Goal: Contribute content: Add original content to the website for others to see

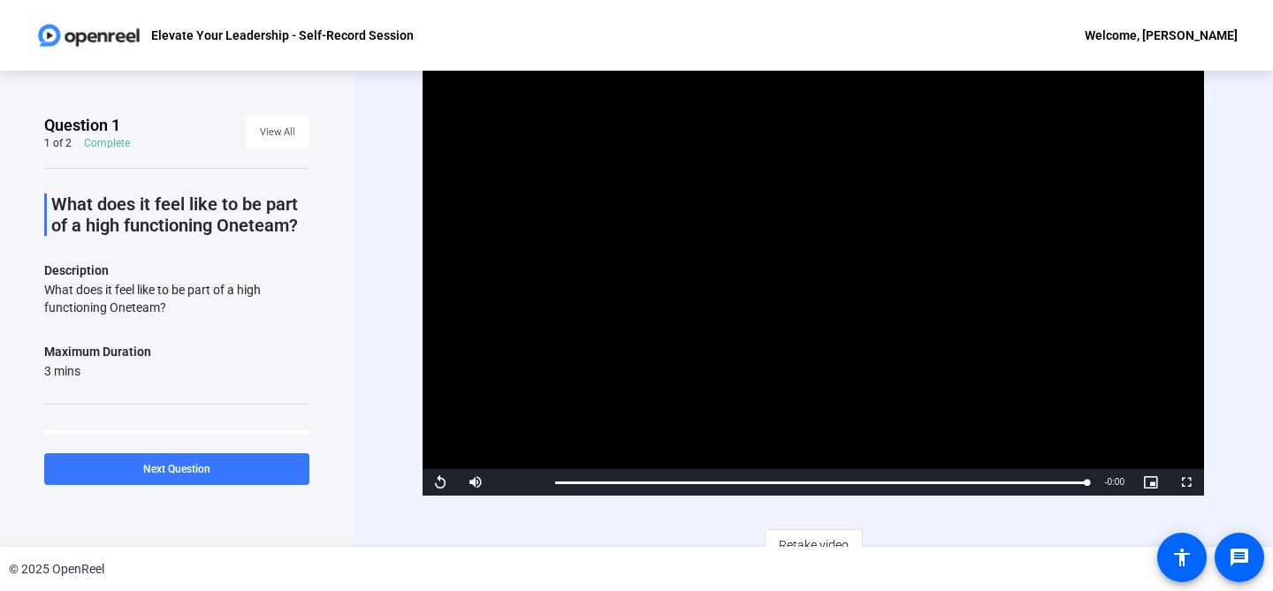
scroll to position [19, 0]
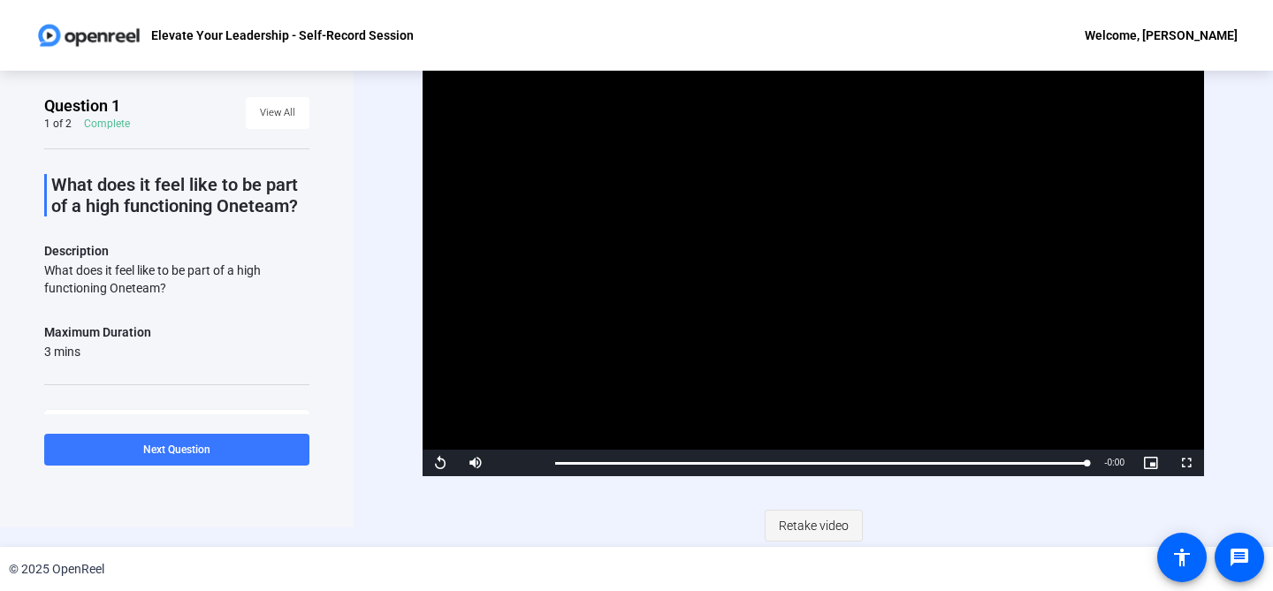
click at [817, 524] on span "Retake video" at bounding box center [814, 526] width 70 height 34
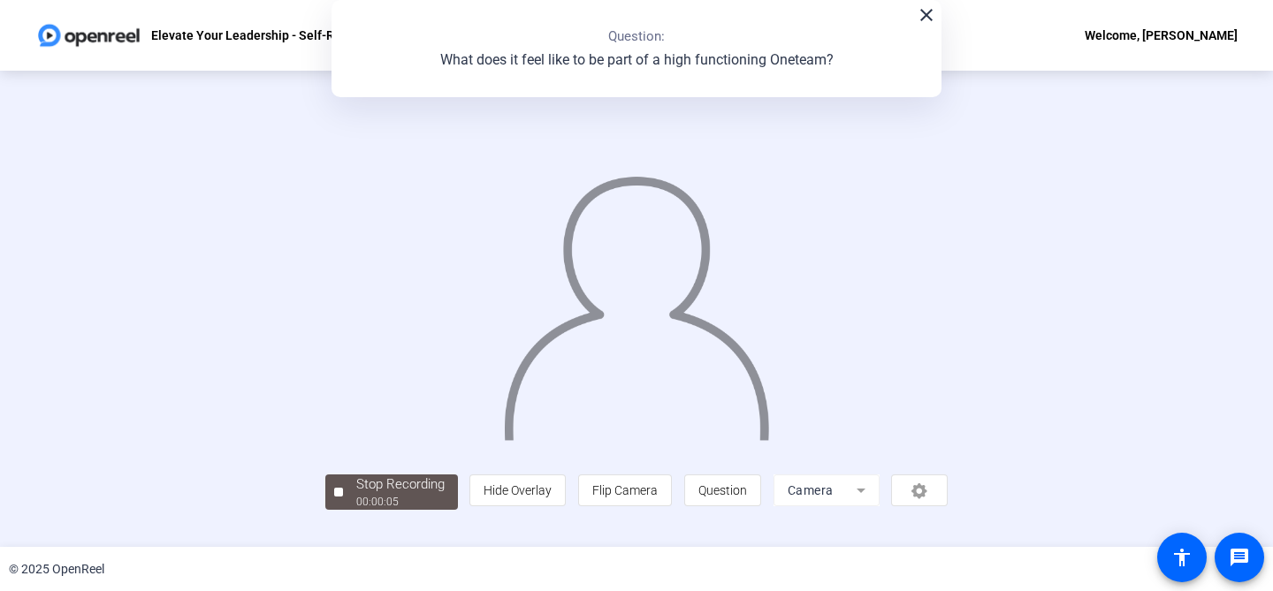
scroll to position [80, 0]
click at [356, 510] on div "00:00:07" at bounding box center [400, 502] width 88 height 16
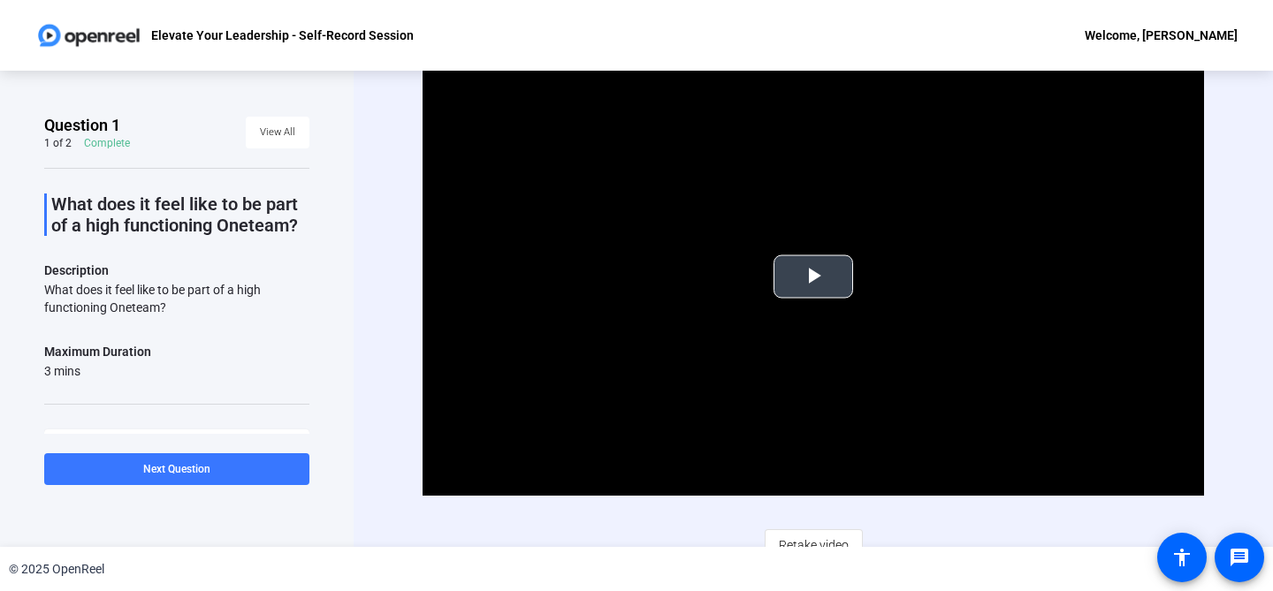
scroll to position [19, 0]
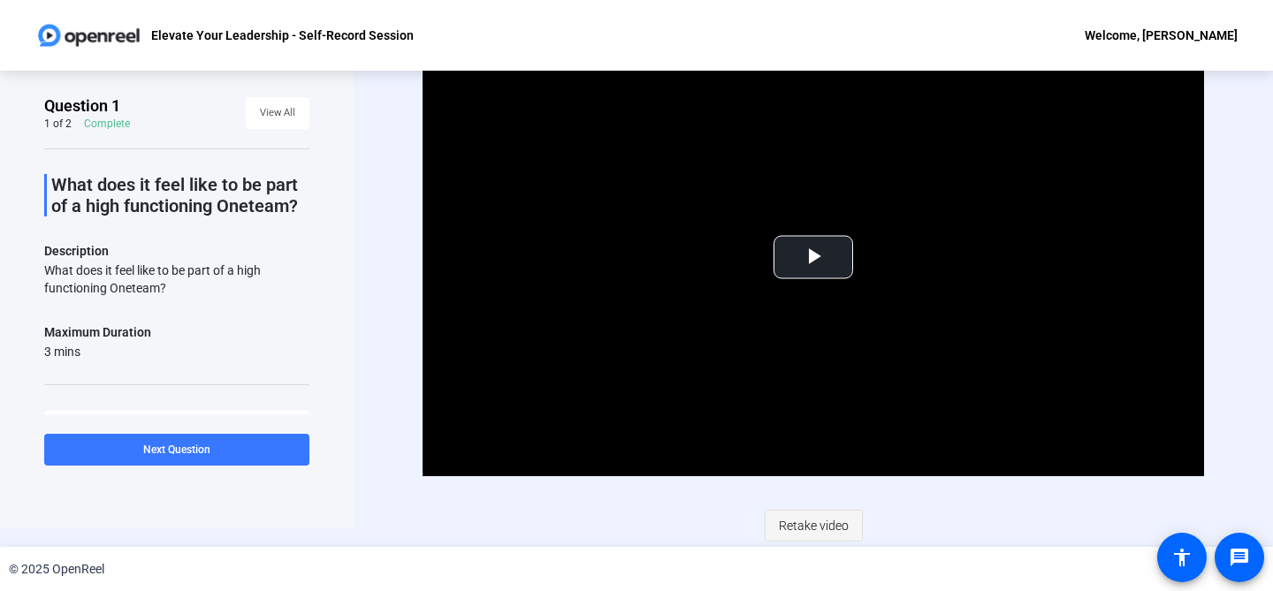
click at [818, 534] on span "Retake video" at bounding box center [814, 526] width 70 height 34
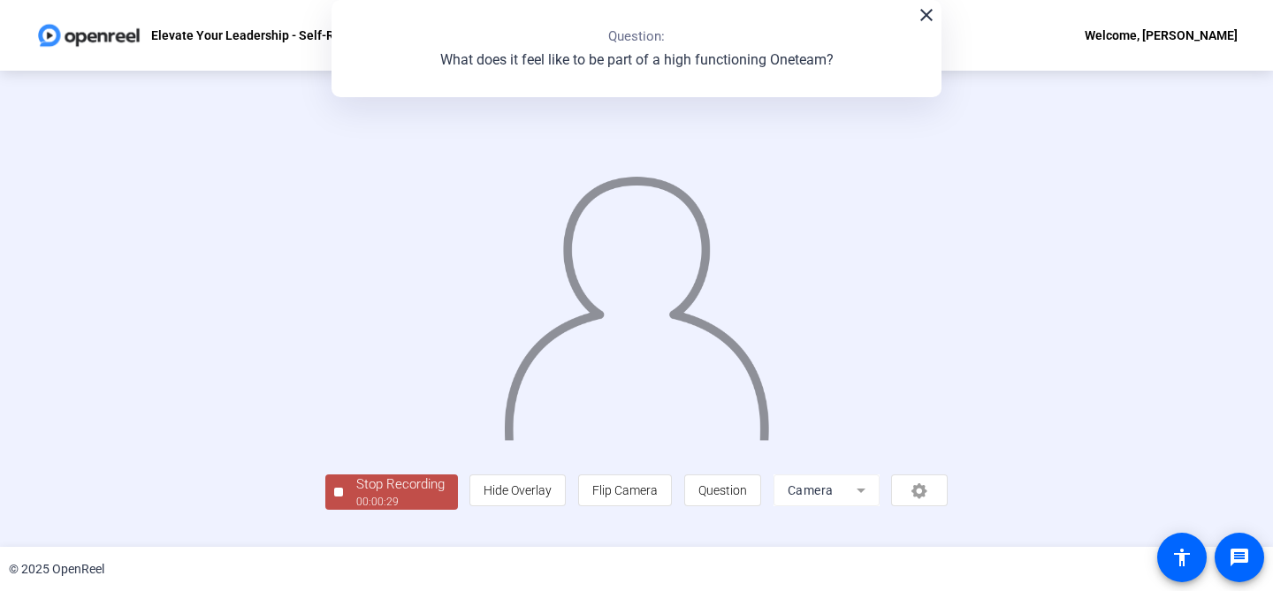
scroll to position [74, 0]
click at [356, 510] on div "00:00:30" at bounding box center [400, 502] width 88 height 16
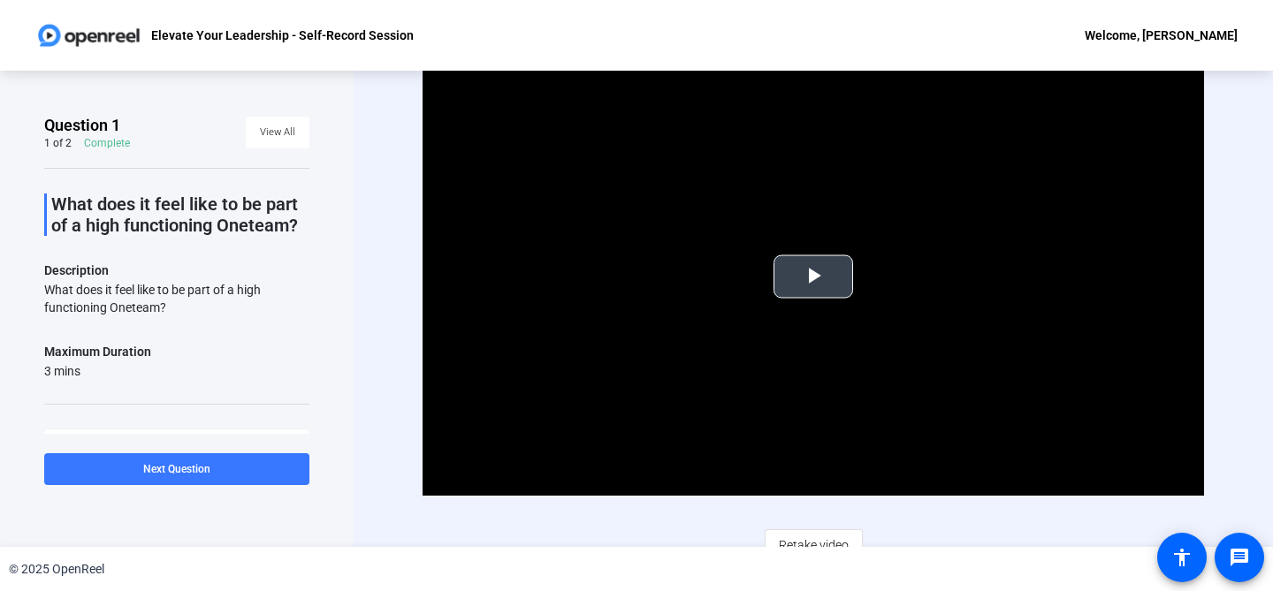
click at [813, 277] on span "Video Player" at bounding box center [813, 277] width 0 height 0
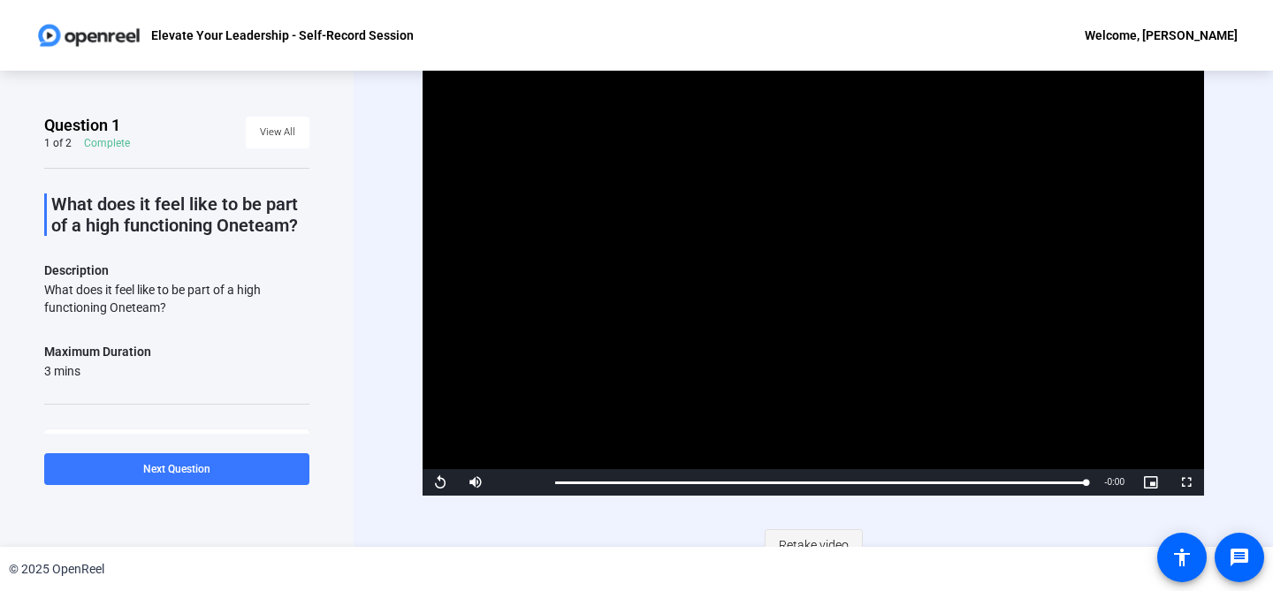
click at [818, 541] on span "Retake video" at bounding box center [814, 546] width 70 height 34
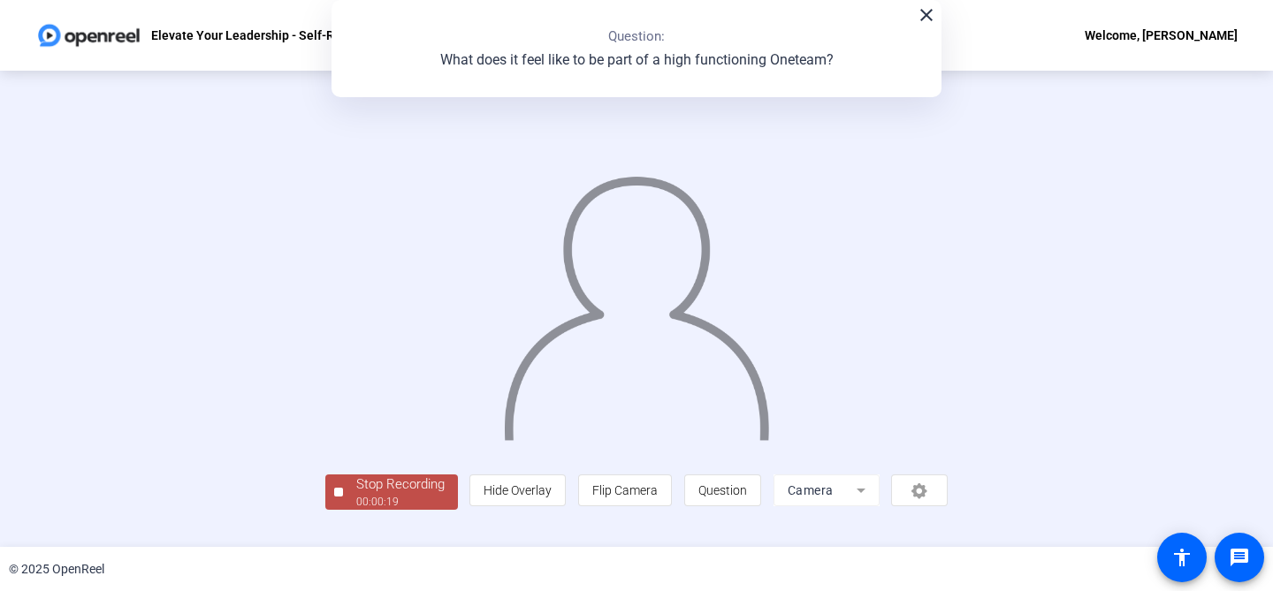
scroll to position [57, 0]
click at [356, 495] on div "Stop Recording" at bounding box center [400, 485] width 88 height 20
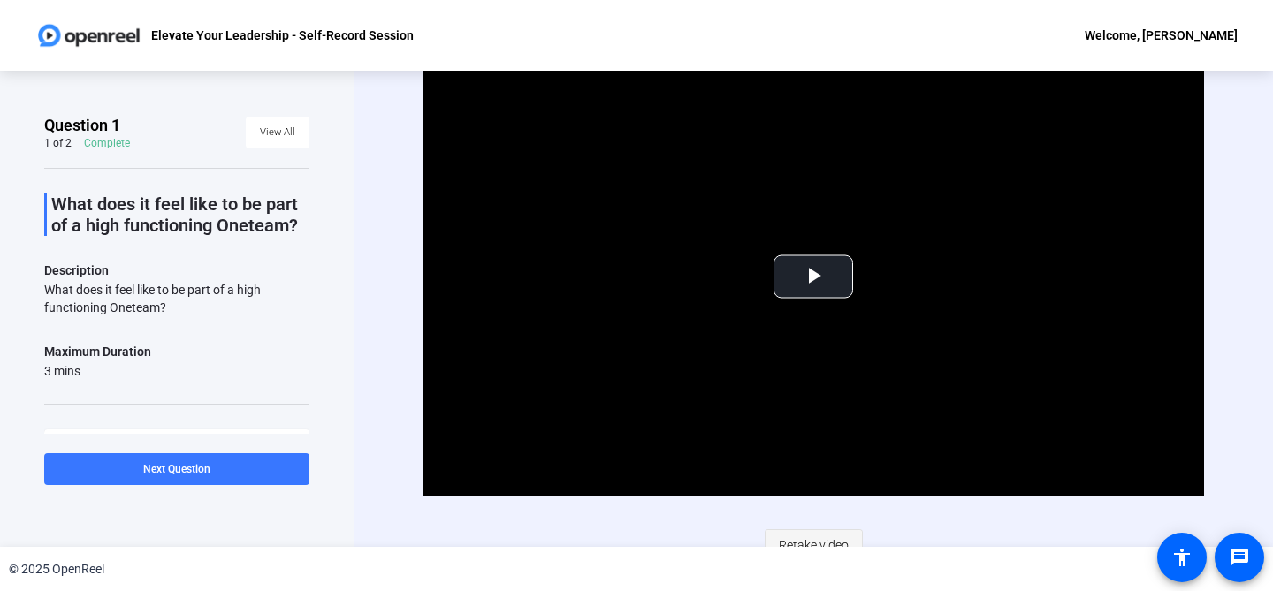
click at [814, 542] on span "Retake video" at bounding box center [814, 546] width 70 height 34
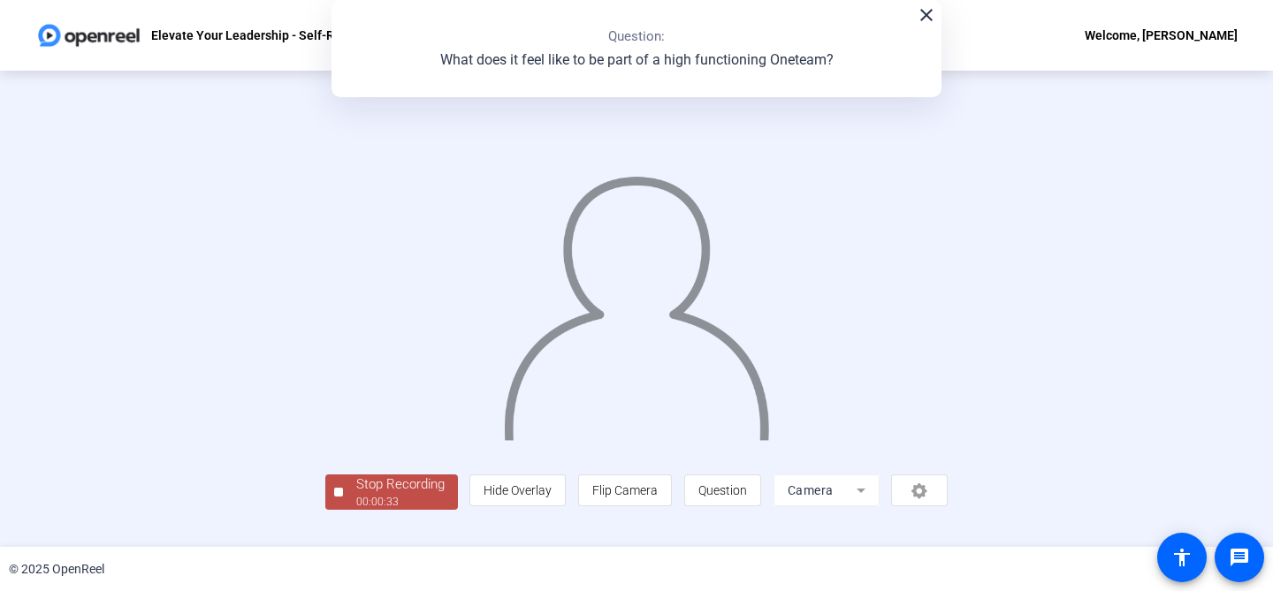
scroll to position [80, 0]
click at [356, 495] on div "Stop Recording" at bounding box center [400, 485] width 88 height 20
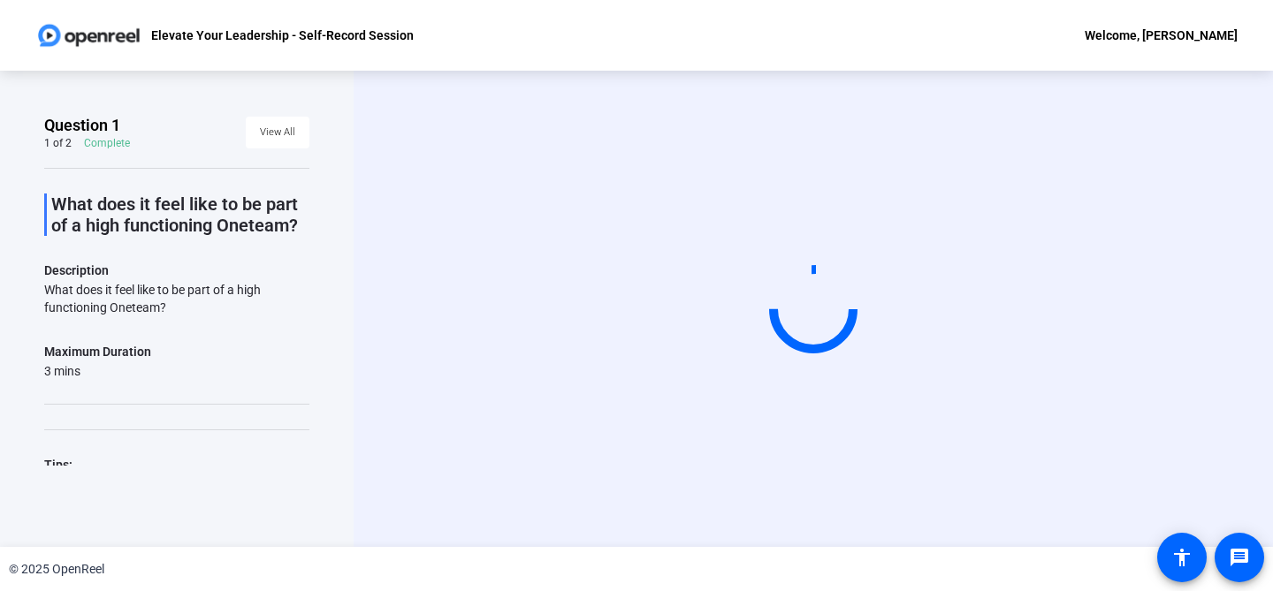
scroll to position [0, 0]
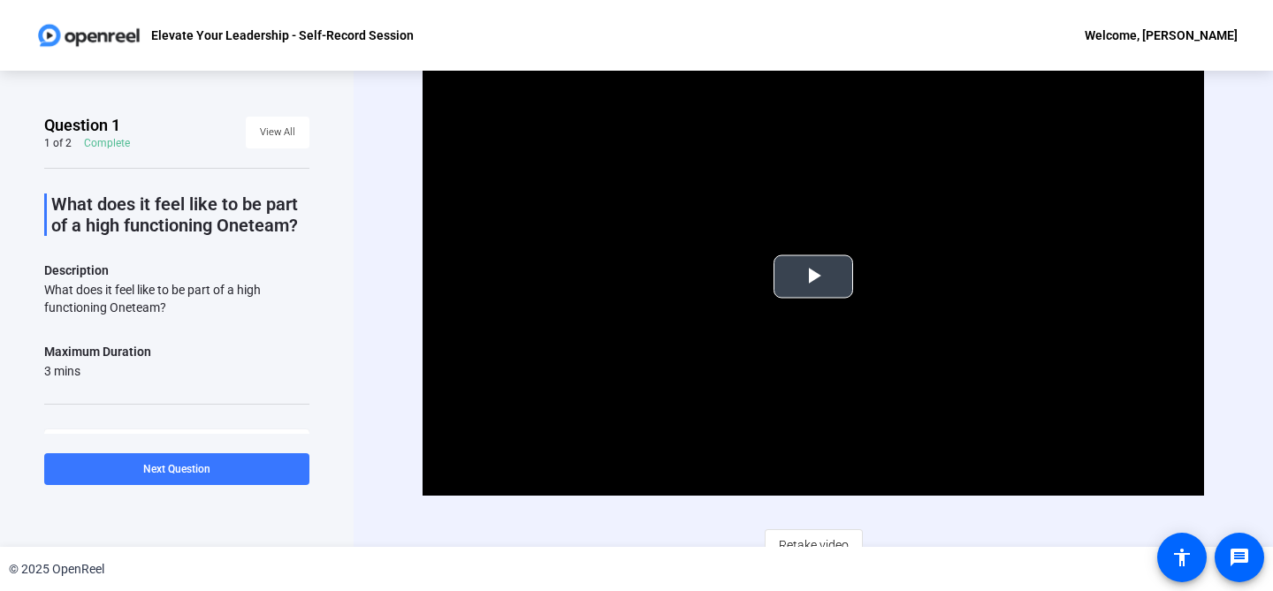
click at [813, 277] on span "Video Player" at bounding box center [813, 277] width 0 height 0
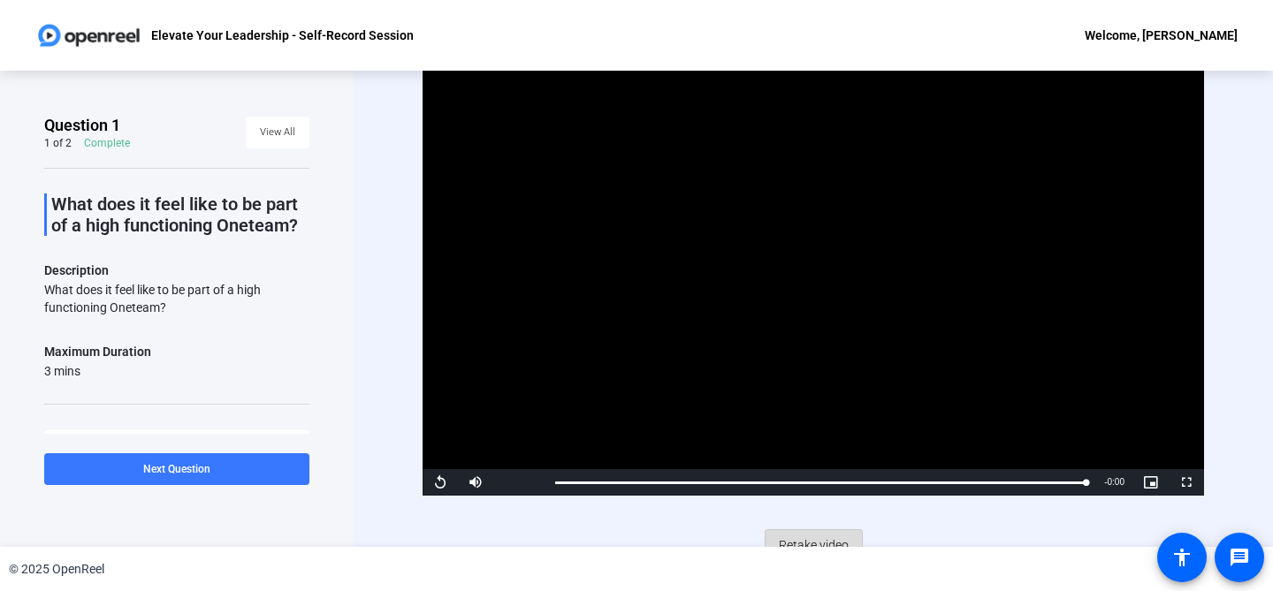
click at [840, 543] on span "Retake video" at bounding box center [814, 546] width 70 height 34
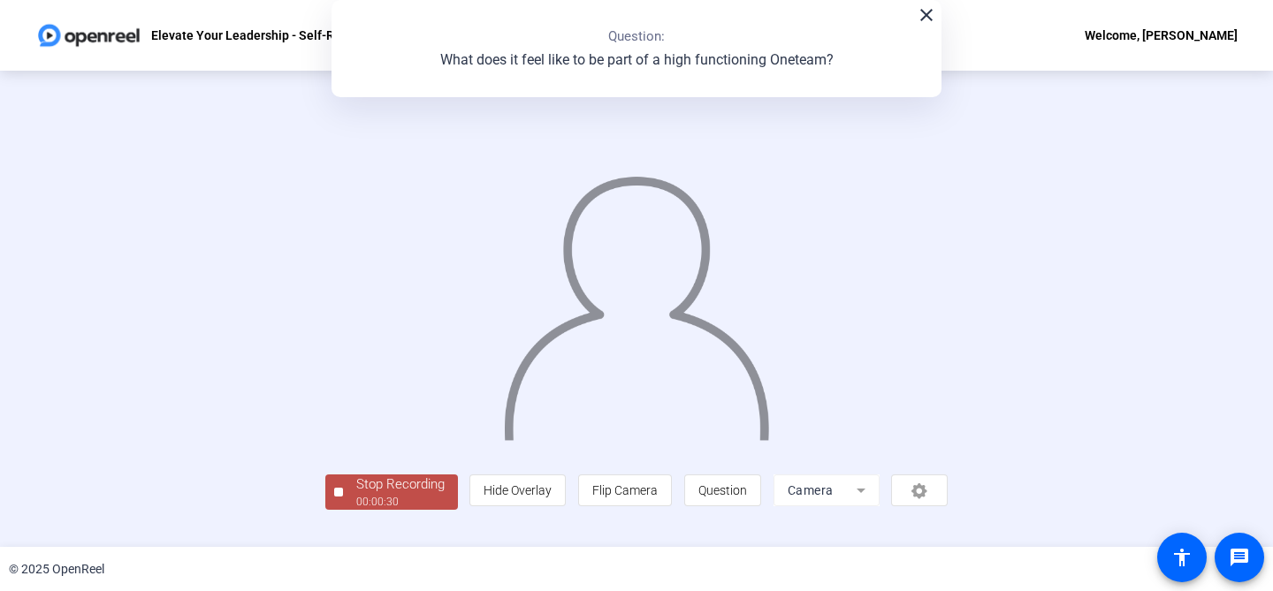
scroll to position [80, 0]
click at [356, 510] on div "00:00:31" at bounding box center [400, 502] width 88 height 16
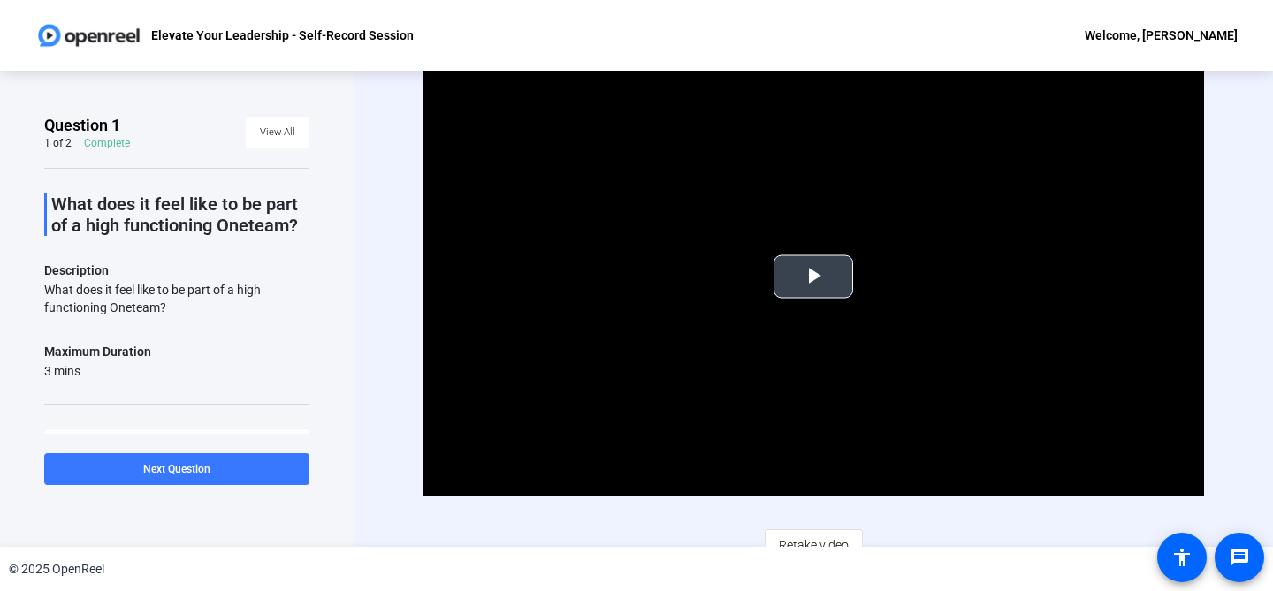
click at [813, 277] on span "Video Player" at bounding box center [813, 277] width 0 height 0
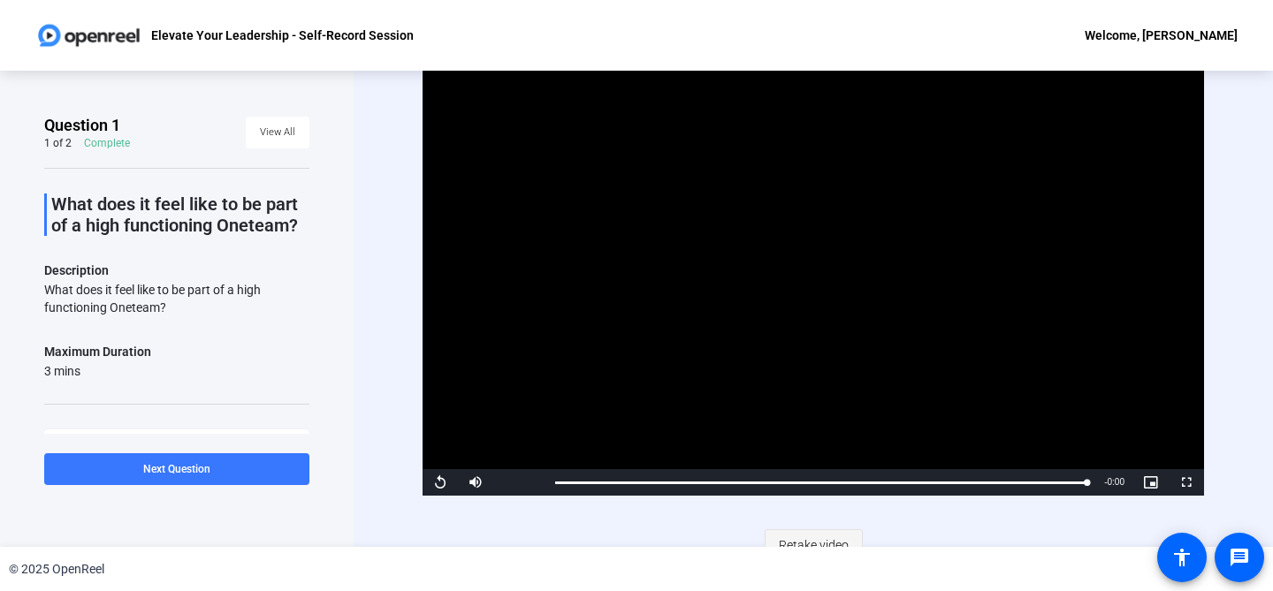
click at [840, 540] on span "Retake video" at bounding box center [814, 546] width 70 height 34
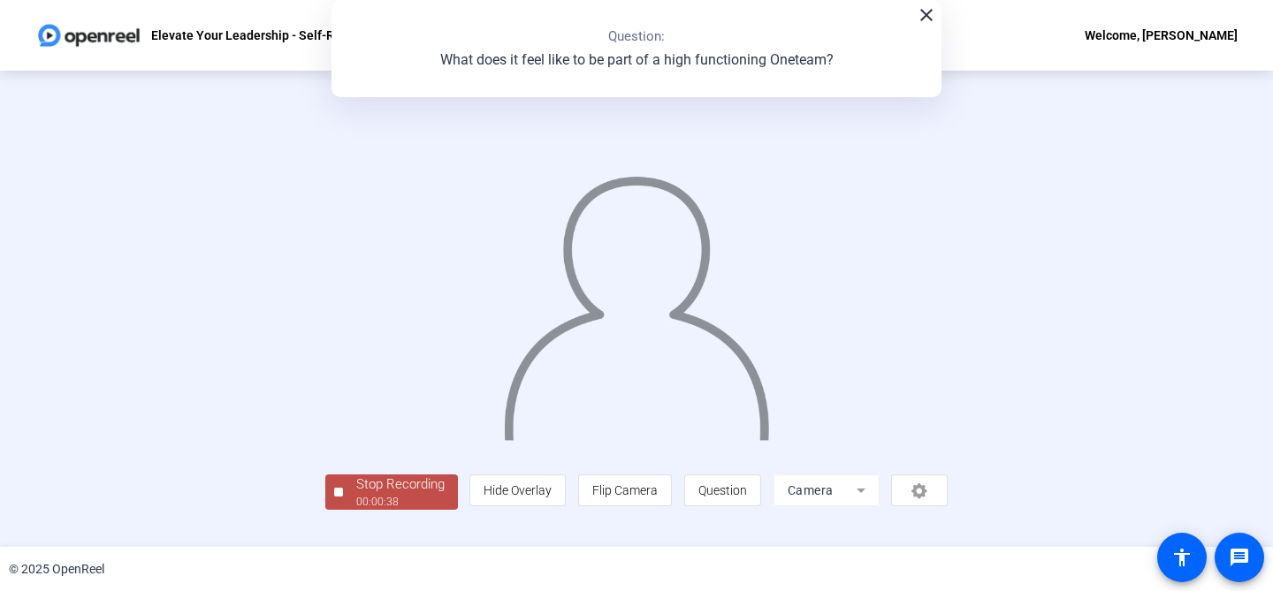
scroll to position [80, 0]
click at [343, 511] on span "Stop Recording 00:00:38" at bounding box center [400, 493] width 115 height 36
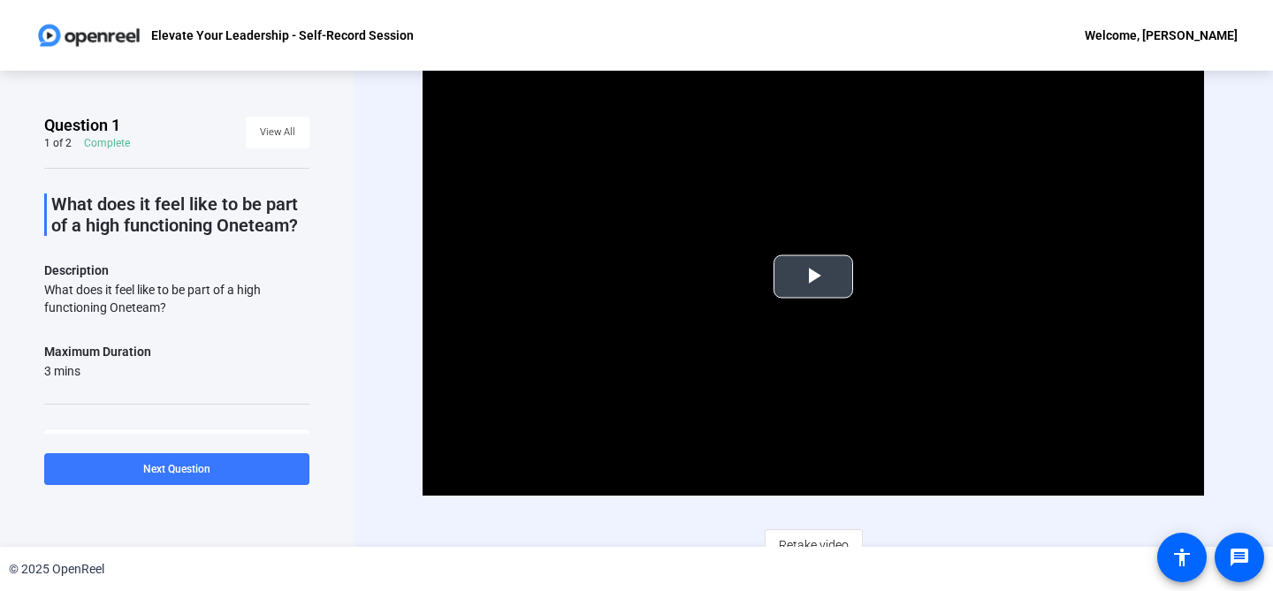
click at [813, 277] on span "Video Player" at bounding box center [813, 277] width 0 height 0
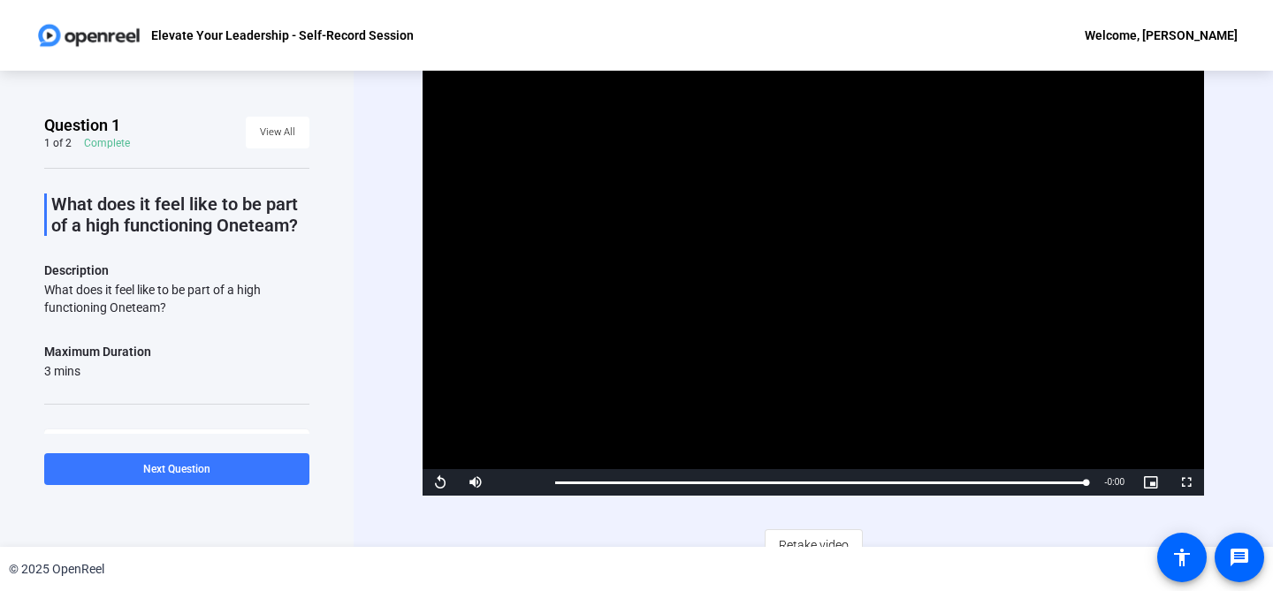
scroll to position [19, 0]
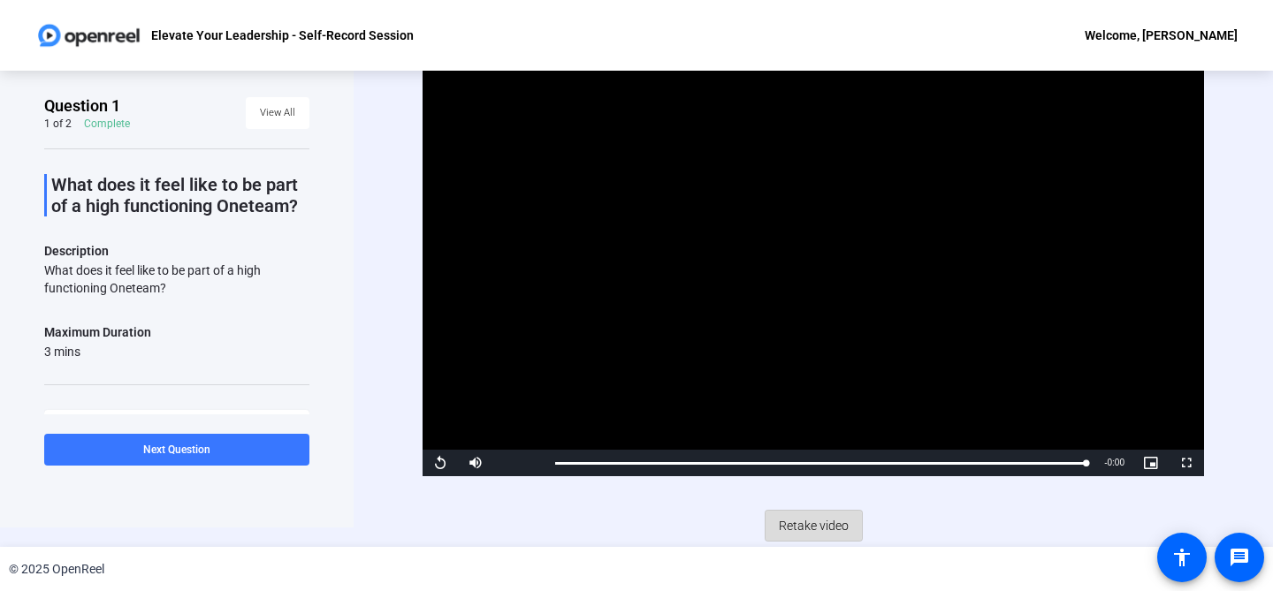
click at [848, 524] on span at bounding box center [813, 526] width 96 height 42
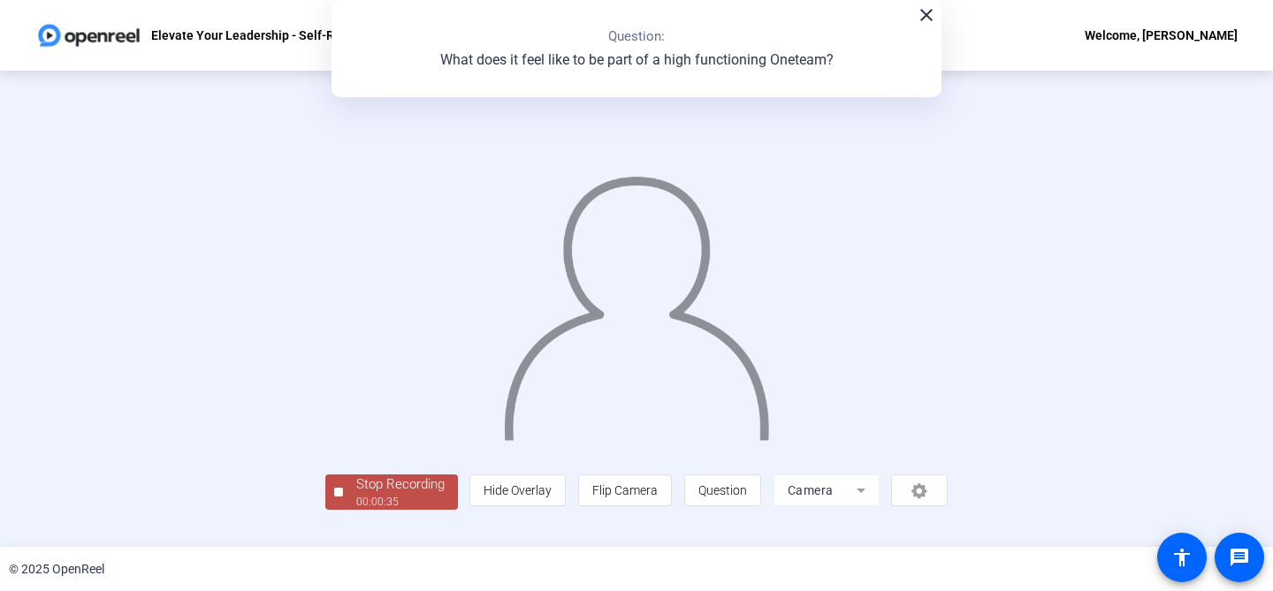
scroll to position [80, 0]
click at [356, 495] on div "Stop Recording" at bounding box center [400, 485] width 88 height 20
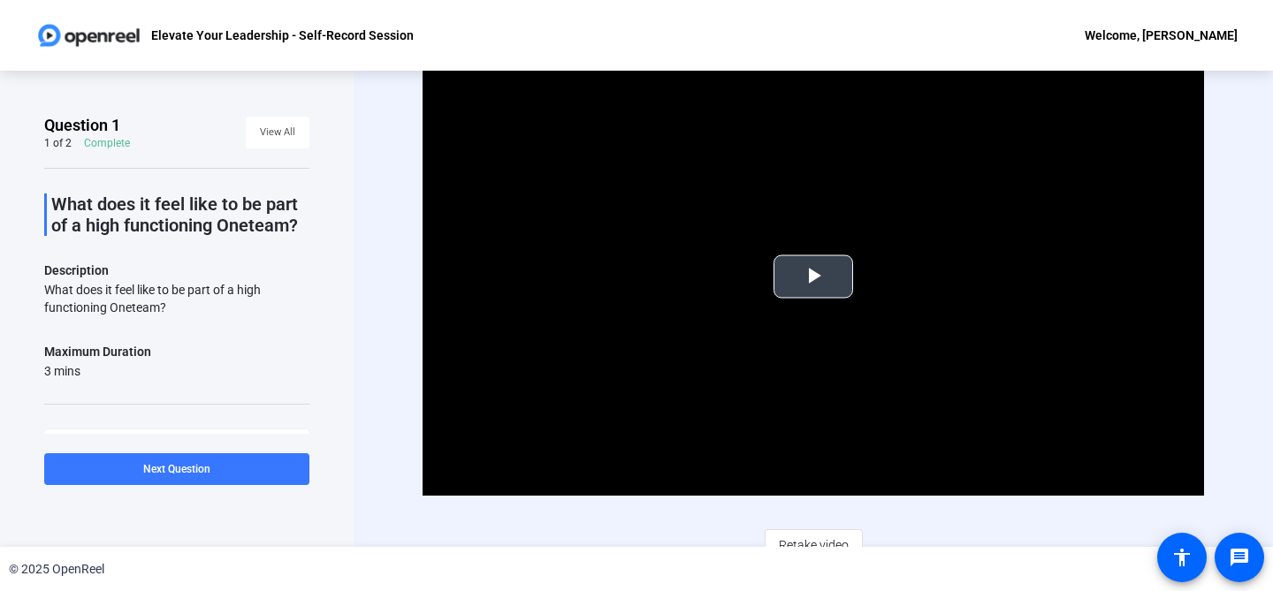
click at [813, 277] on span "Video Player" at bounding box center [813, 277] width 0 height 0
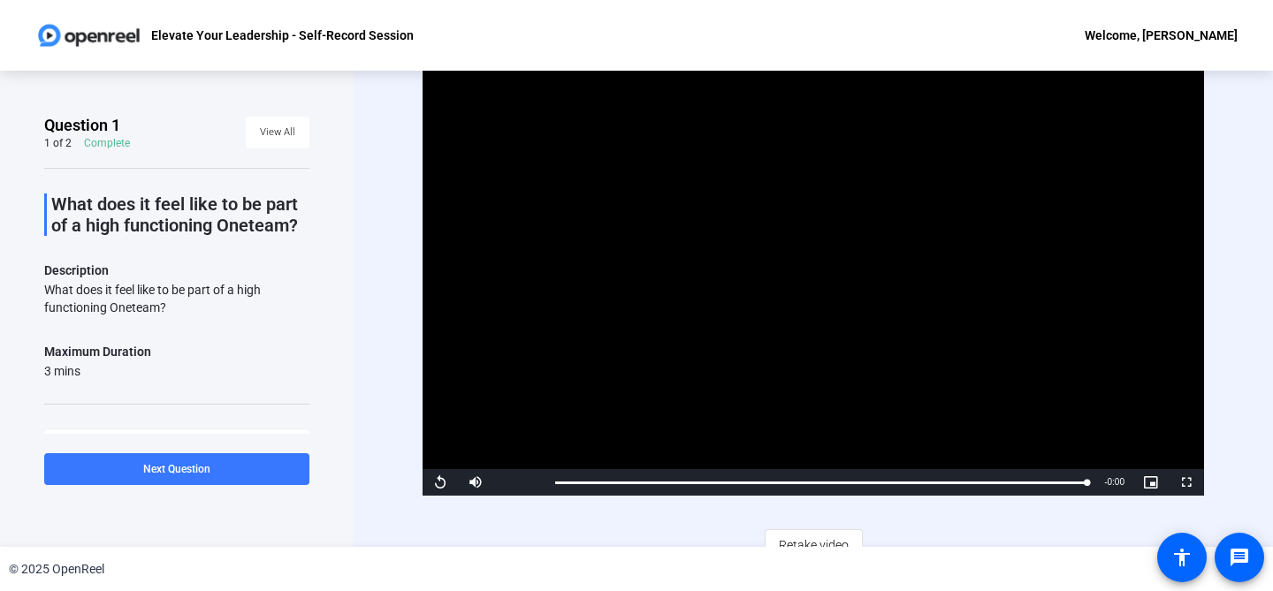
scroll to position [19, 0]
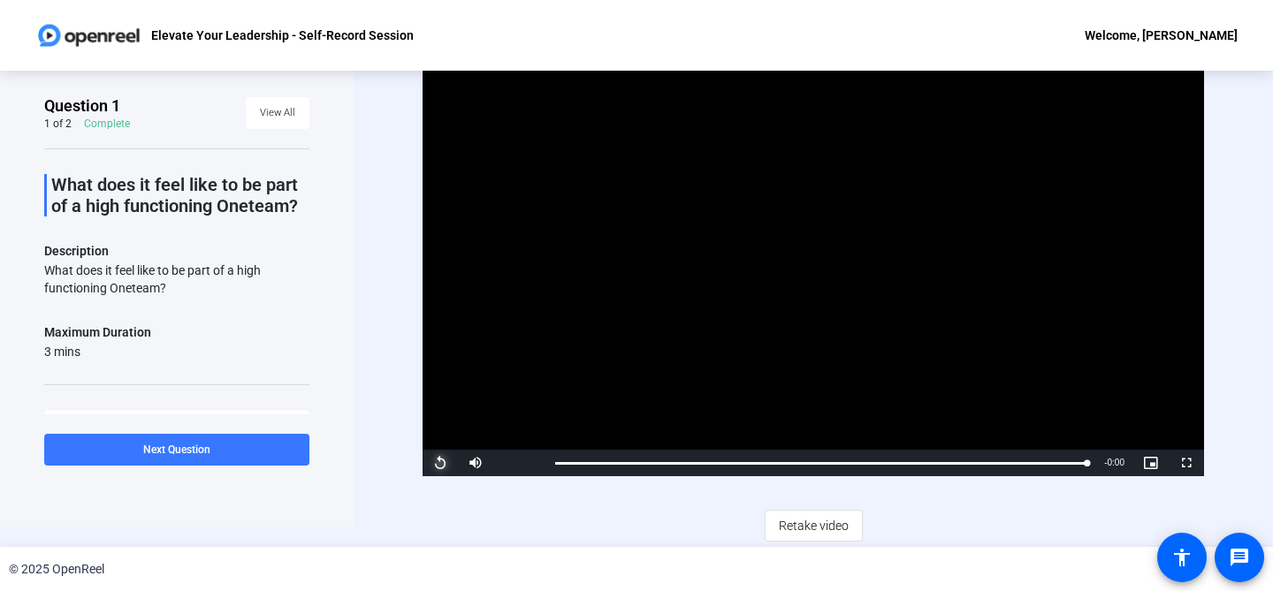
click at [437, 463] on span "Video Player" at bounding box center [439, 463] width 35 height 0
click at [844, 521] on span "Retake video" at bounding box center [814, 526] width 70 height 34
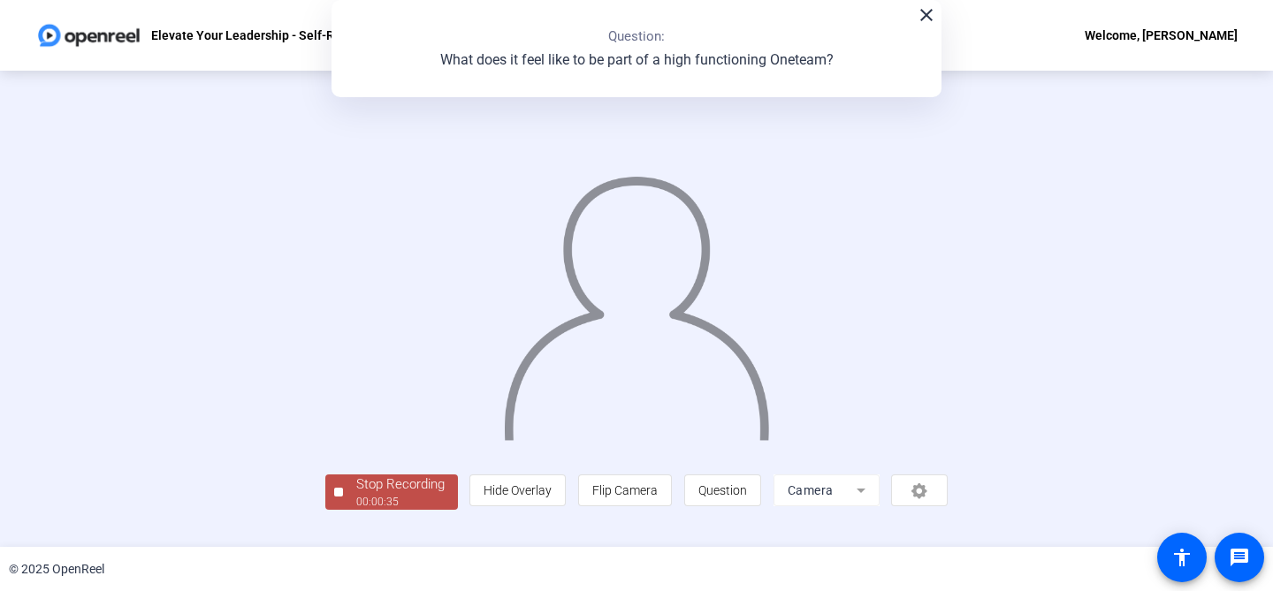
scroll to position [80, 0]
click at [356, 495] on div "Stop Recording" at bounding box center [400, 485] width 88 height 20
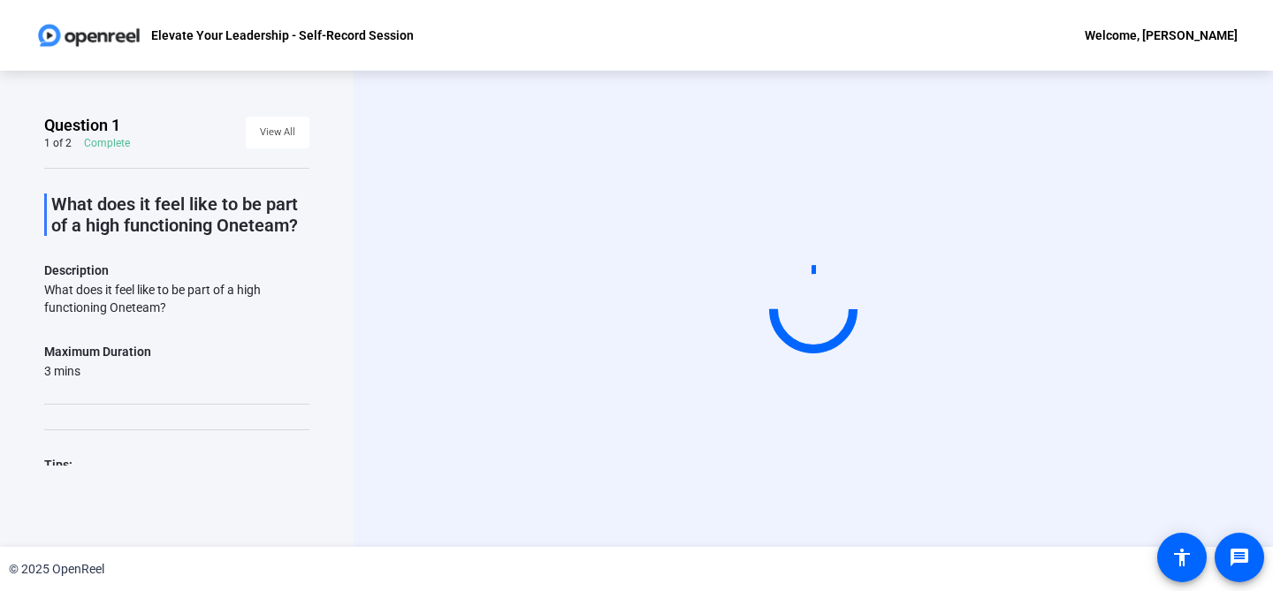
scroll to position [0, 0]
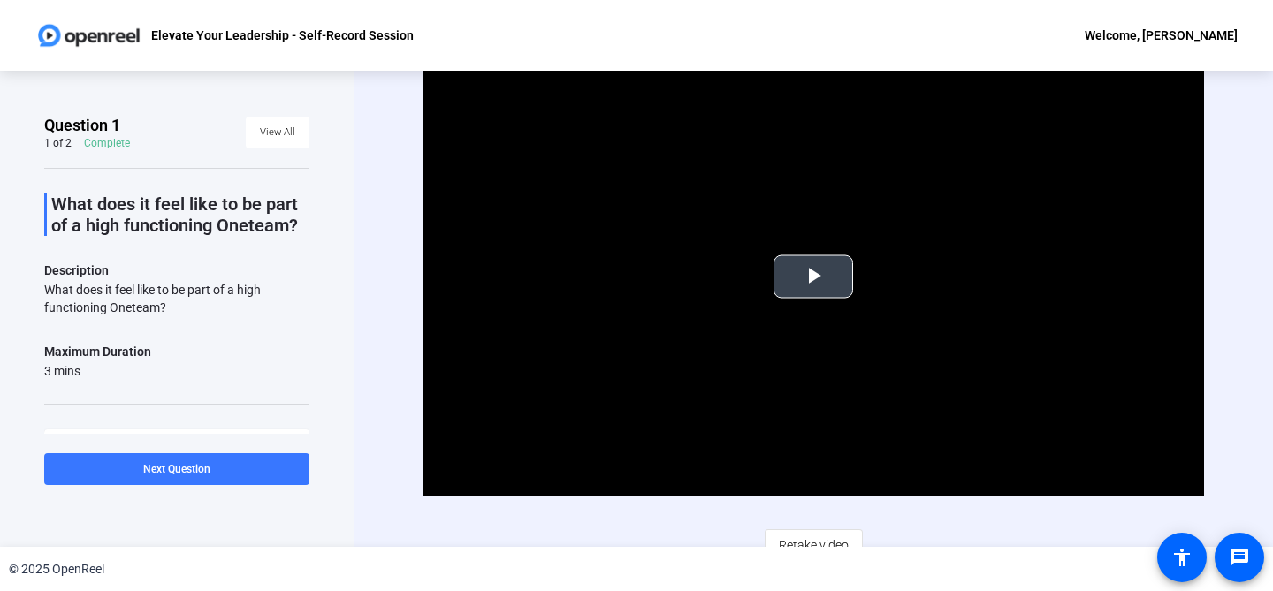
click at [813, 277] on span "Video Player" at bounding box center [813, 277] width 0 height 0
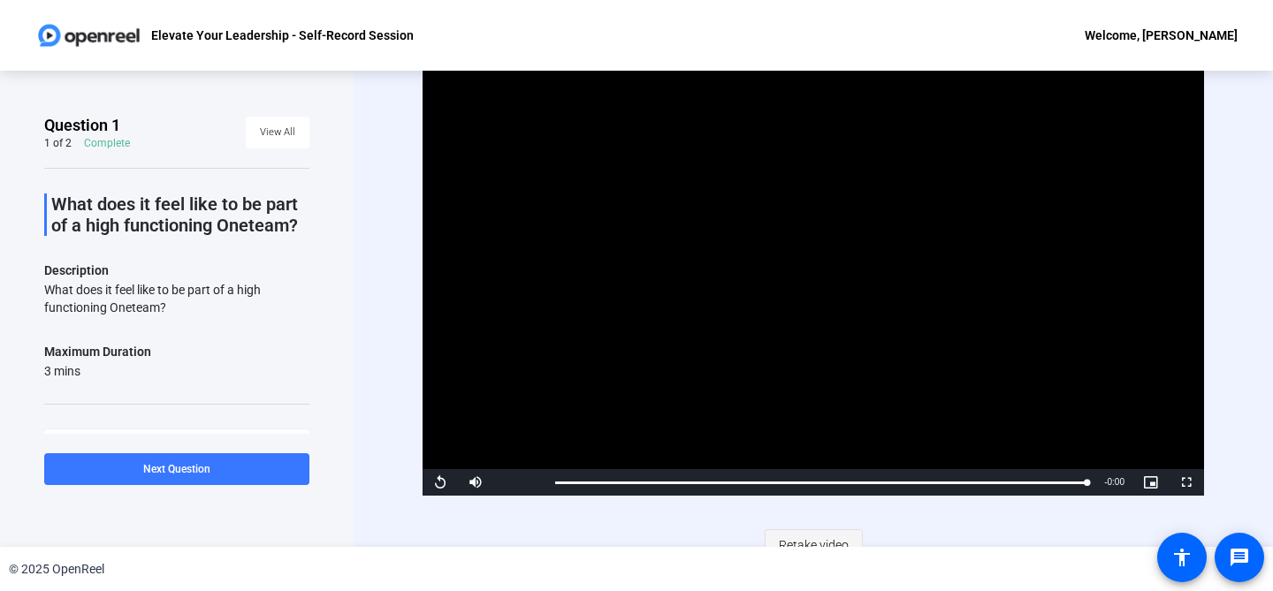
click at [803, 541] on span "Retake video" at bounding box center [814, 546] width 70 height 34
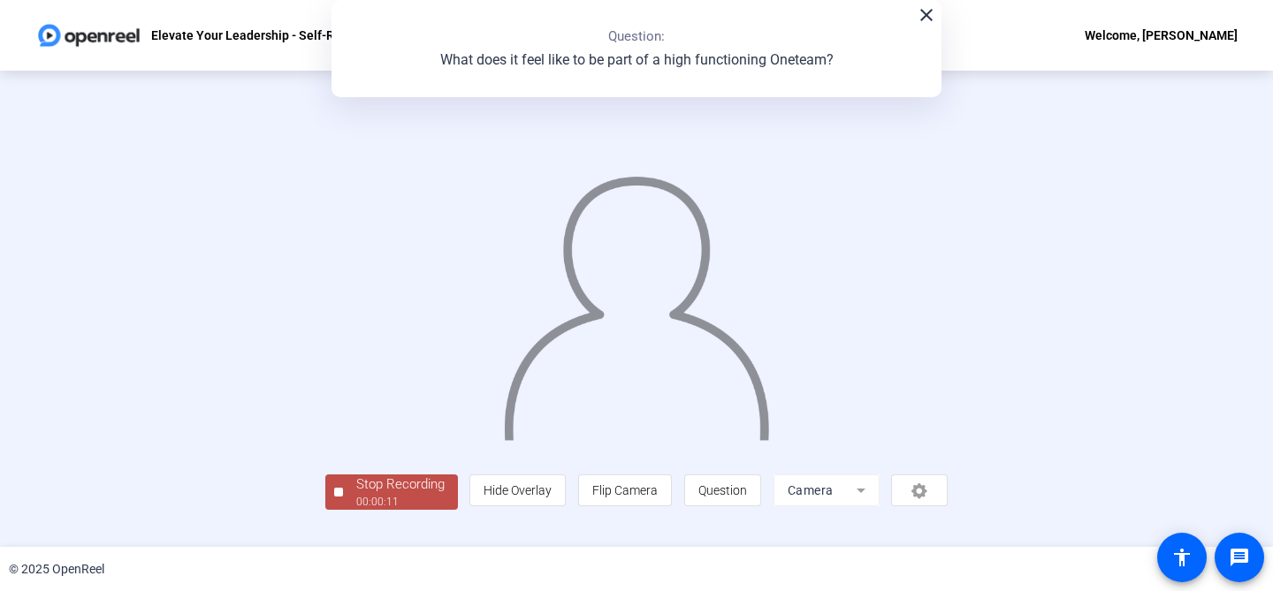
scroll to position [80, 0]
click at [356, 495] on div "Stop Recording" at bounding box center [400, 485] width 88 height 20
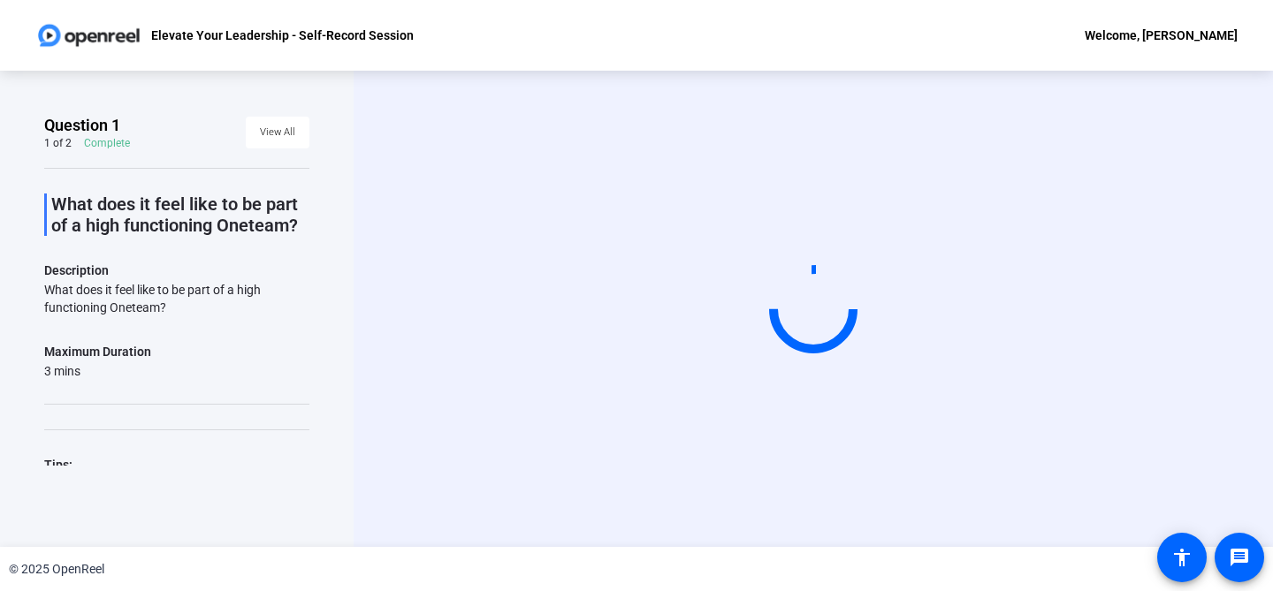
scroll to position [0, 0]
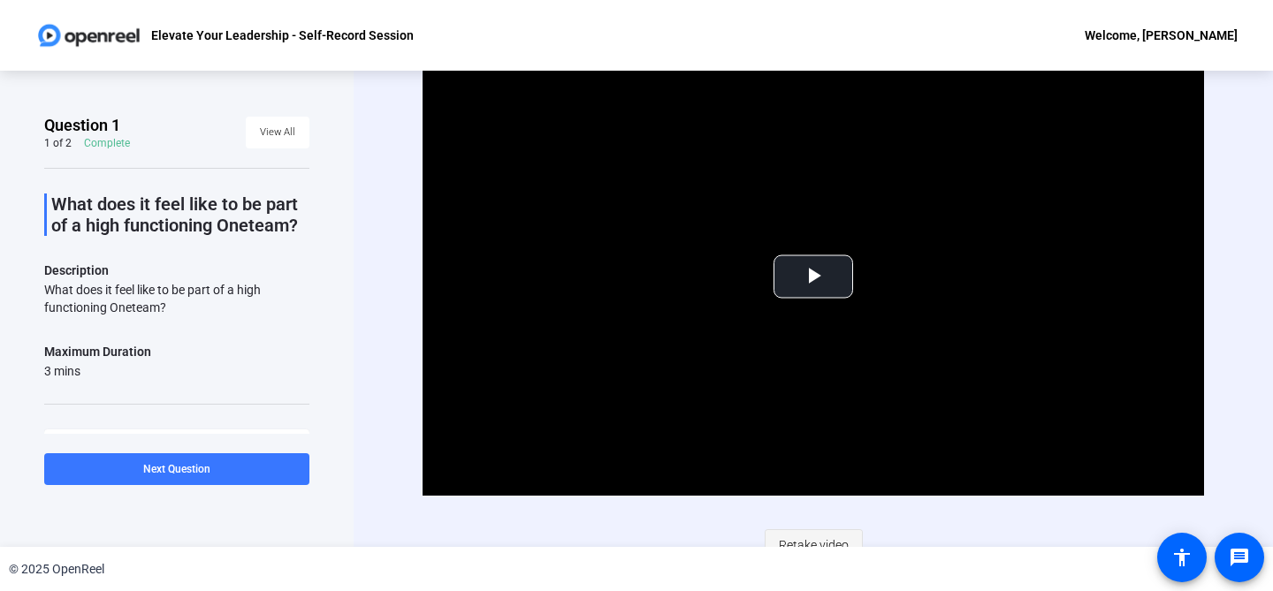
click at [813, 533] on span "Retake video" at bounding box center [814, 546] width 70 height 34
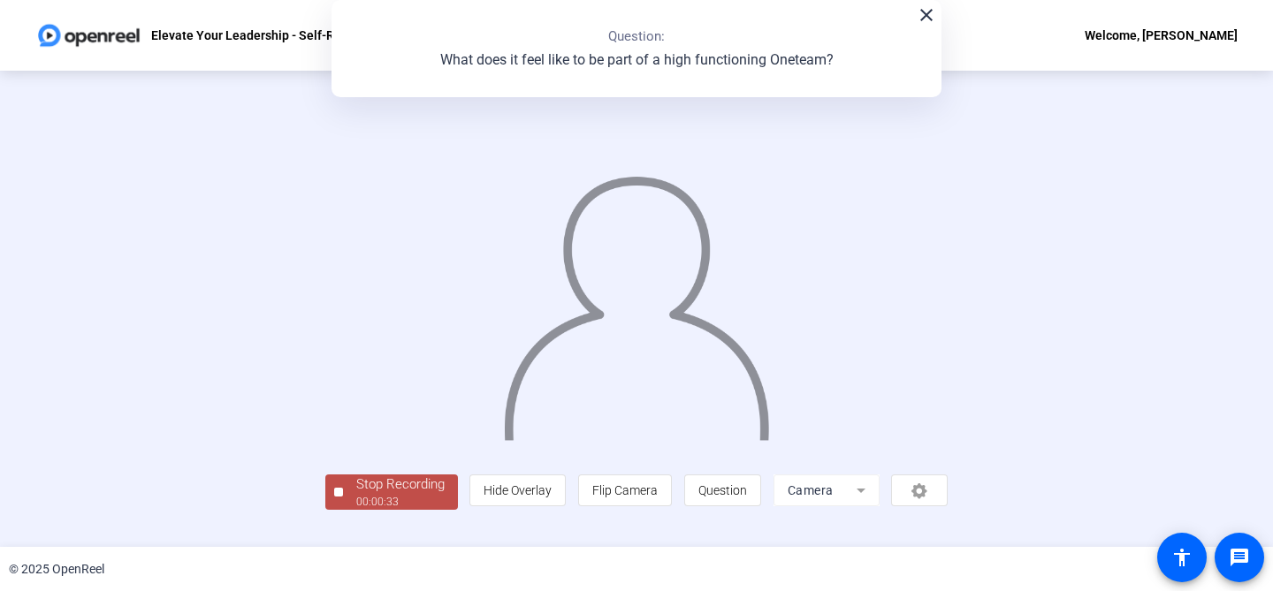
scroll to position [80, 0]
click at [356, 510] on div "00:00:34" at bounding box center [400, 502] width 88 height 16
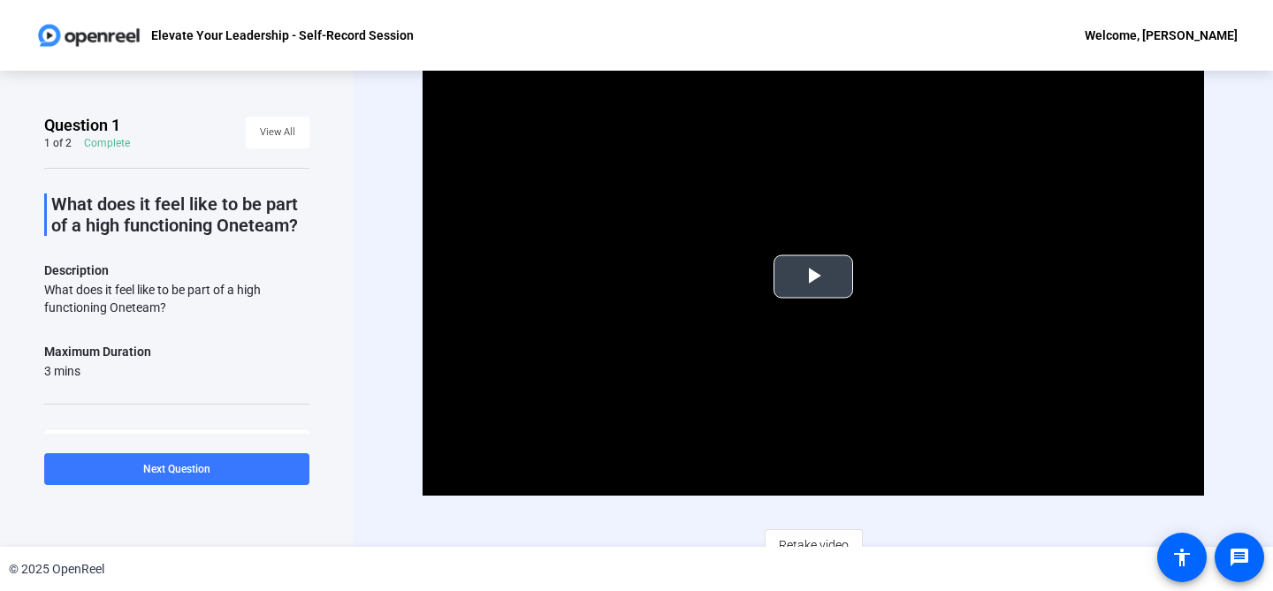
click at [813, 277] on span "Video Player" at bounding box center [813, 277] width 0 height 0
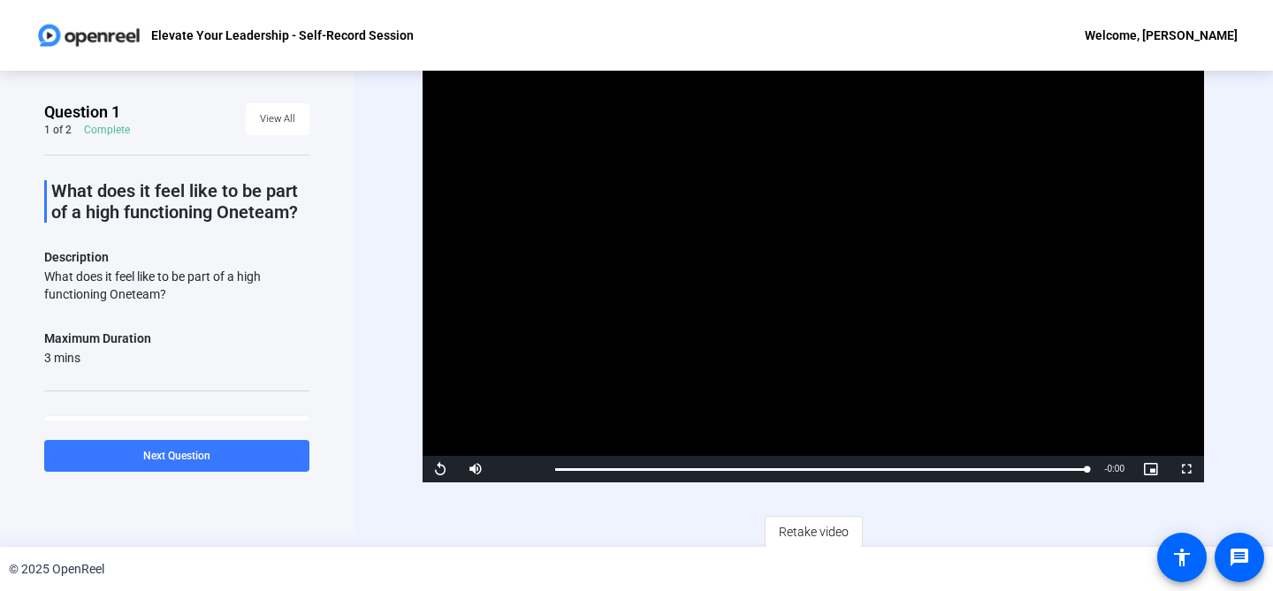
scroll to position [19, 0]
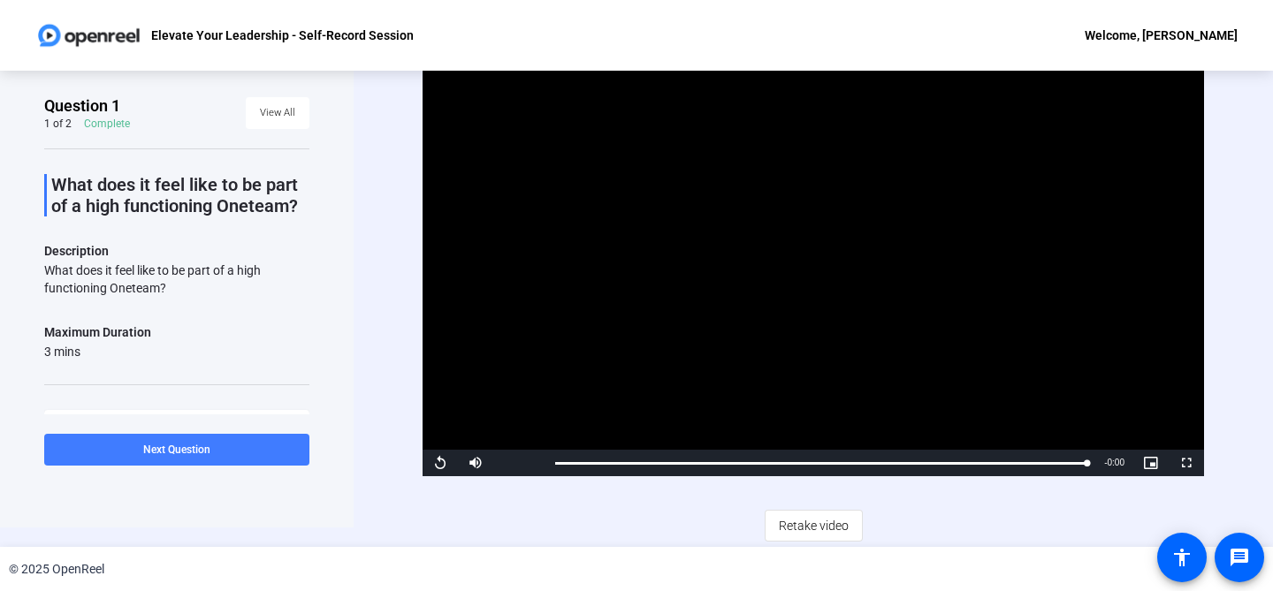
click at [280, 444] on span at bounding box center [176, 450] width 265 height 42
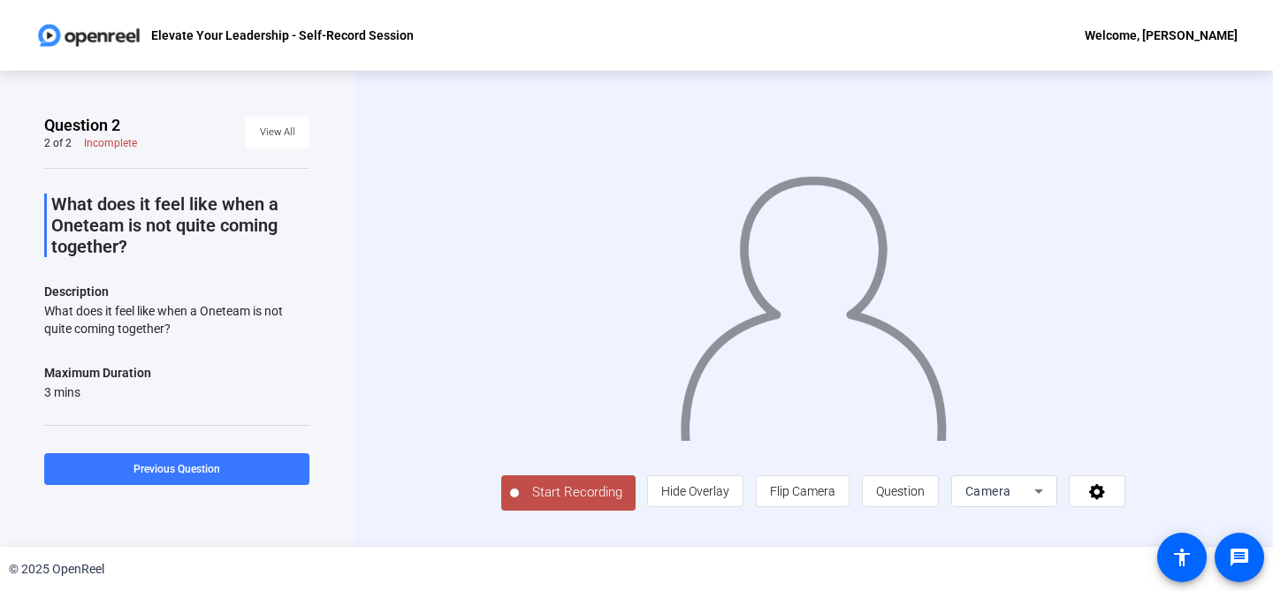
scroll to position [23, 0]
click at [519, 503] on span "Start Recording" at bounding box center [577, 493] width 117 height 20
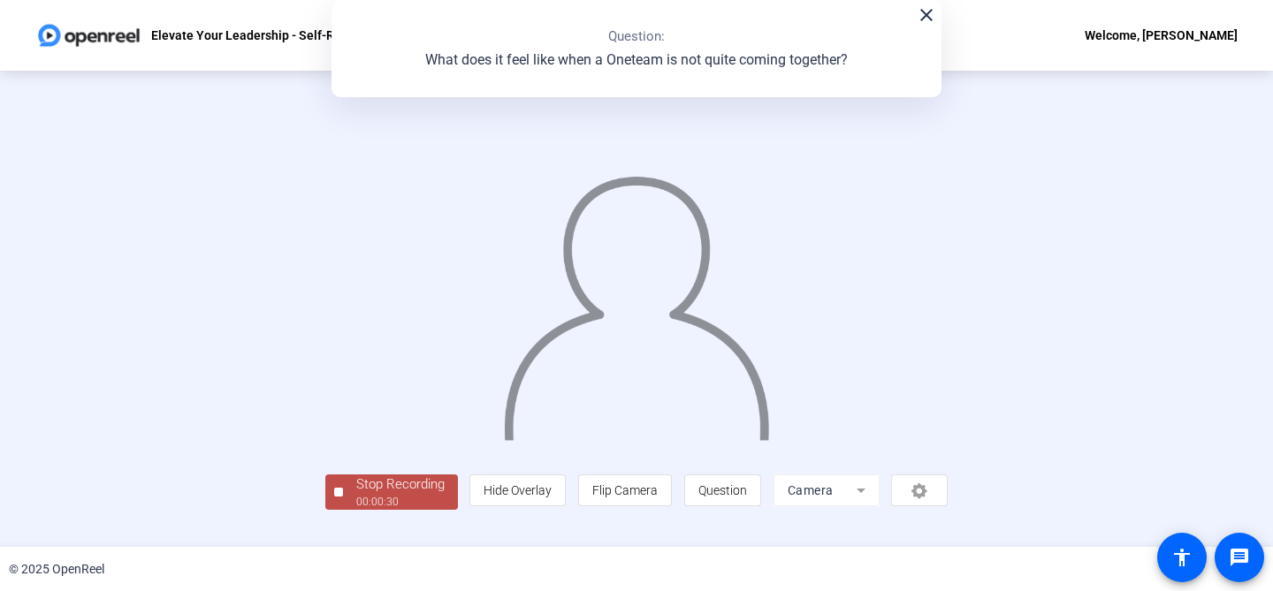
scroll to position [80, 0]
click at [343, 511] on span "Stop Recording 00:00:30" at bounding box center [400, 493] width 115 height 36
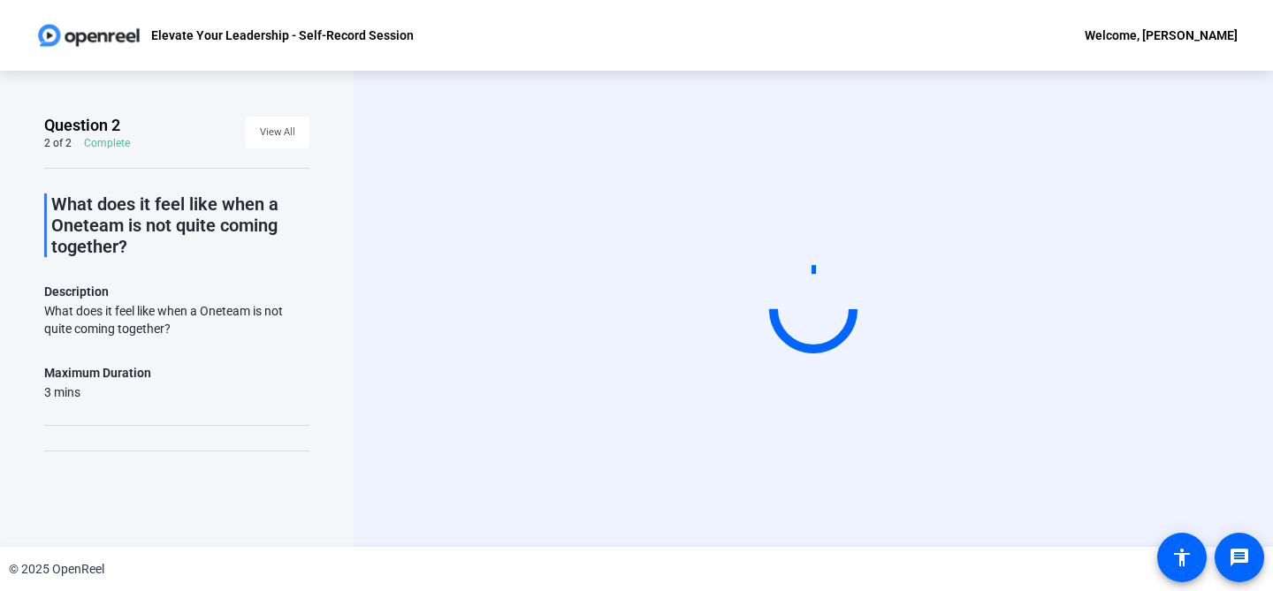
scroll to position [0, 0]
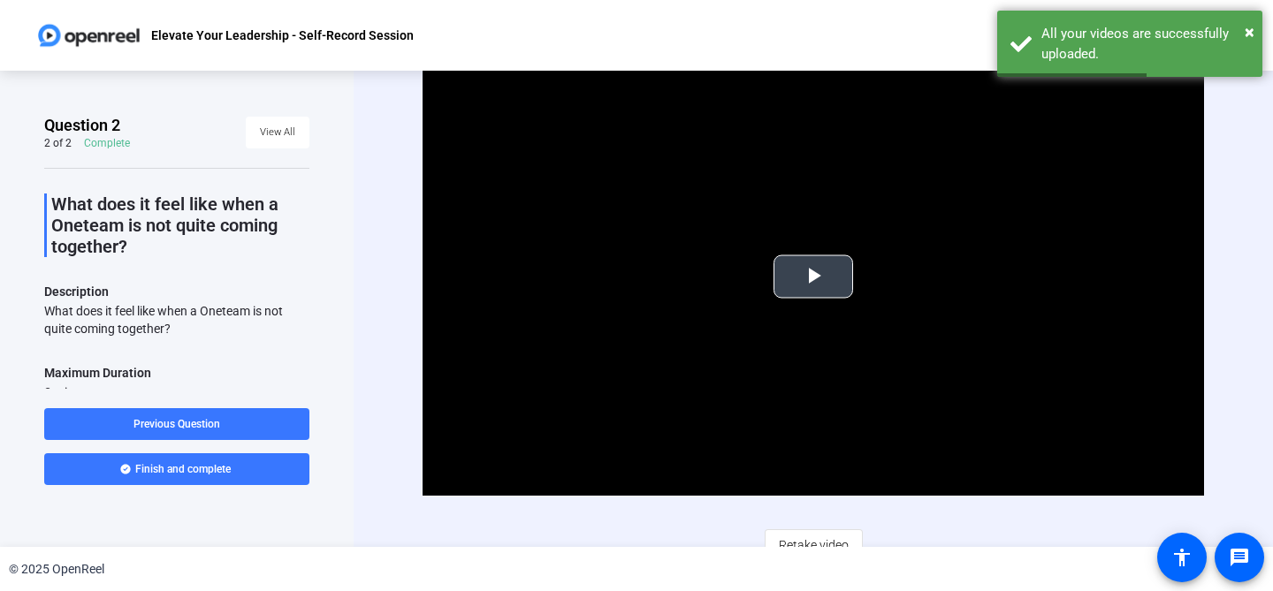
click at [813, 277] on span "Video Player" at bounding box center [813, 277] width 0 height 0
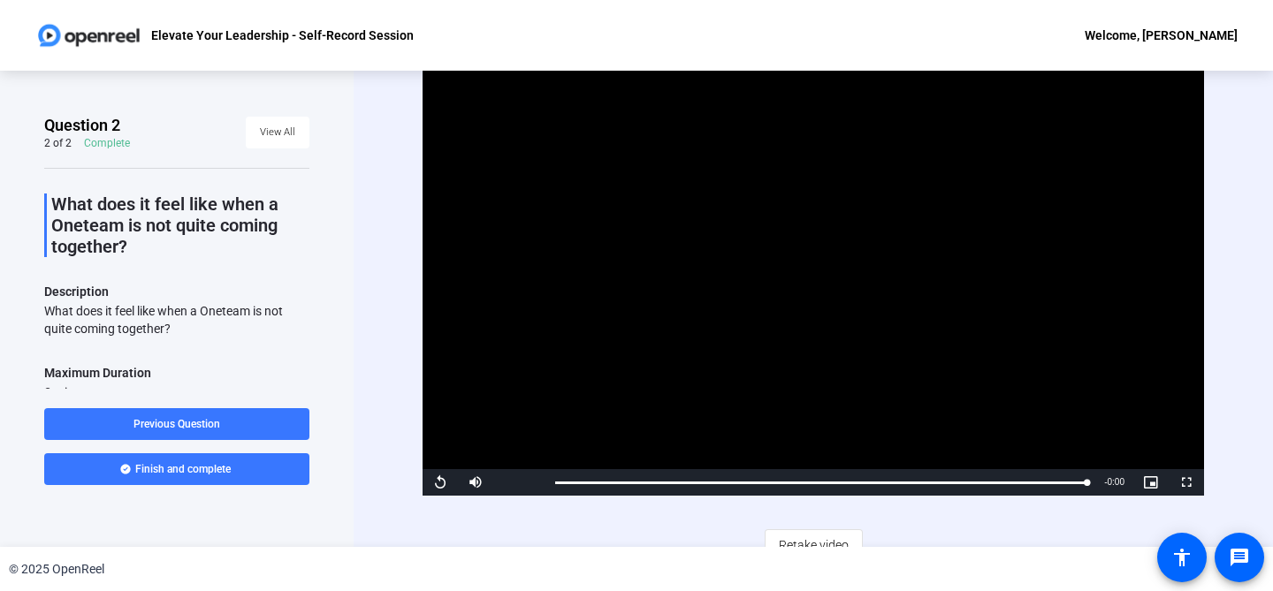
scroll to position [19, 0]
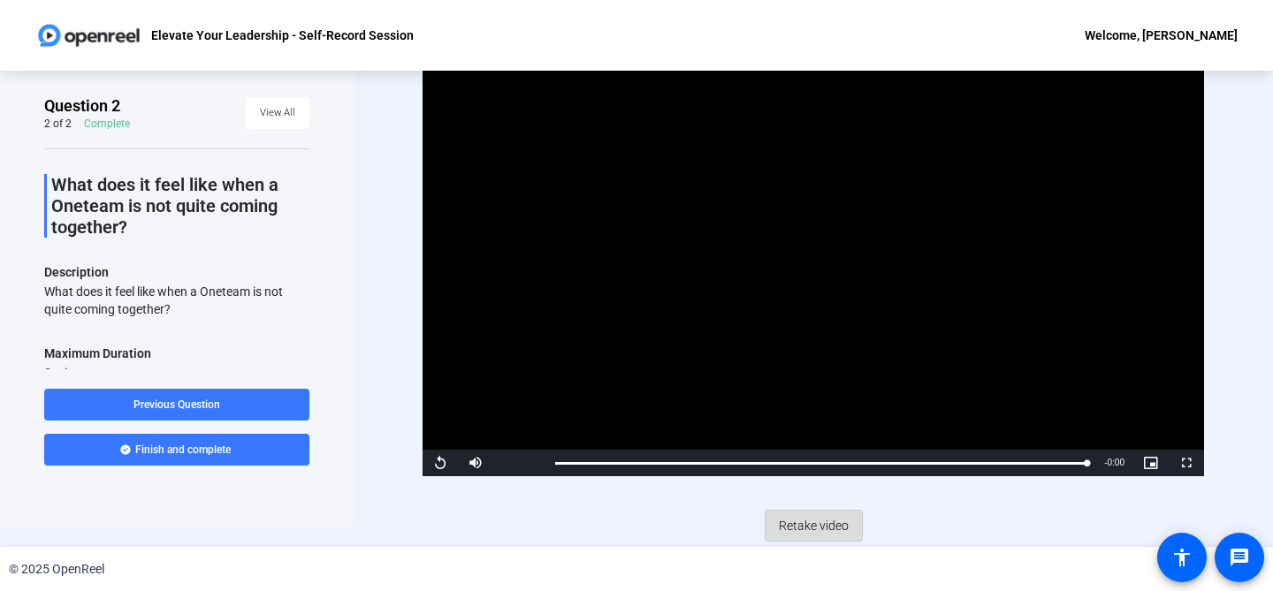
click at [833, 526] on span "Retake video" at bounding box center [814, 526] width 70 height 34
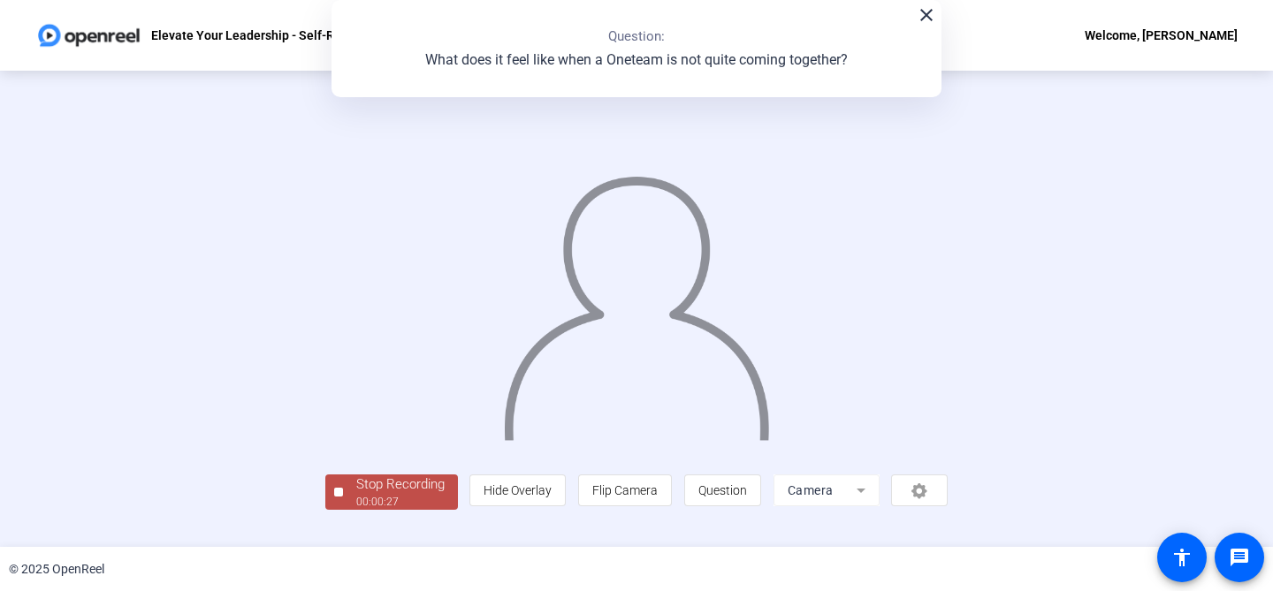
scroll to position [80, 0]
click at [356, 510] on div "00:00:27" at bounding box center [400, 502] width 88 height 16
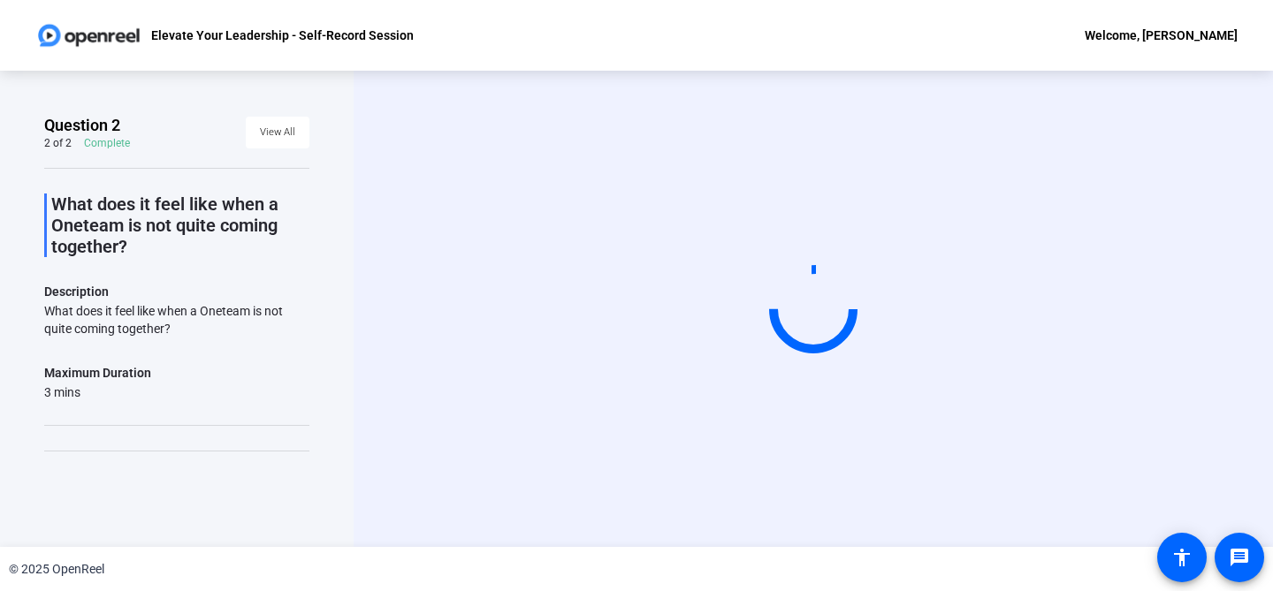
scroll to position [0, 0]
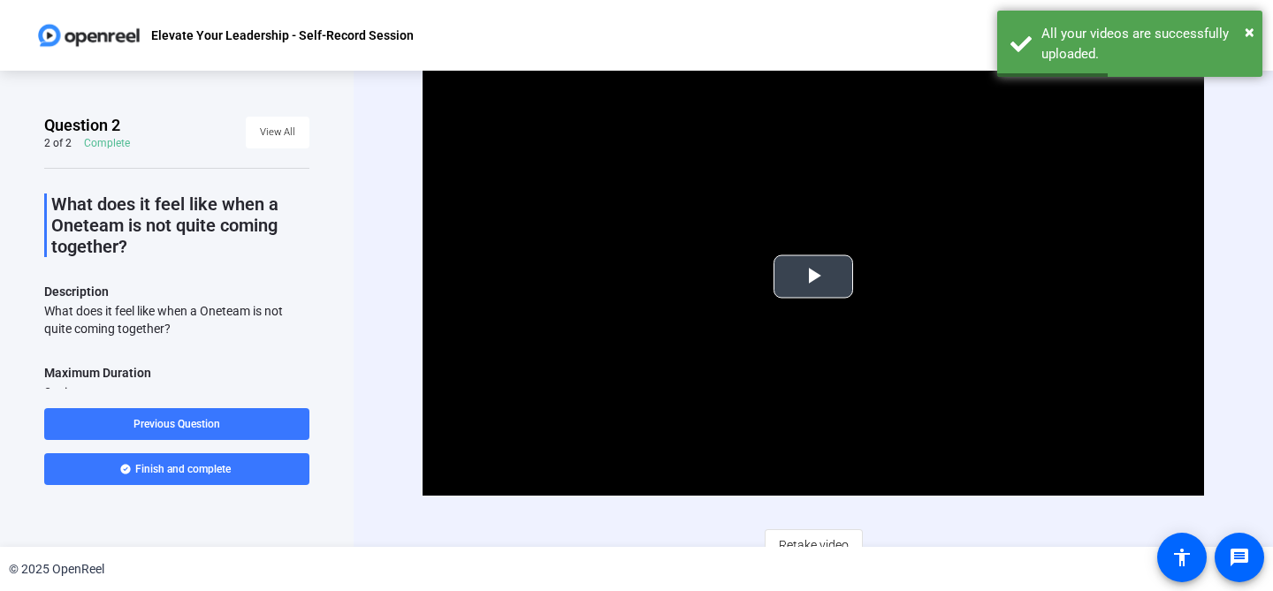
click at [813, 277] on span "Video Player" at bounding box center [813, 277] width 0 height 0
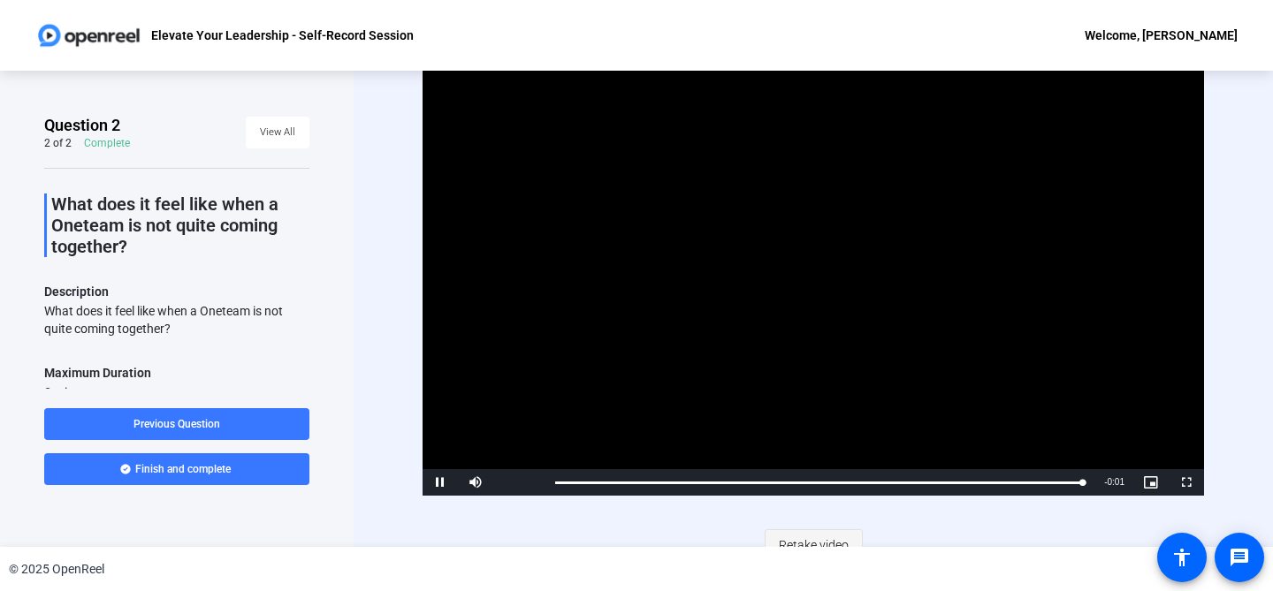
click at [841, 538] on span "Retake video" at bounding box center [814, 546] width 70 height 34
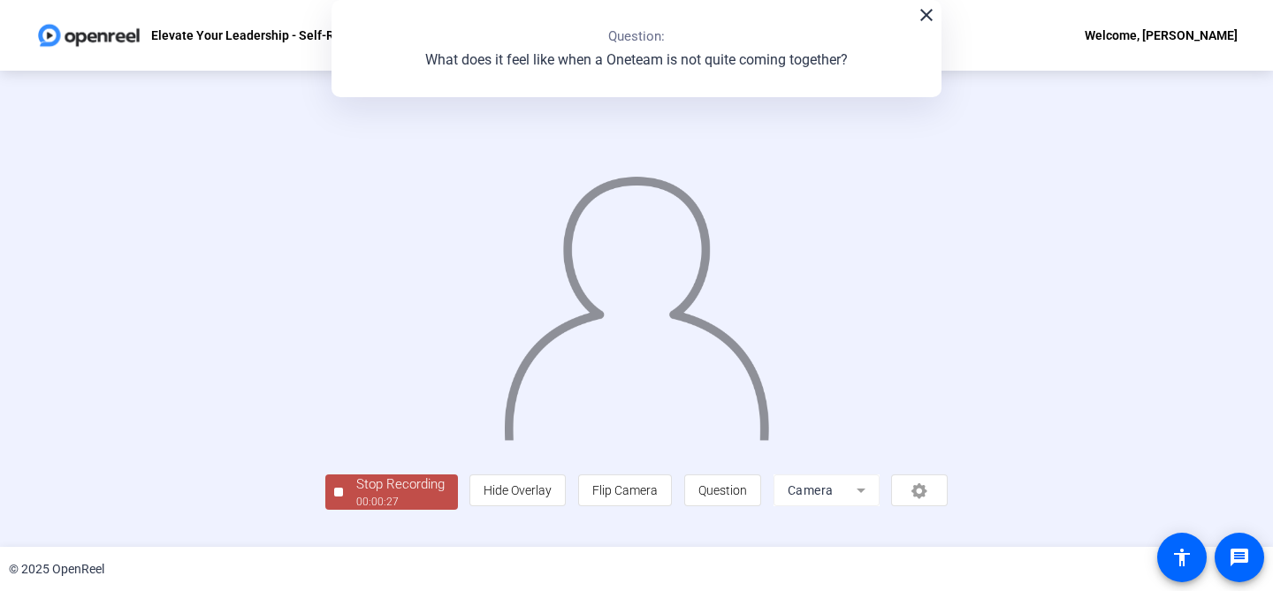
scroll to position [80, 0]
click at [356, 510] on div "00:00:28" at bounding box center [400, 502] width 88 height 16
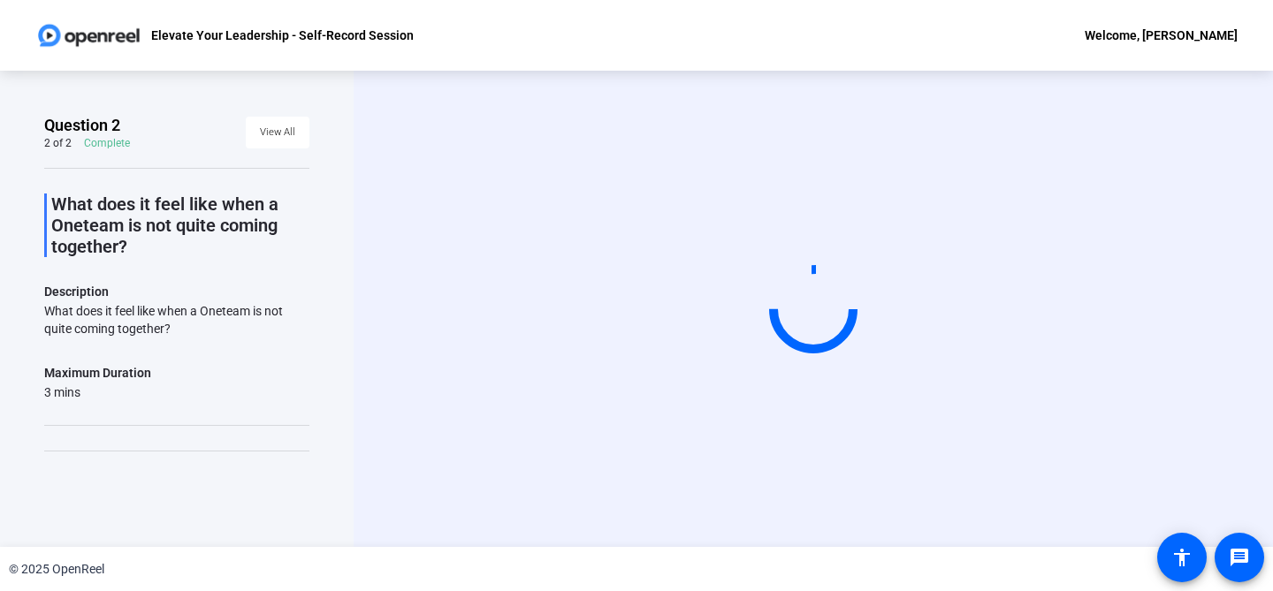
scroll to position [0, 0]
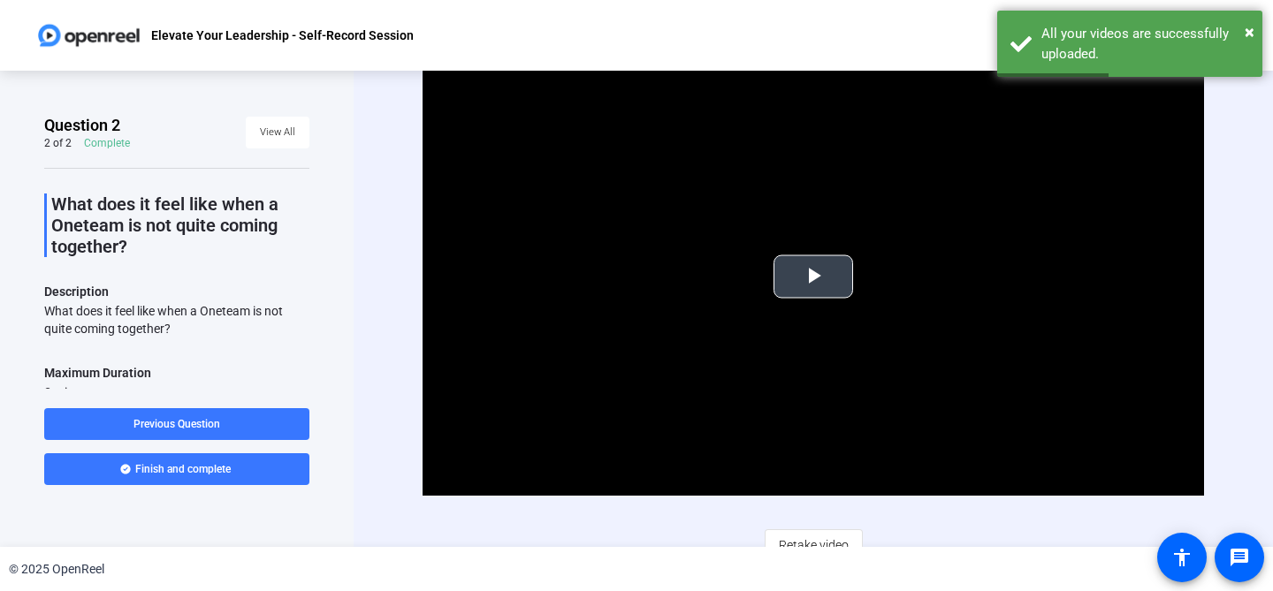
click at [813, 277] on span "Video Player" at bounding box center [813, 277] width 0 height 0
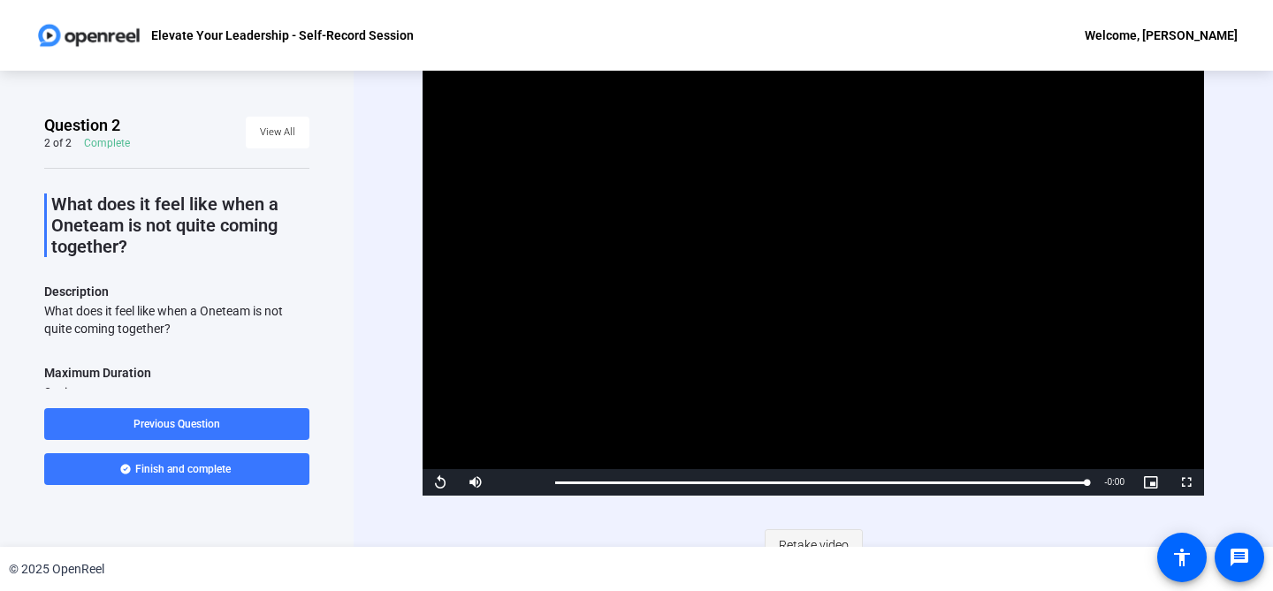
click at [810, 541] on span "Retake video" at bounding box center [814, 546] width 70 height 34
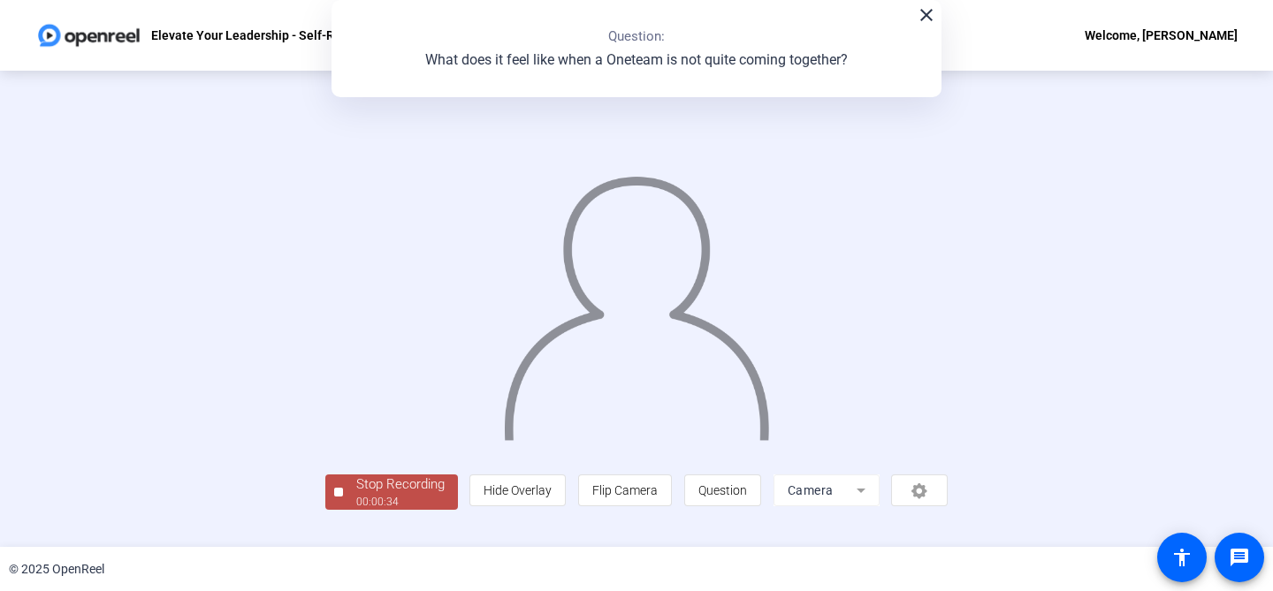
scroll to position [80, 0]
click at [356, 510] on div "00:00:35" at bounding box center [400, 502] width 88 height 16
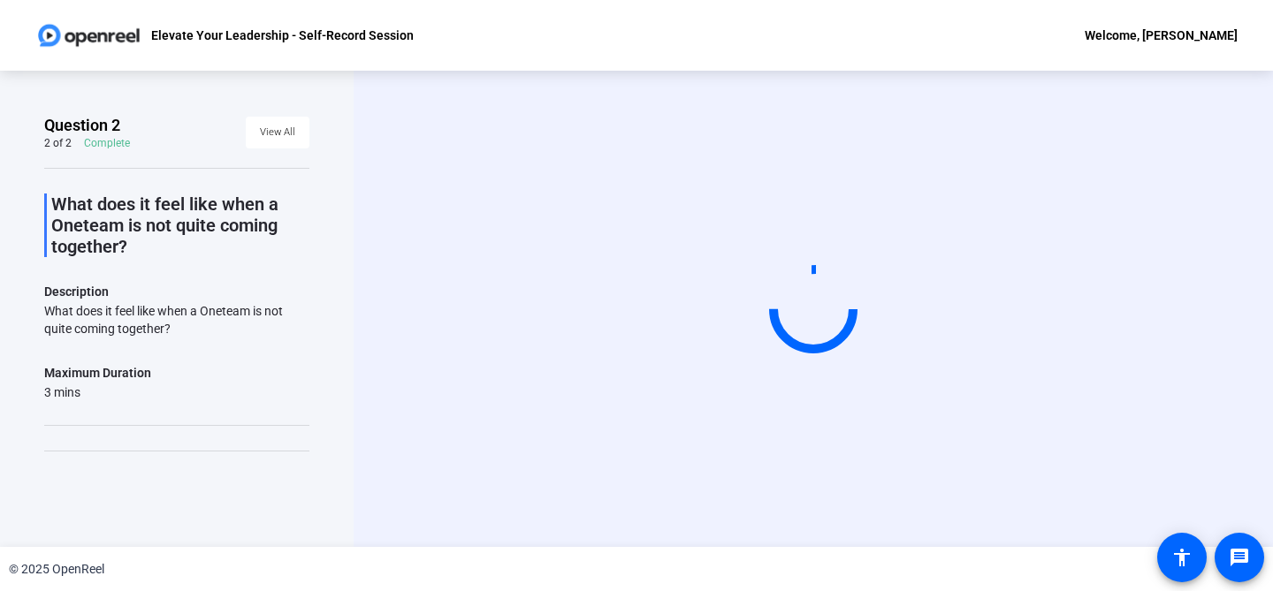
scroll to position [0, 0]
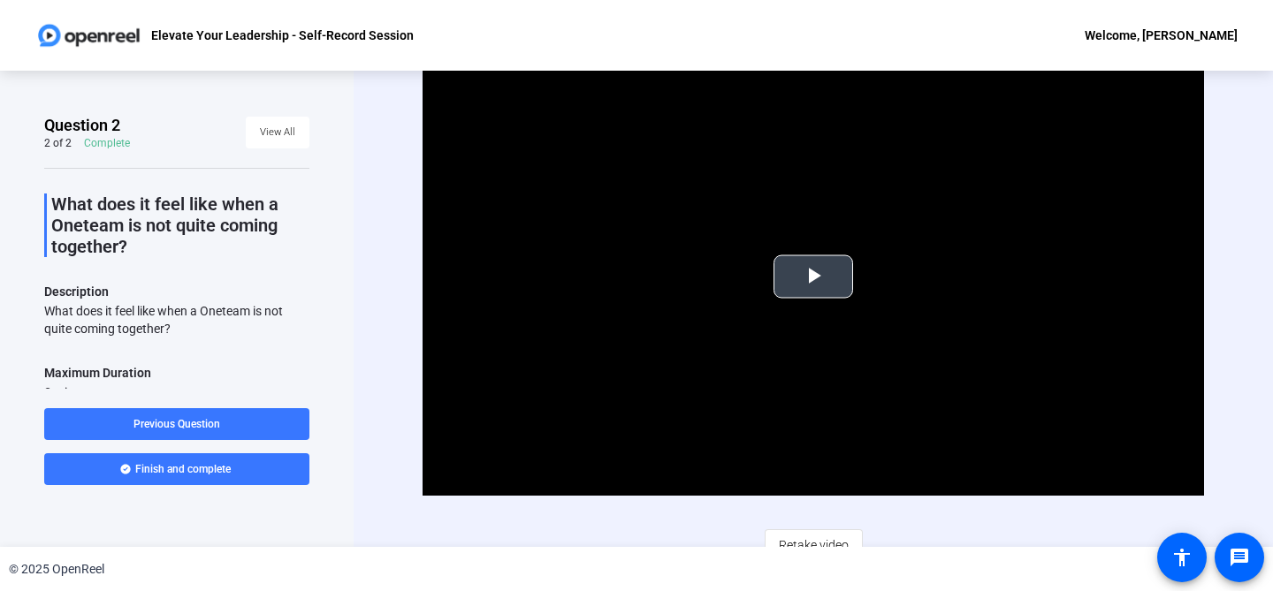
click at [813, 277] on span "Video Player" at bounding box center [813, 277] width 0 height 0
click at [836, 535] on span "Retake video" at bounding box center [814, 546] width 70 height 34
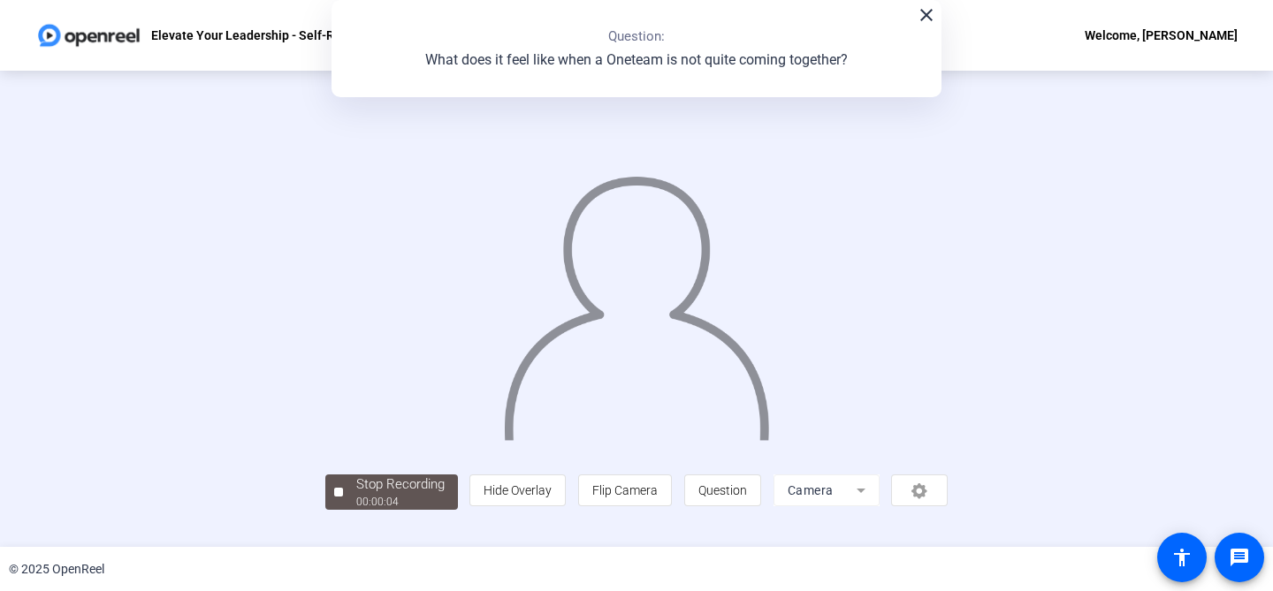
scroll to position [80, 0]
click at [356, 510] on div "00:00:06" at bounding box center [400, 502] width 88 height 16
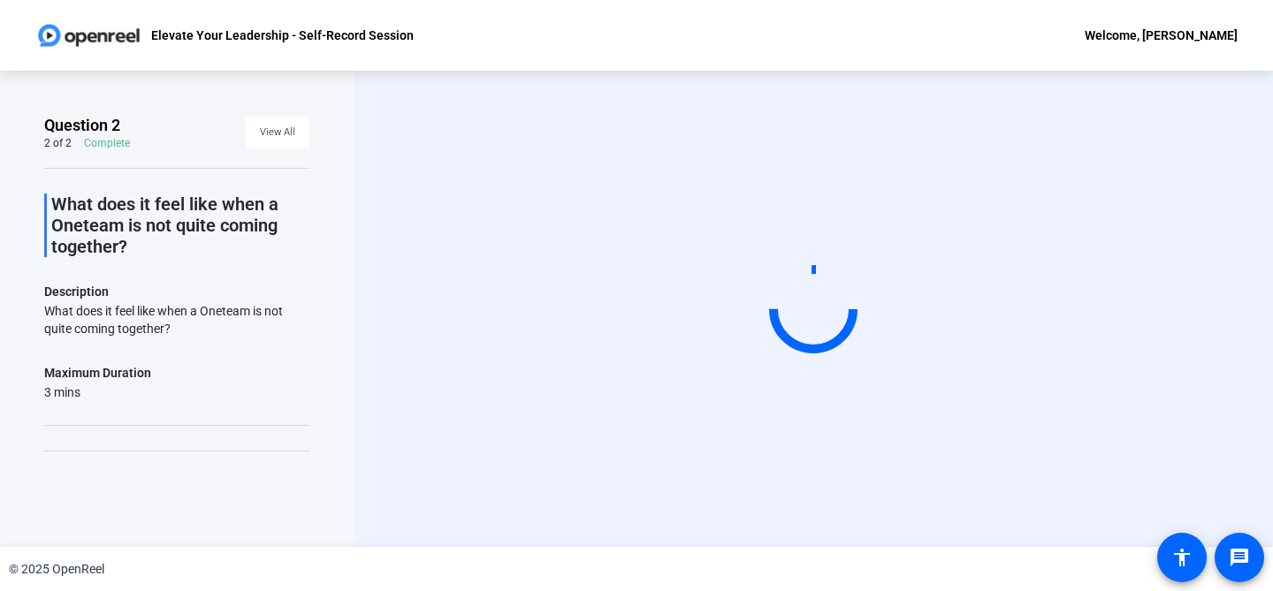
scroll to position [0, 0]
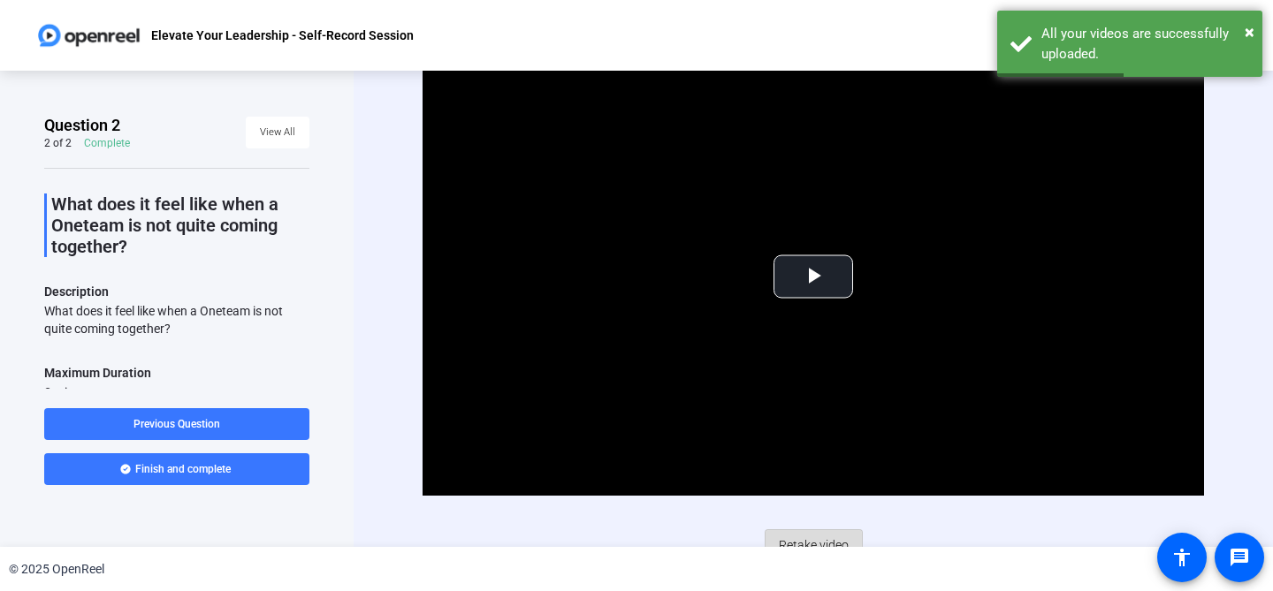
click at [821, 539] on span "Retake video" at bounding box center [814, 546] width 70 height 34
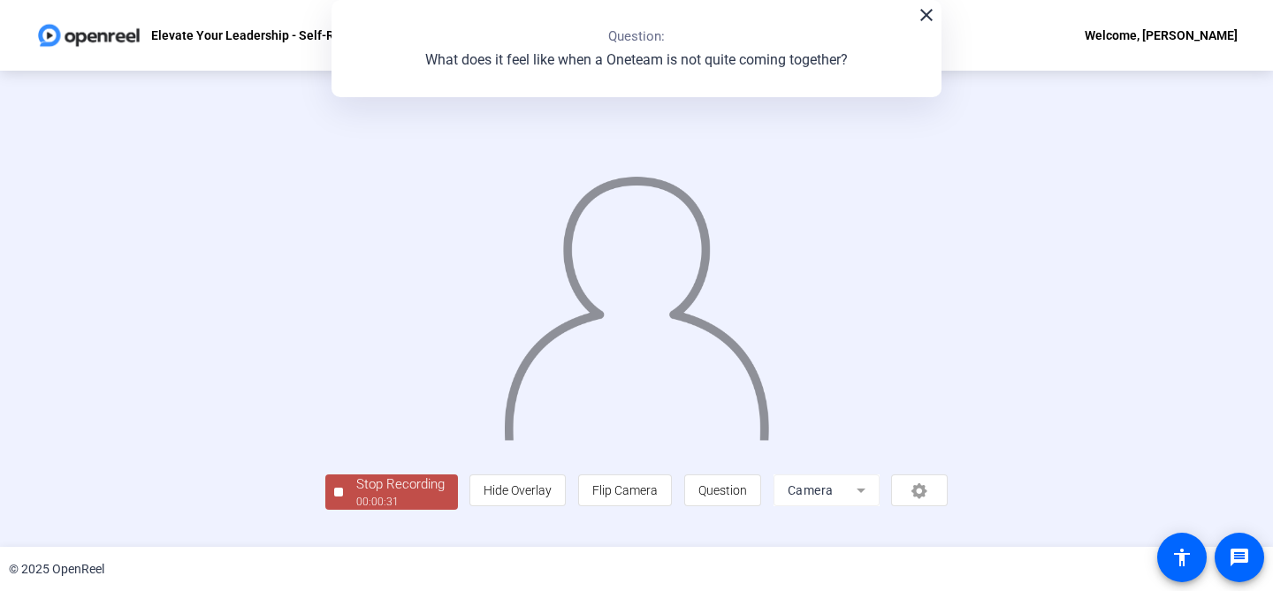
scroll to position [80, 0]
click at [356, 495] on div "Stop Recording" at bounding box center [400, 485] width 88 height 20
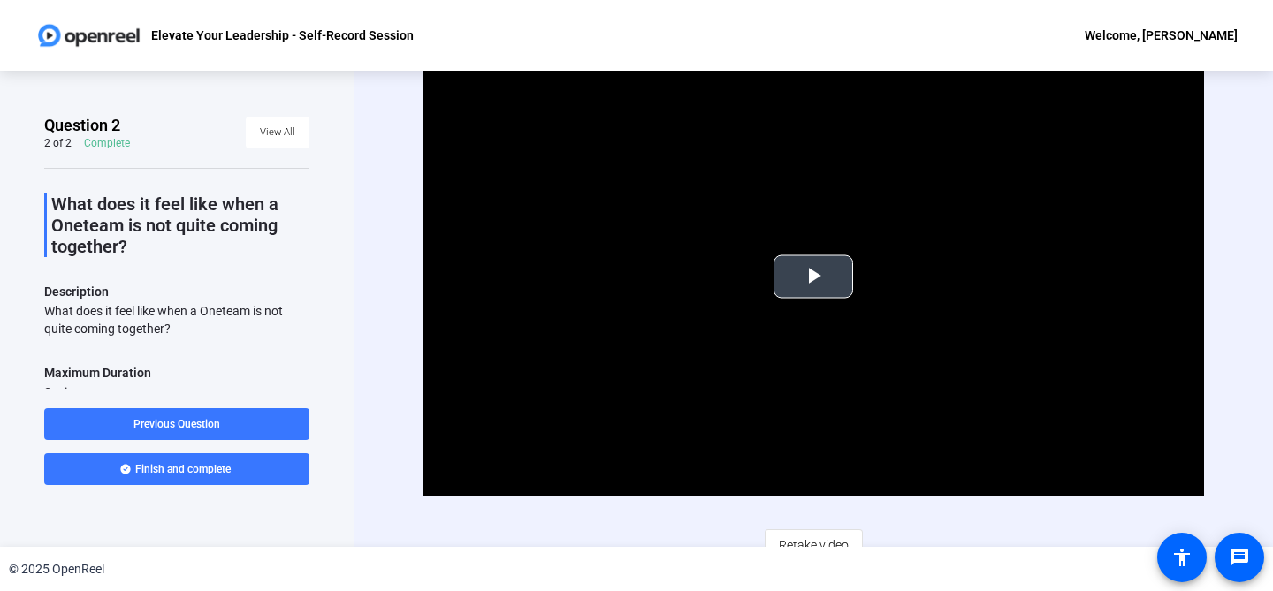
click at [813, 277] on span "Video Player" at bounding box center [813, 277] width 0 height 0
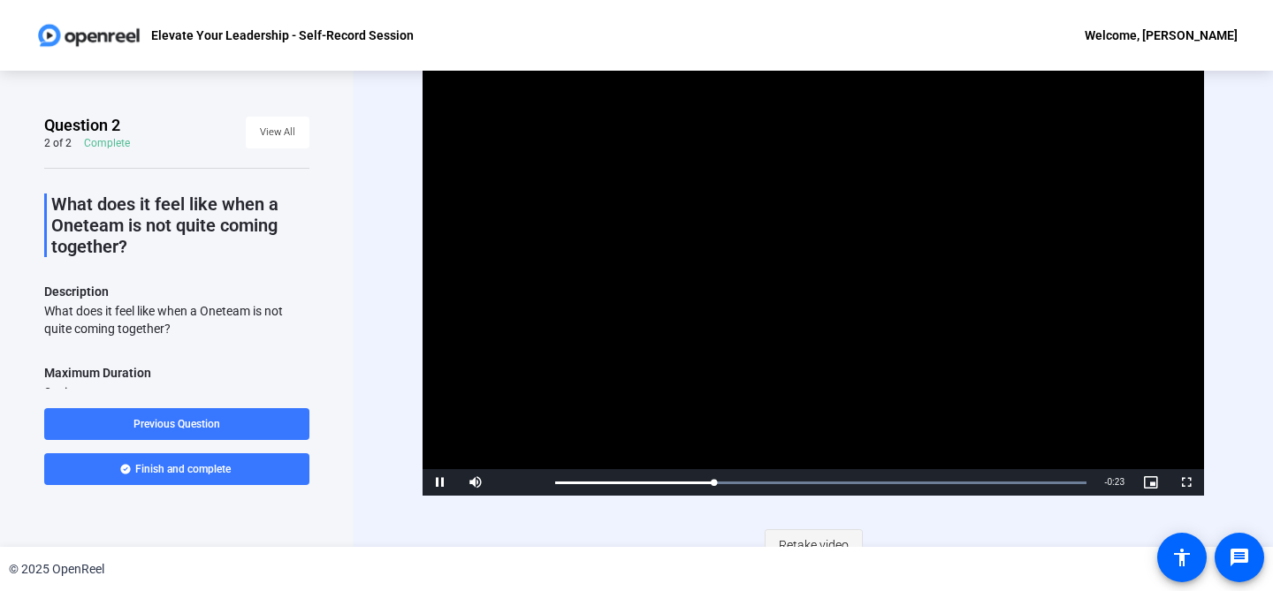
click at [820, 538] on span "Retake video" at bounding box center [814, 546] width 70 height 34
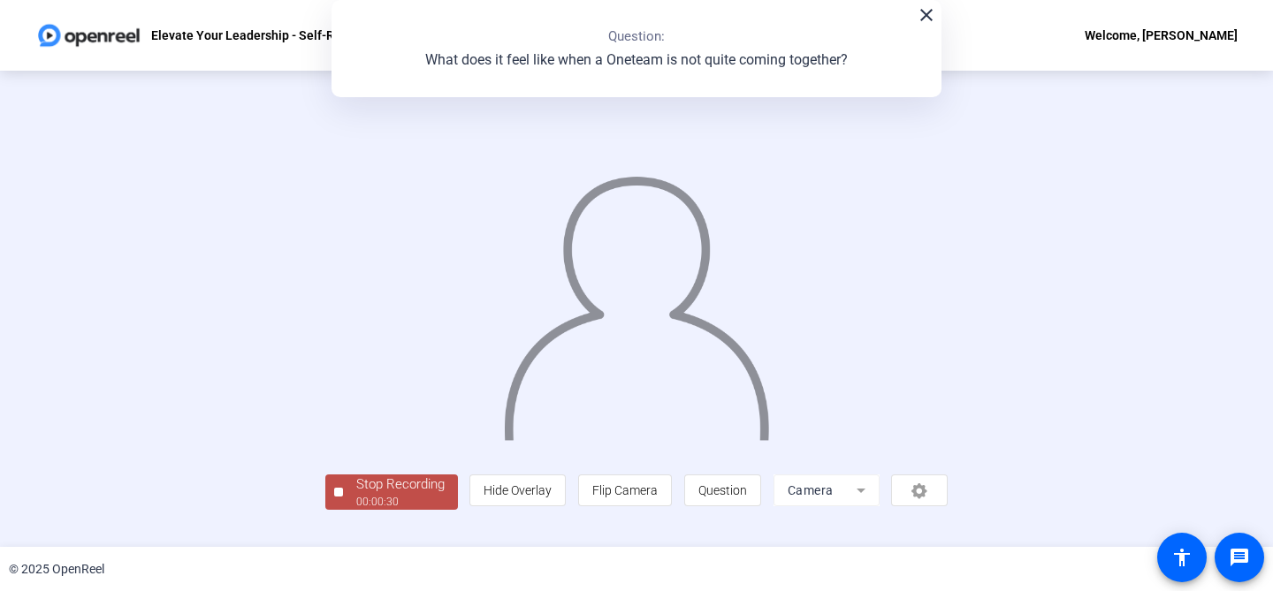
scroll to position [80, 0]
click at [356, 510] on div "00:00:31" at bounding box center [400, 502] width 88 height 16
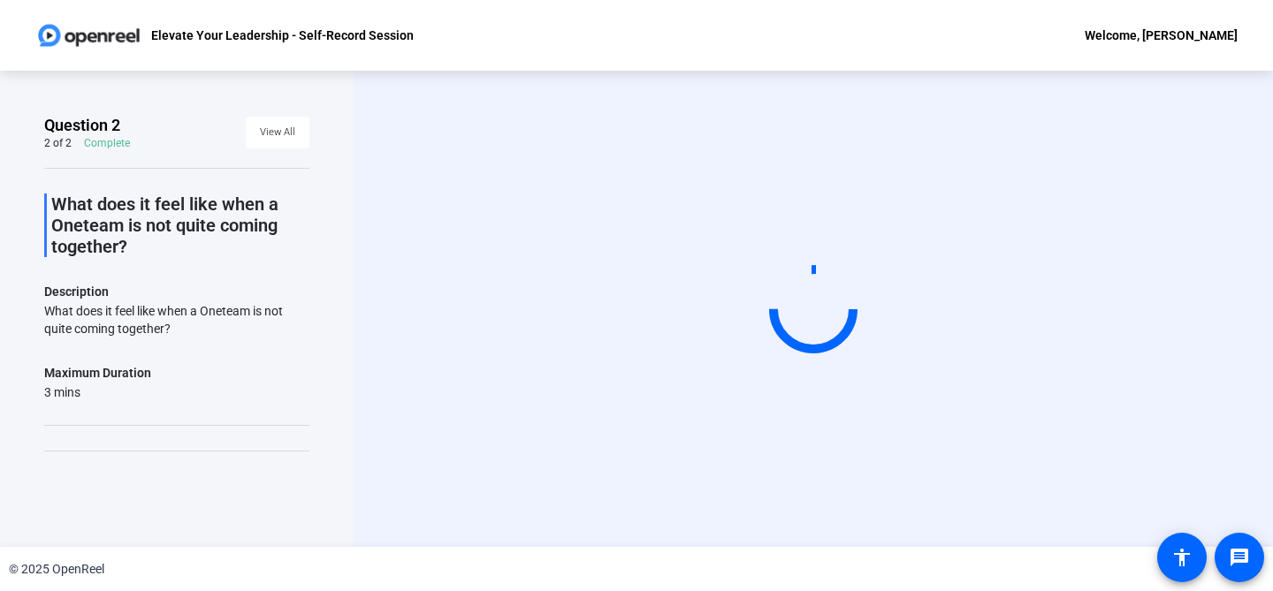
scroll to position [0, 0]
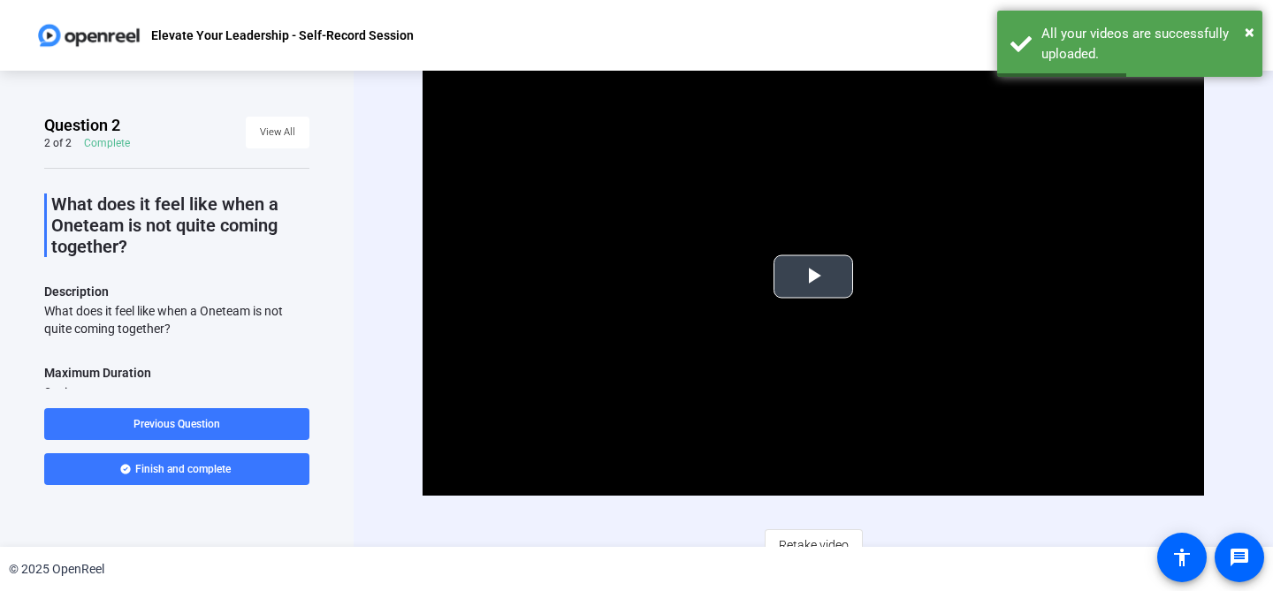
click at [813, 277] on span "Video Player" at bounding box center [813, 277] width 0 height 0
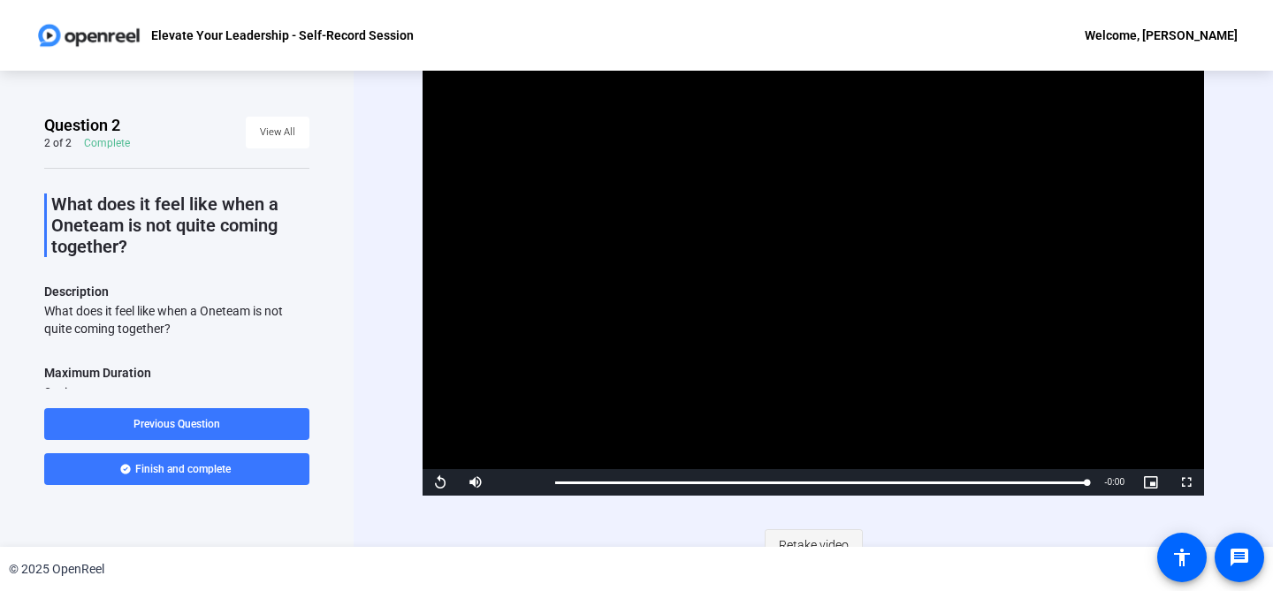
click at [803, 538] on span "Retake video" at bounding box center [814, 546] width 70 height 34
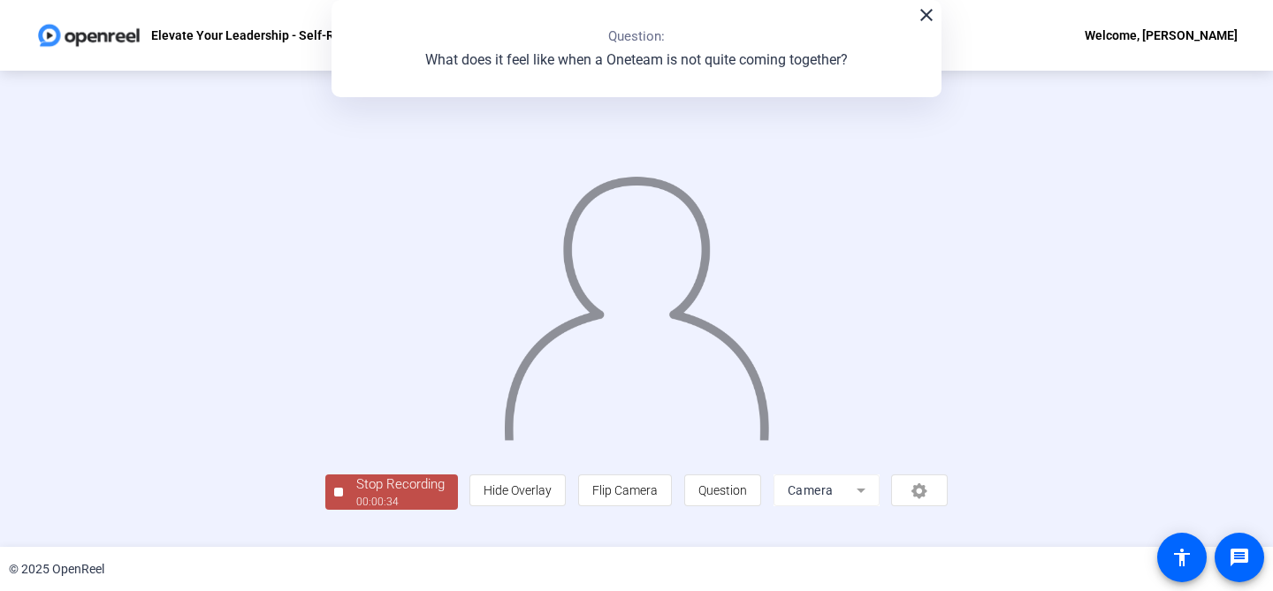
scroll to position [80, 0]
click at [356, 495] on div "Stop Recording" at bounding box center [400, 485] width 88 height 20
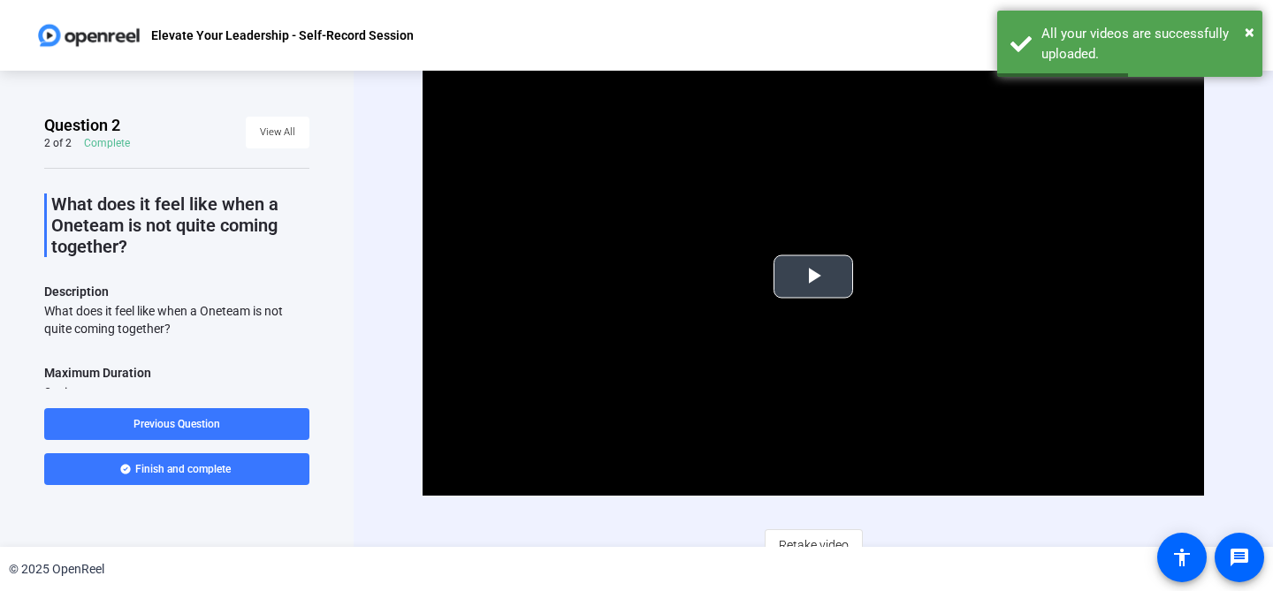
click at [813, 277] on span "Video Player" at bounding box center [813, 277] width 0 height 0
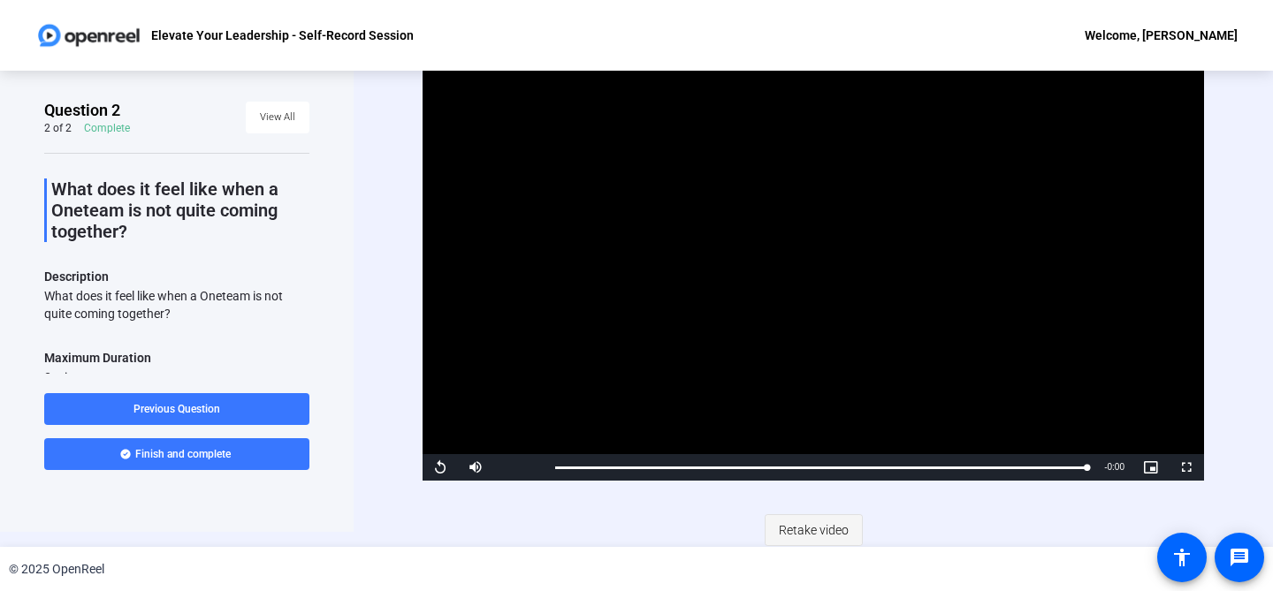
scroll to position [16, 0]
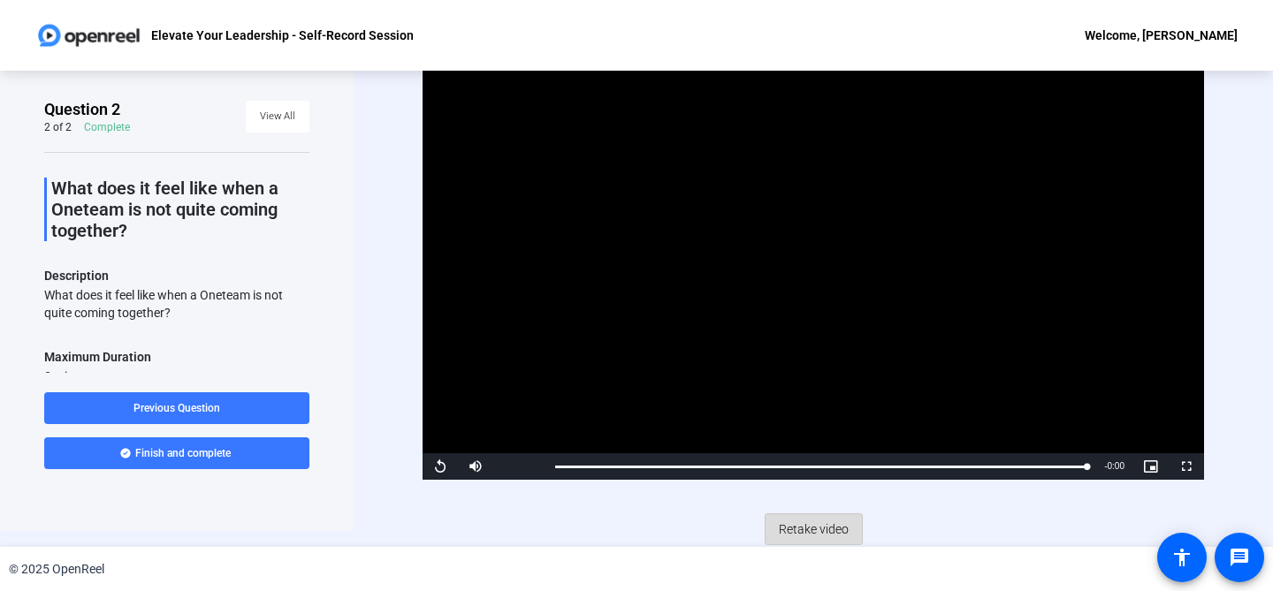
click at [824, 535] on span "Retake video" at bounding box center [814, 530] width 70 height 34
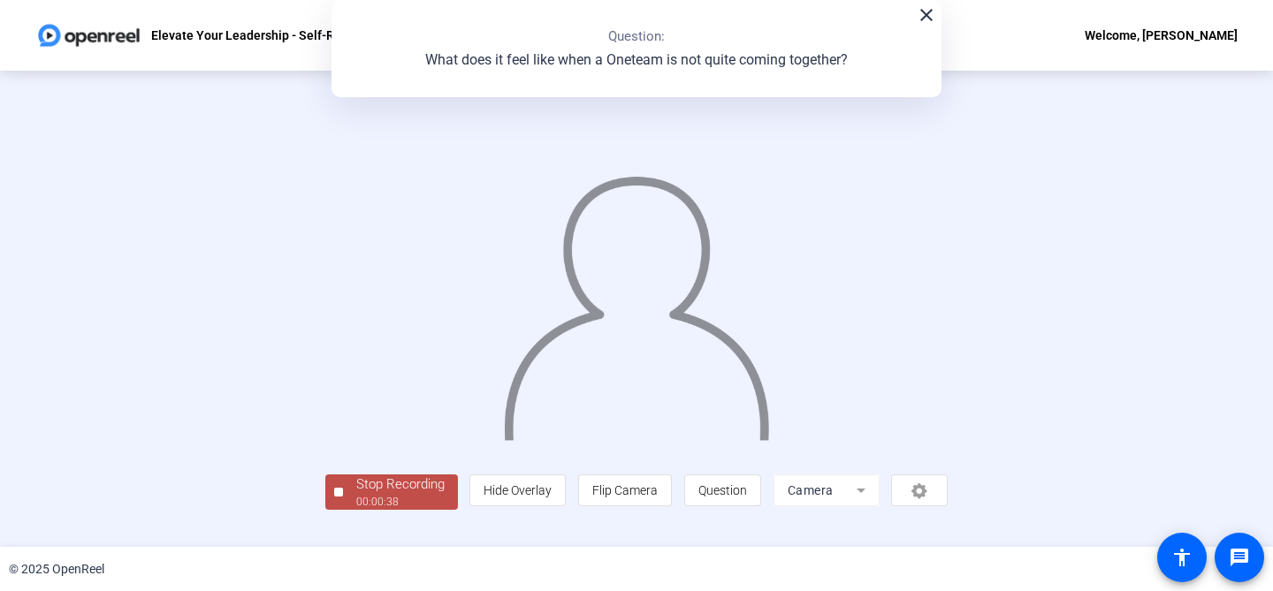
scroll to position [80, 0]
click at [356, 495] on div "Stop Recording" at bounding box center [400, 485] width 88 height 20
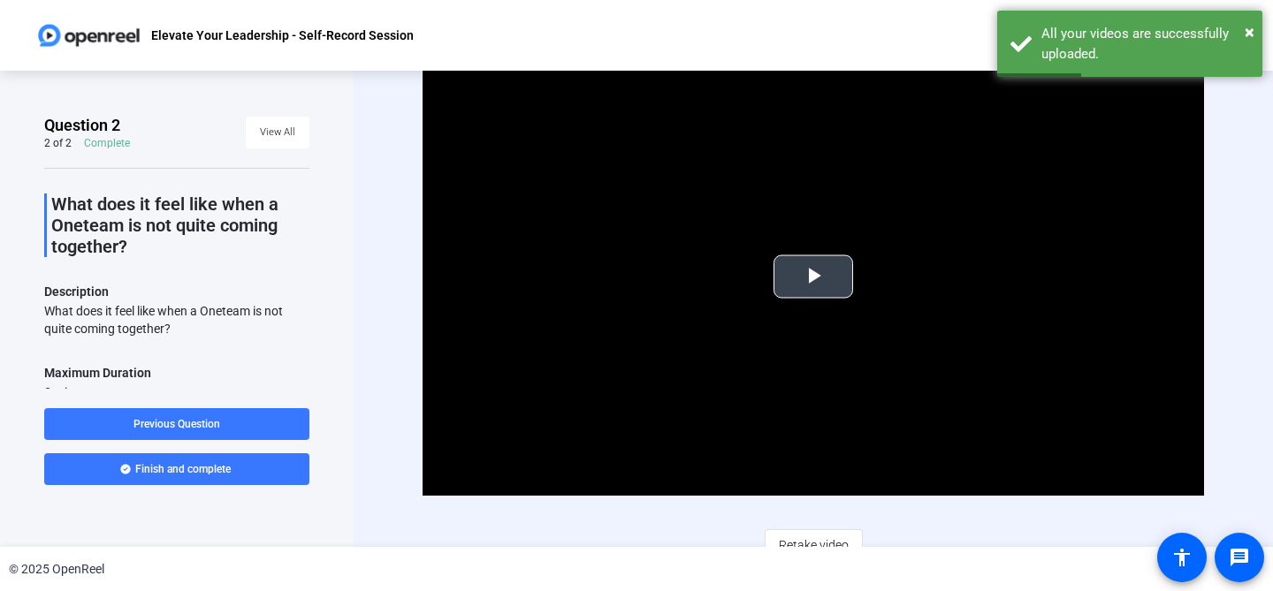
click at [813, 277] on span "Video Player" at bounding box center [813, 277] width 0 height 0
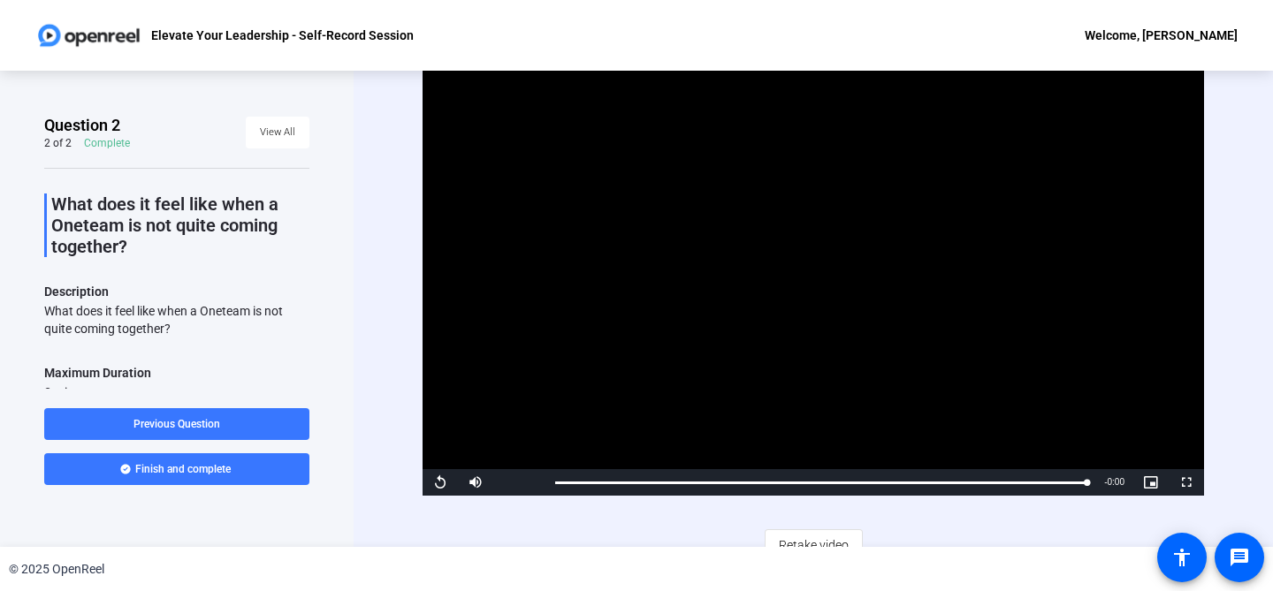
scroll to position [19, 0]
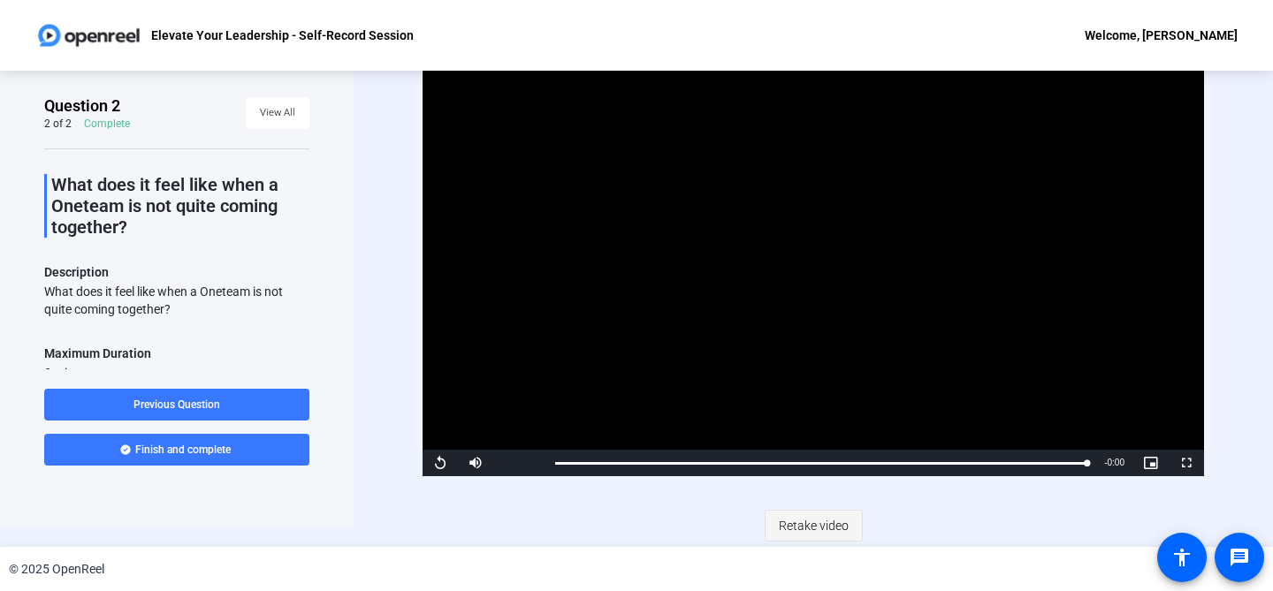
click at [818, 514] on span "Retake video" at bounding box center [814, 526] width 70 height 34
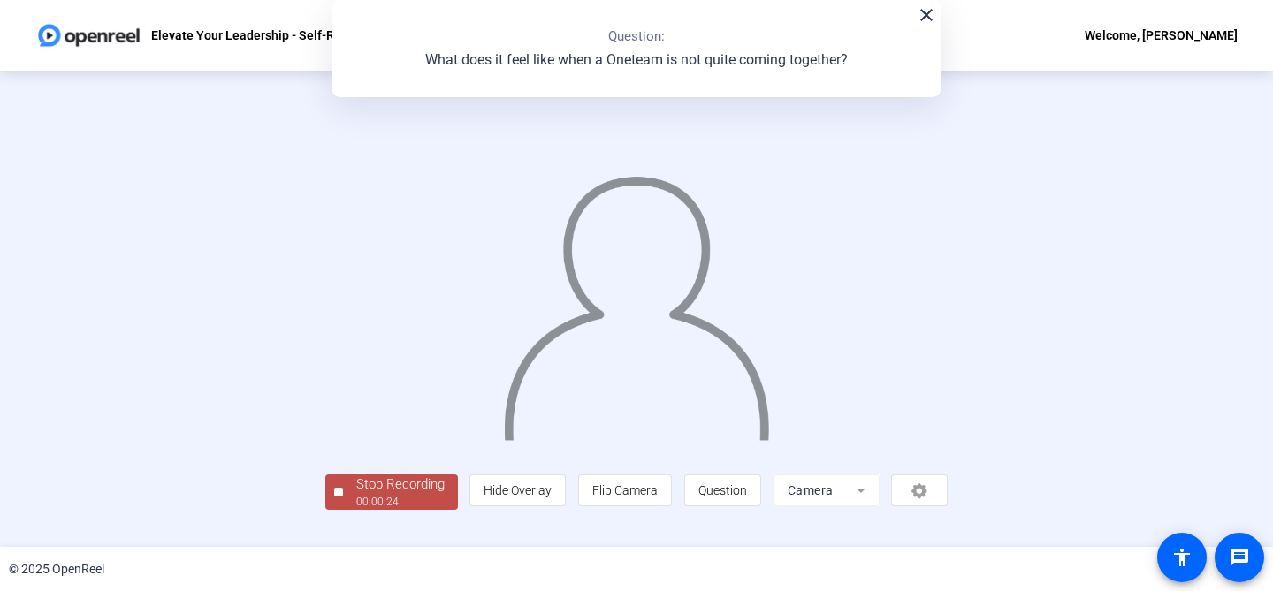
scroll to position [80, 0]
click at [356, 495] on div "Stop Recording" at bounding box center [400, 485] width 88 height 20
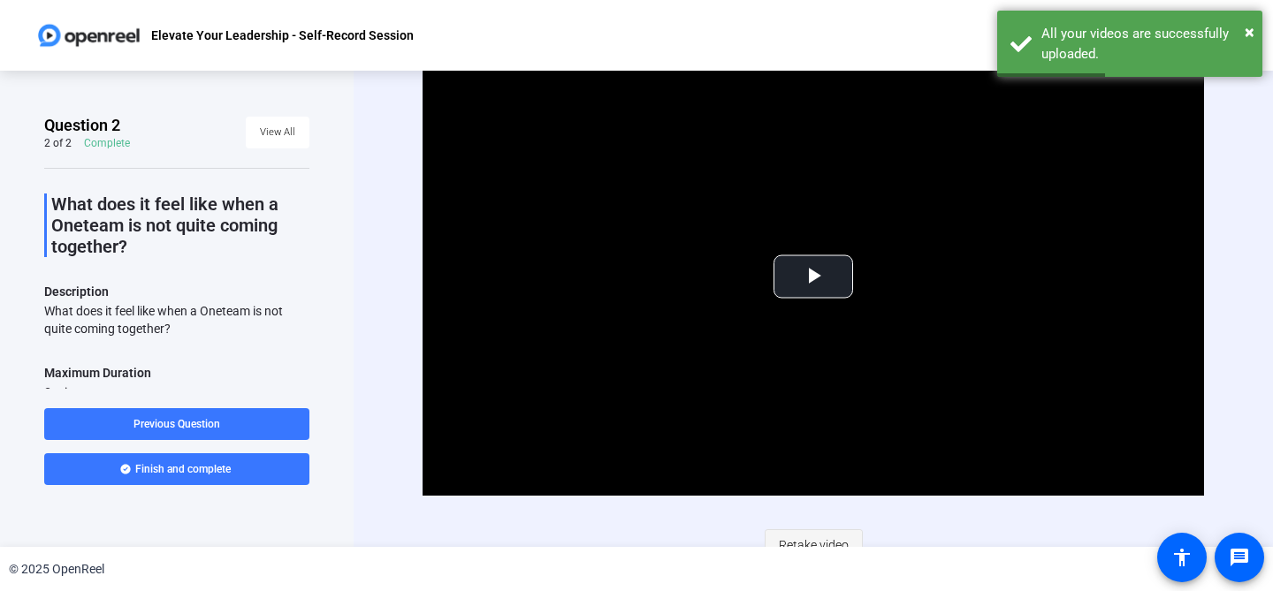
click at [812, 538] on span "Retake video" at bounding box center [814, 546] width 70 height 34
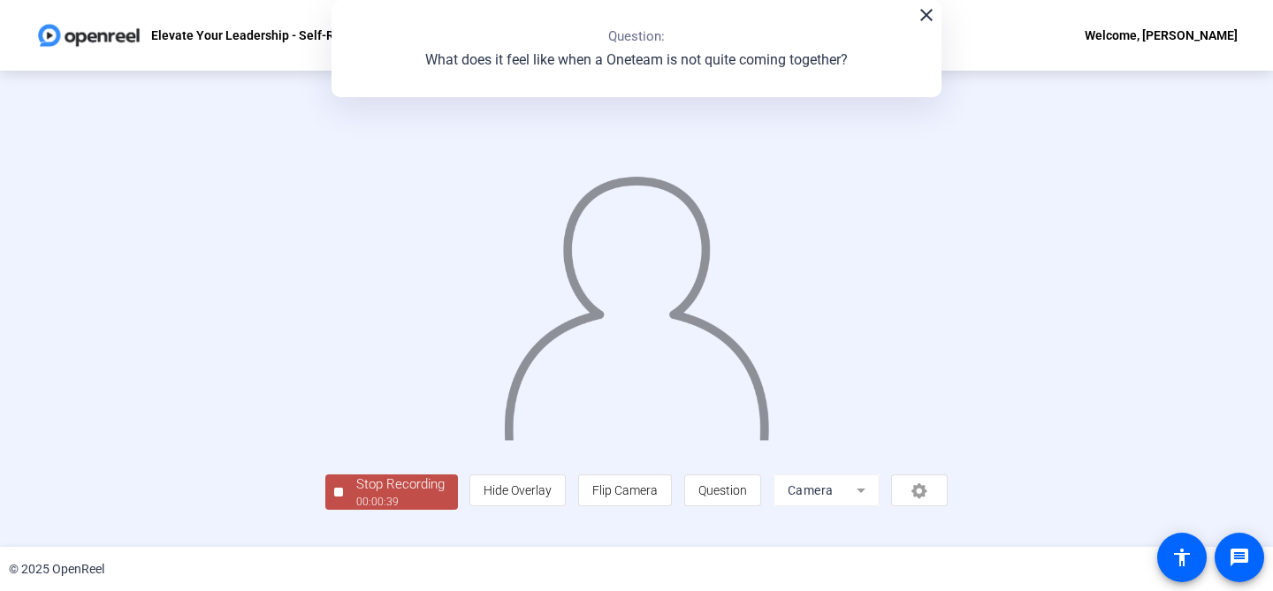
scroll to position [43, 0]
click at [356, 495] on div "Stop Recording" at bounding box center [400, 485] width 88 height 20
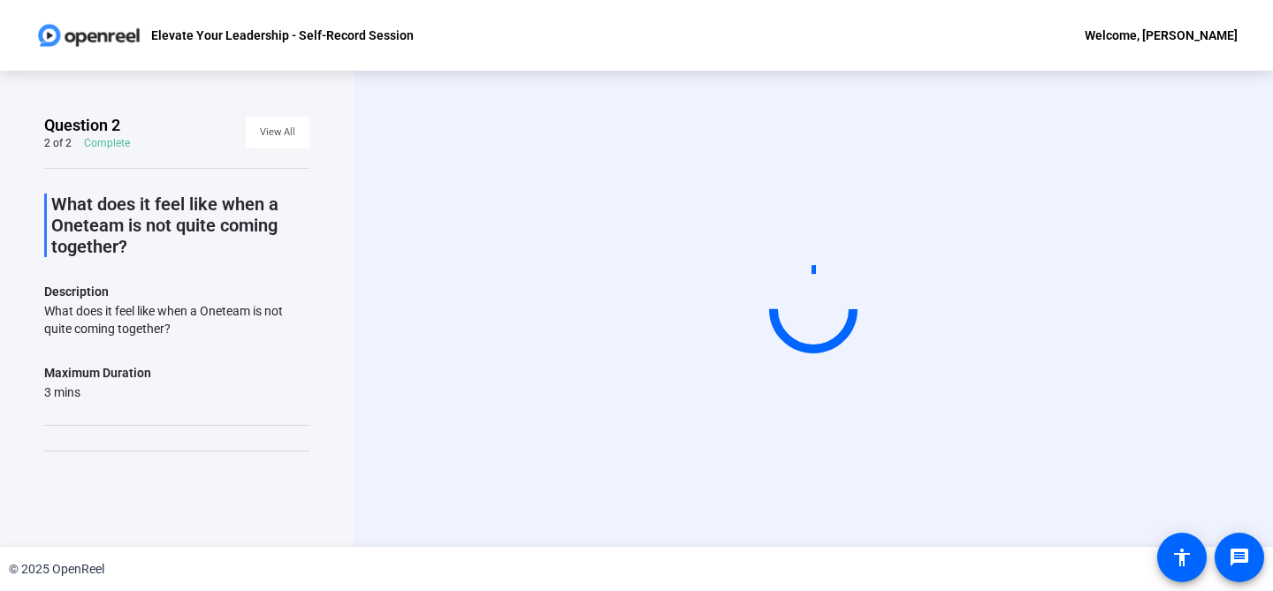
scroll to position [0, 0]
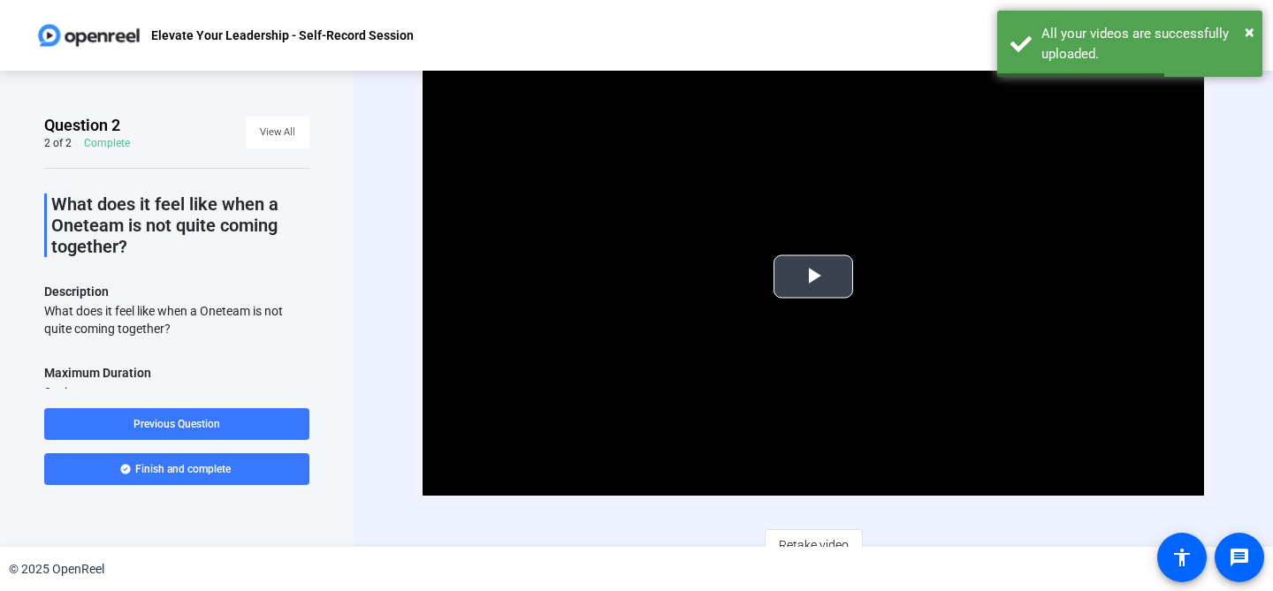
click at [813, 277] on span "Video Player" at bounding box center [813, 277] width 0 height 0
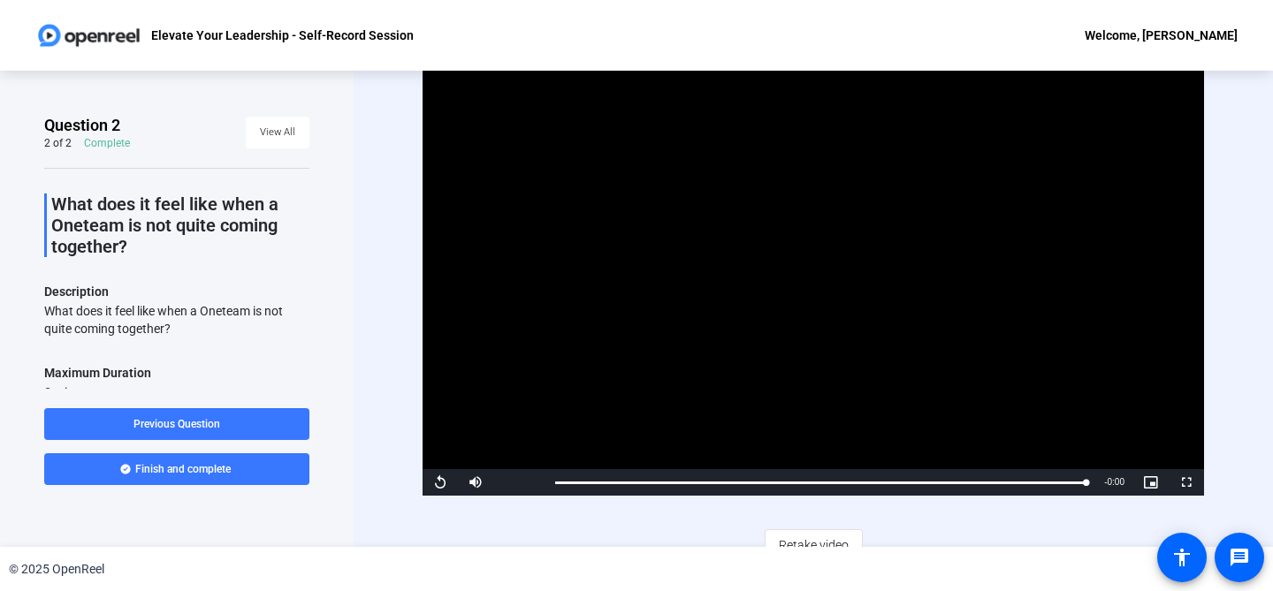
scroll to position [19, 0]
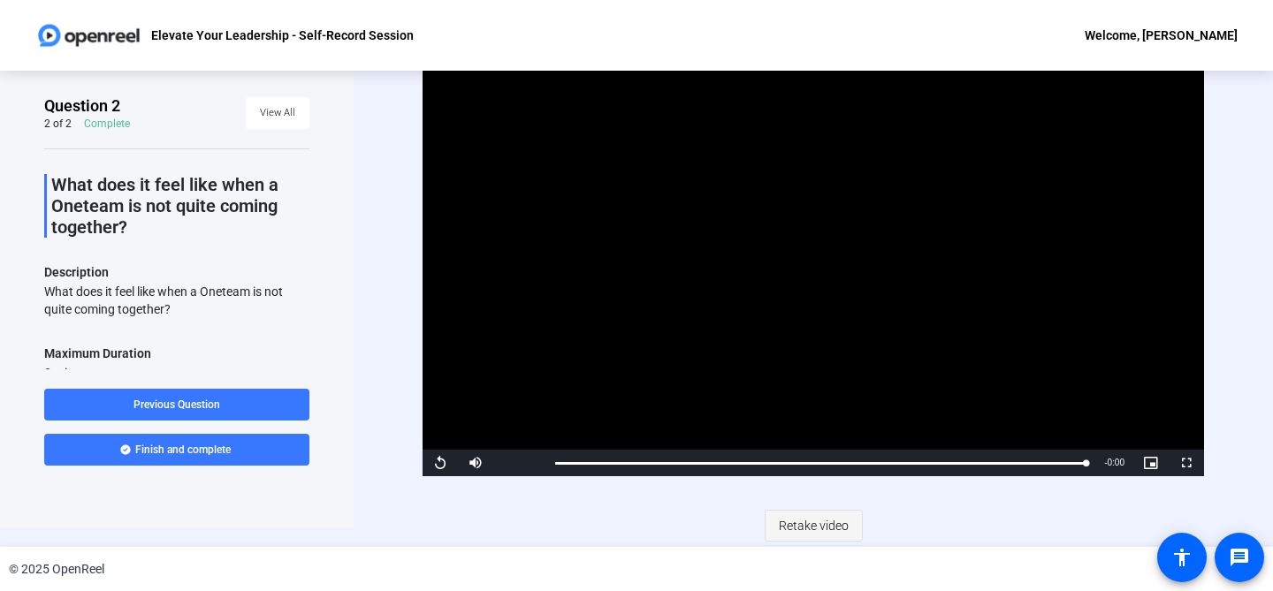
click at [780, 526] on span "Retake video" at bounding box center [814, 526] width 70 height 34
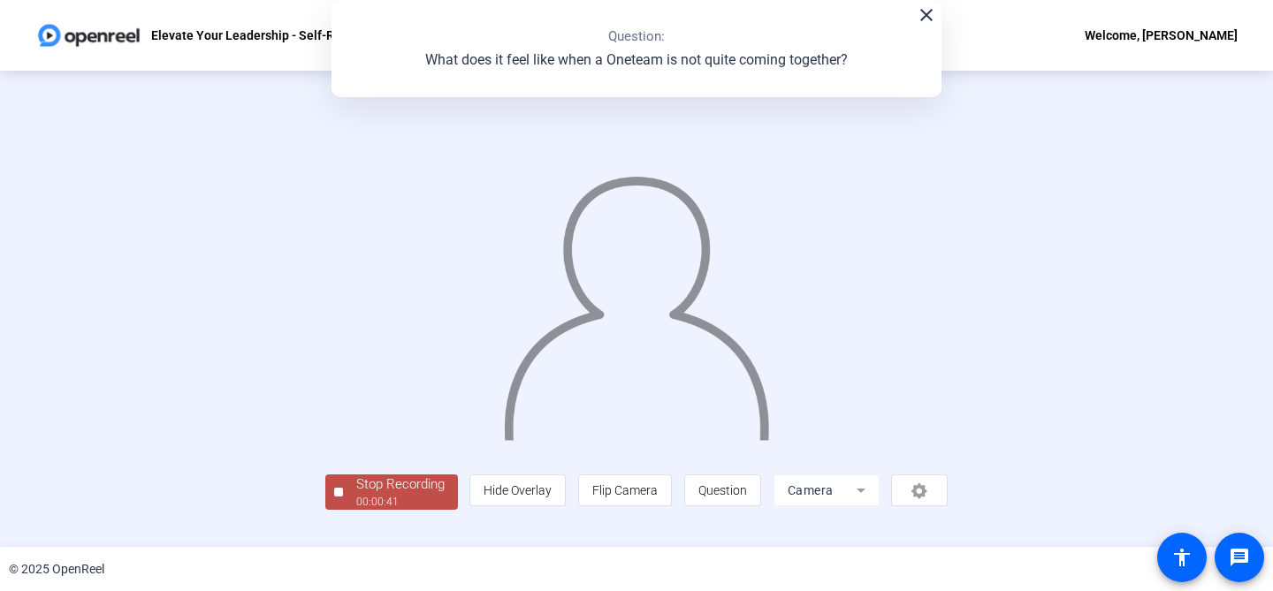
scroll to position [80, 0]
click at [356, 495] on div "Stop Recording" at bounding box center [400, 485] width 88 height 20
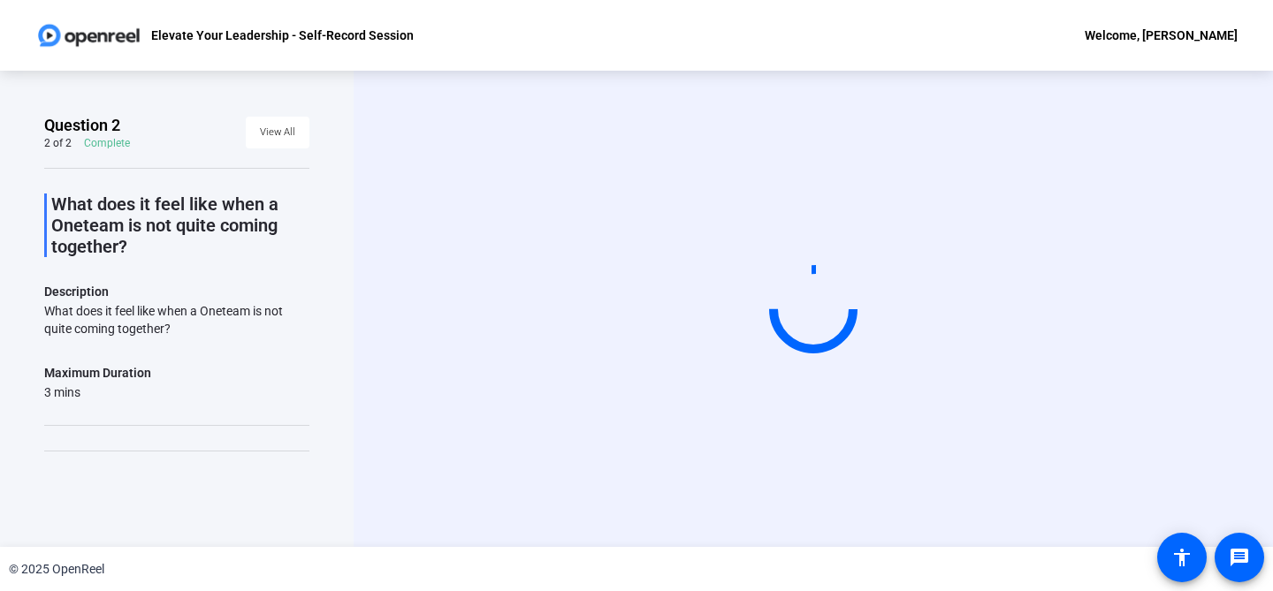
scroll to position [0, 0]
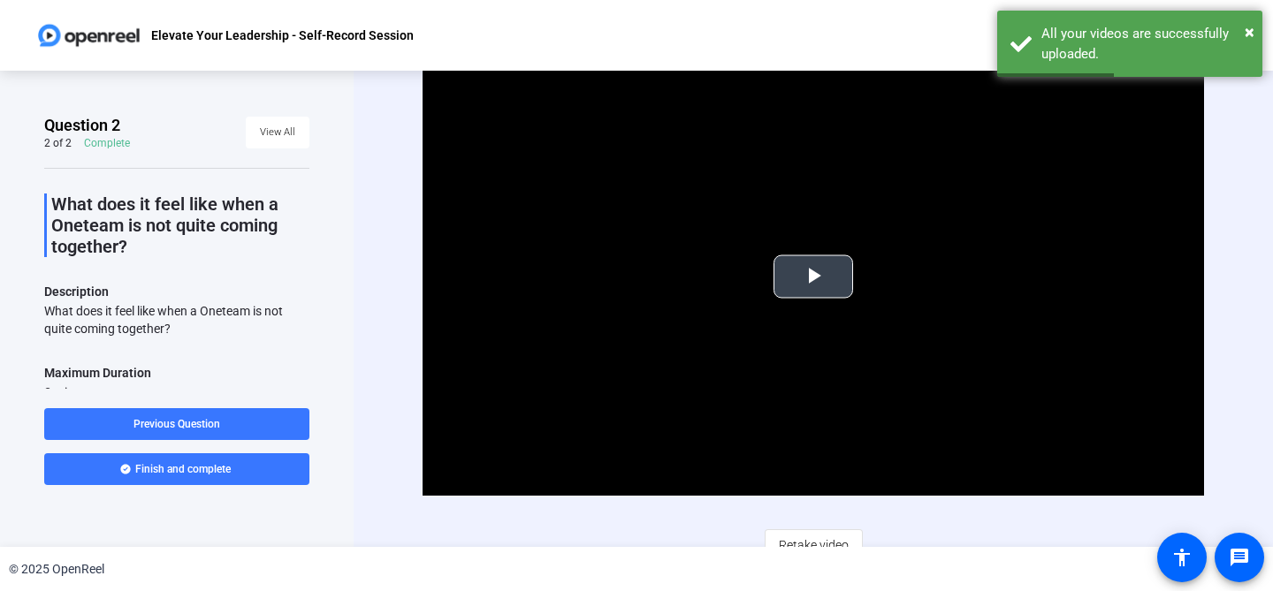
click at [813, 277] on span "Video Player" at bounding box center [813, 277] width 0 height 0
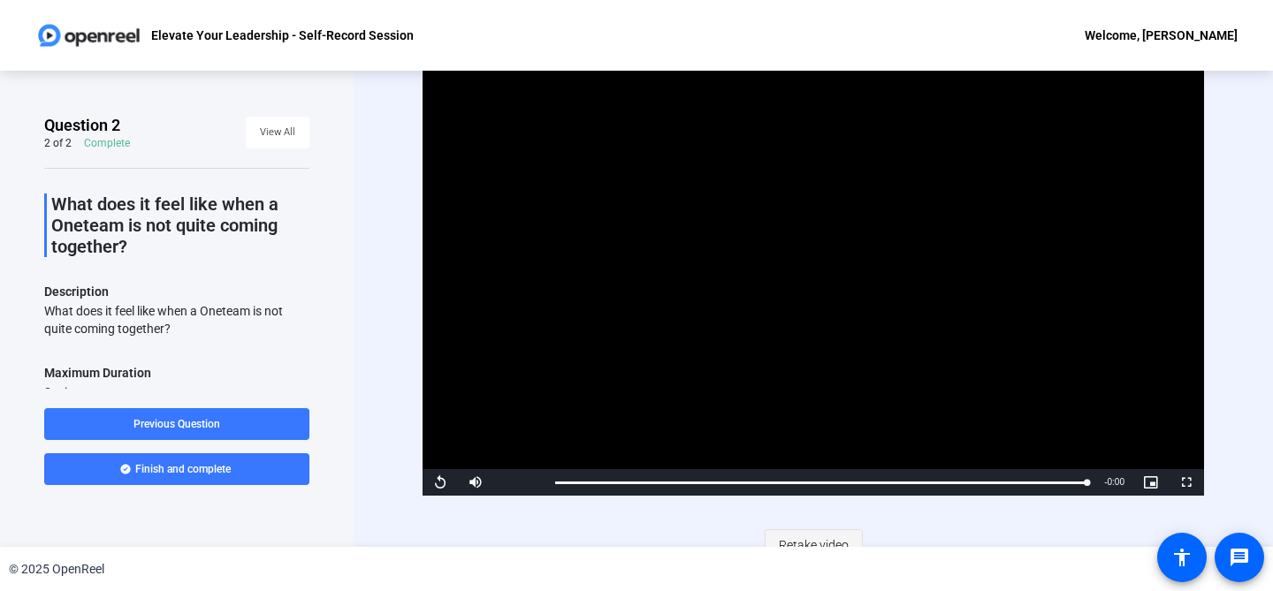
click at [842, 537] on span "Retake video" at bounding box center [814, 546] width 70 height 34
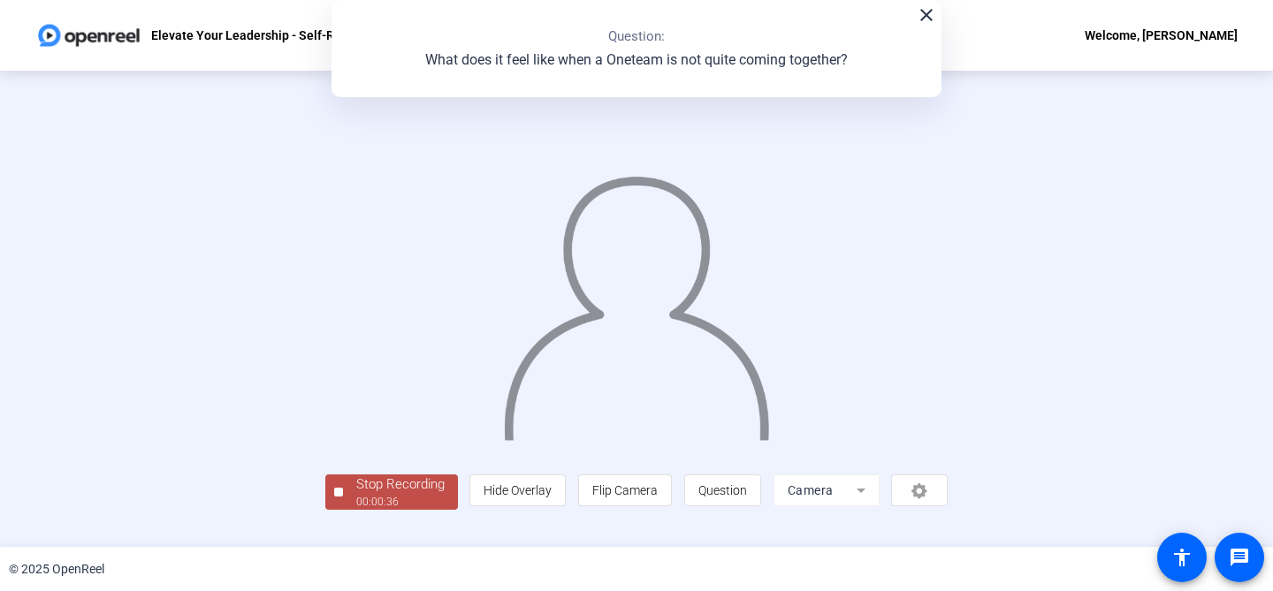
scroll to position [77, 0]
click at [356, 495] on div "Stop Recording" at bounding box center [400, 485] width 88 height 20
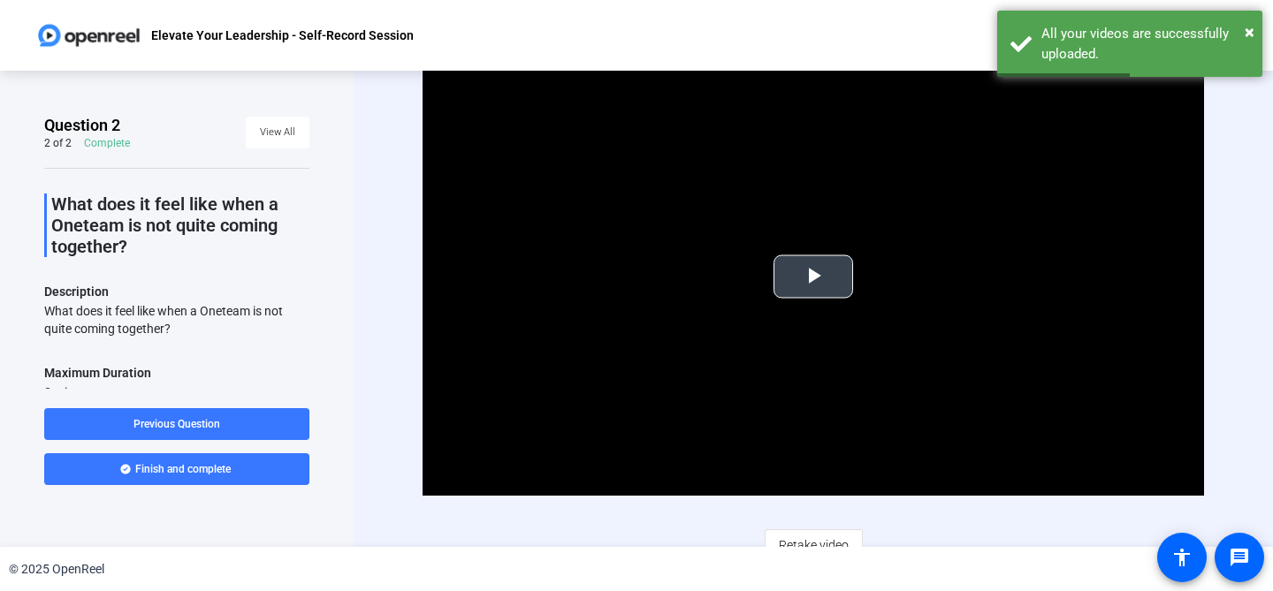
click at [813, 277] on span "Video Player" at bounding box center [813, 277] width 0 height 0
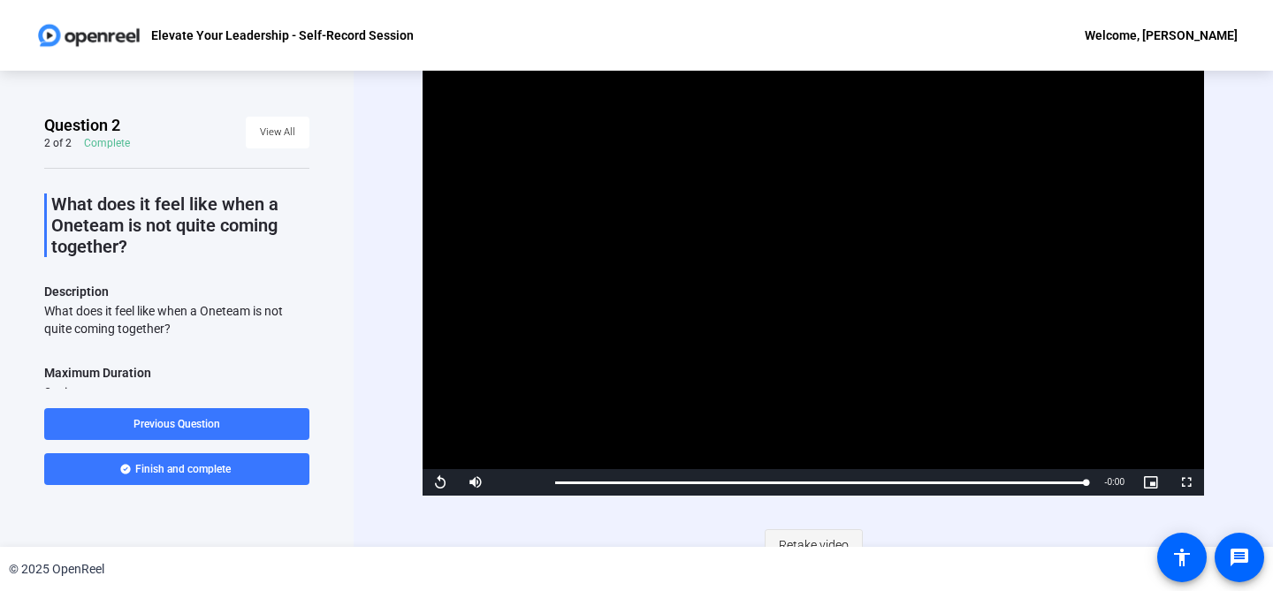
click at [838, 542] on span "Retake video" at bounding box center [814, 546] width 70 height 34
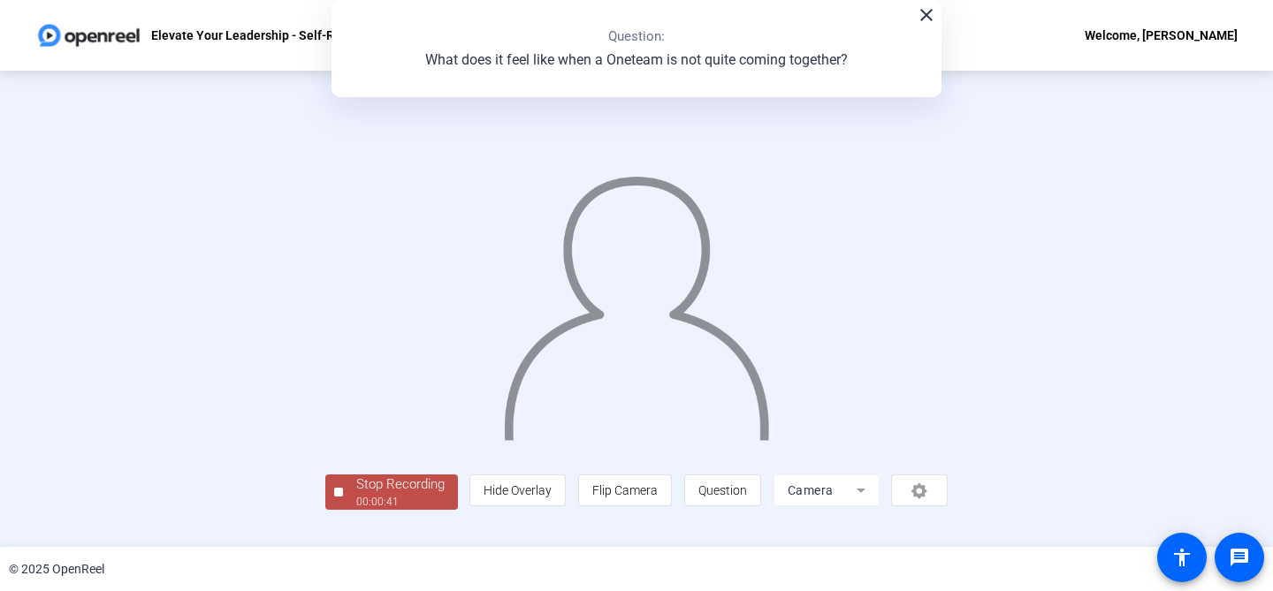
scroll to position [80, 0]
click at [356, 495] on div "Stop Recording" at bounding box center [400, 485] width 88 height 20
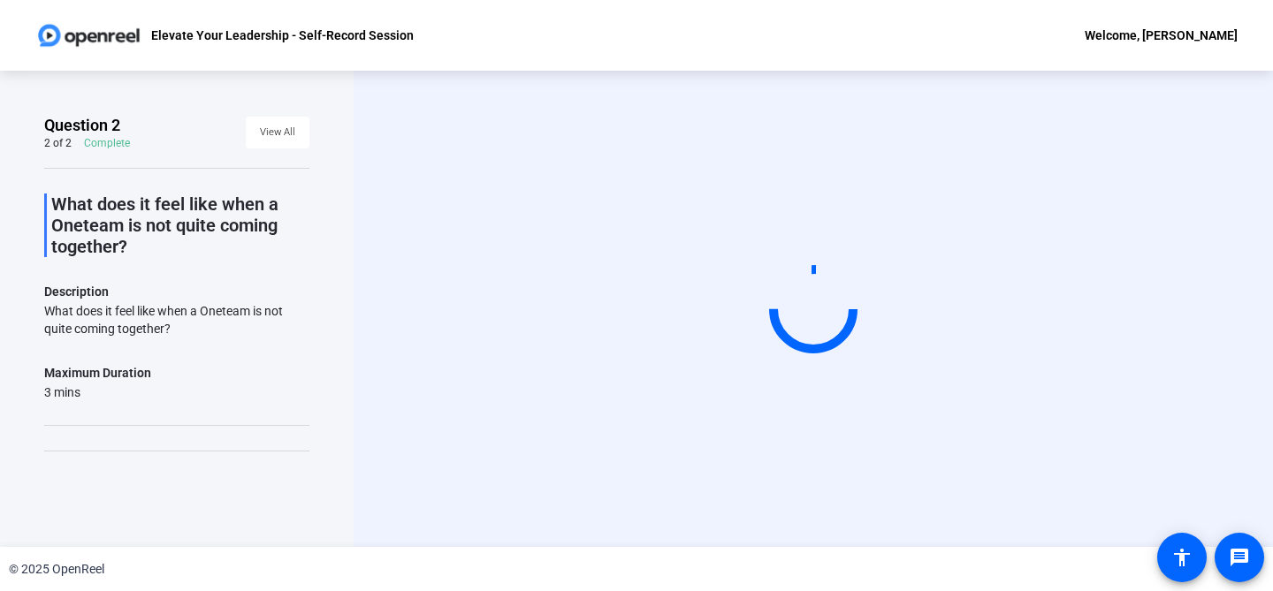
scroll to position [0, 0]
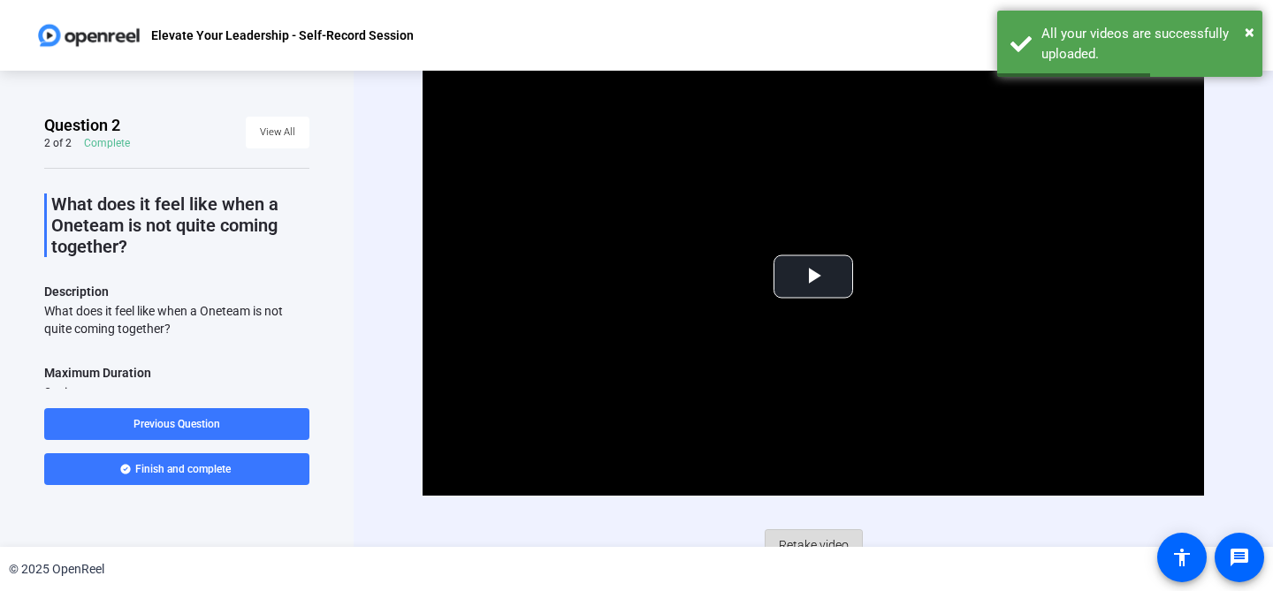
click at [832, 535] on span "Retake video" at bounding box center [814, 546] width 70 height 34
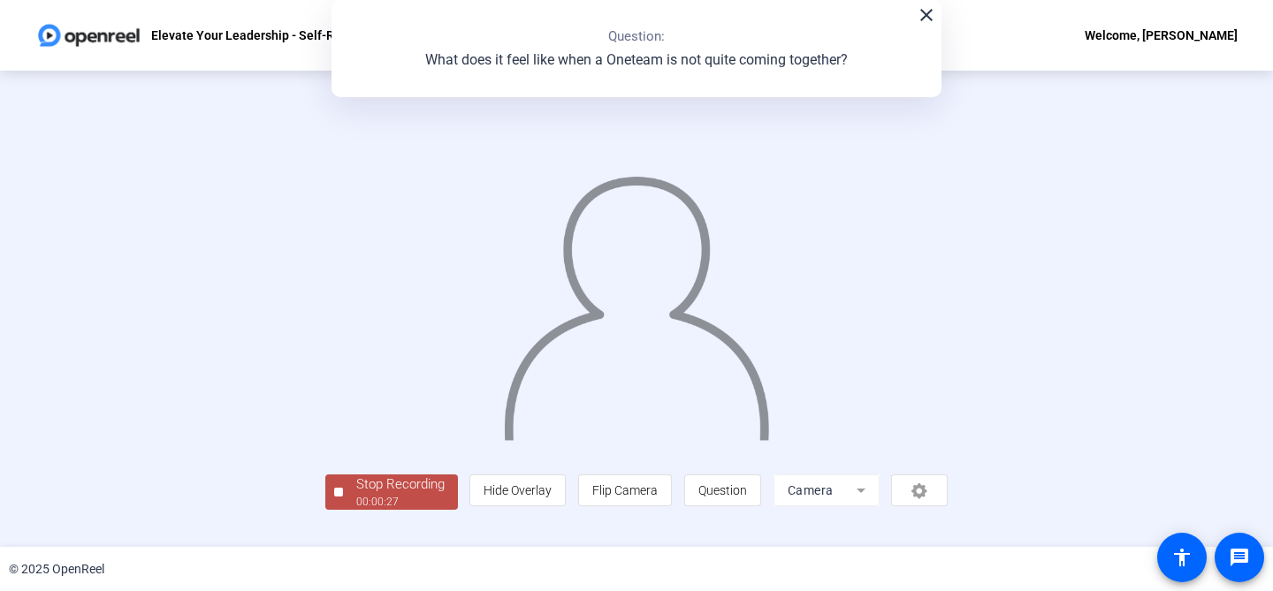
scroll to position [80, 0]
click at [356, 495] on div "Stop Recording" at bounding box center [400, 485] width 88 height 20
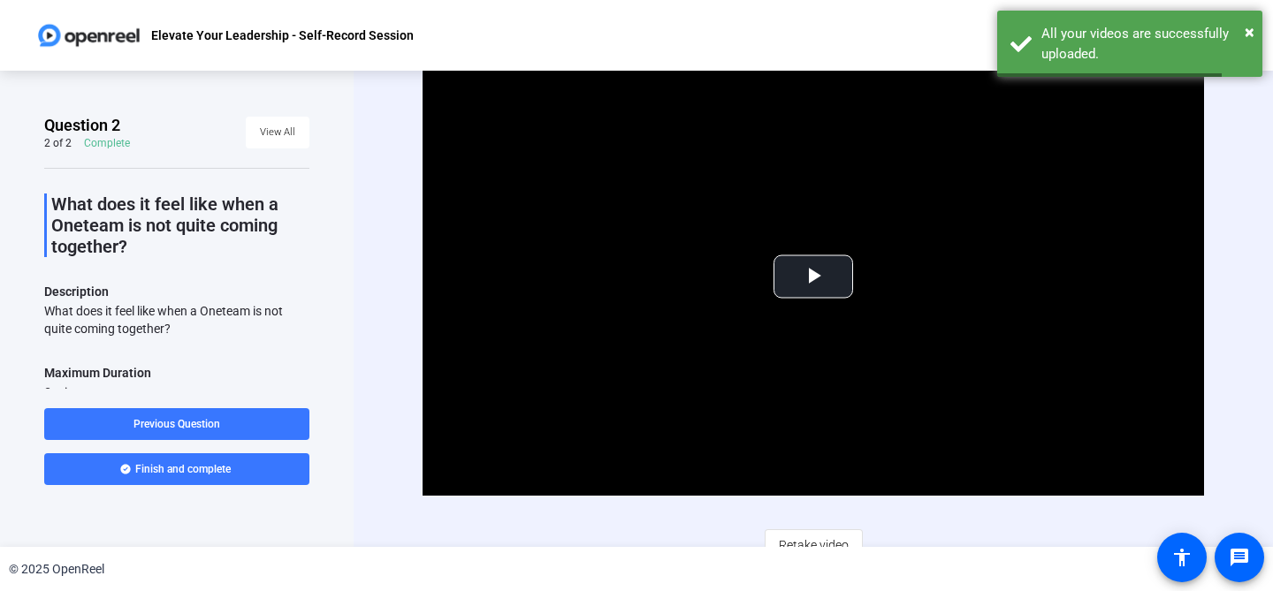
scroll to position [19, 0]
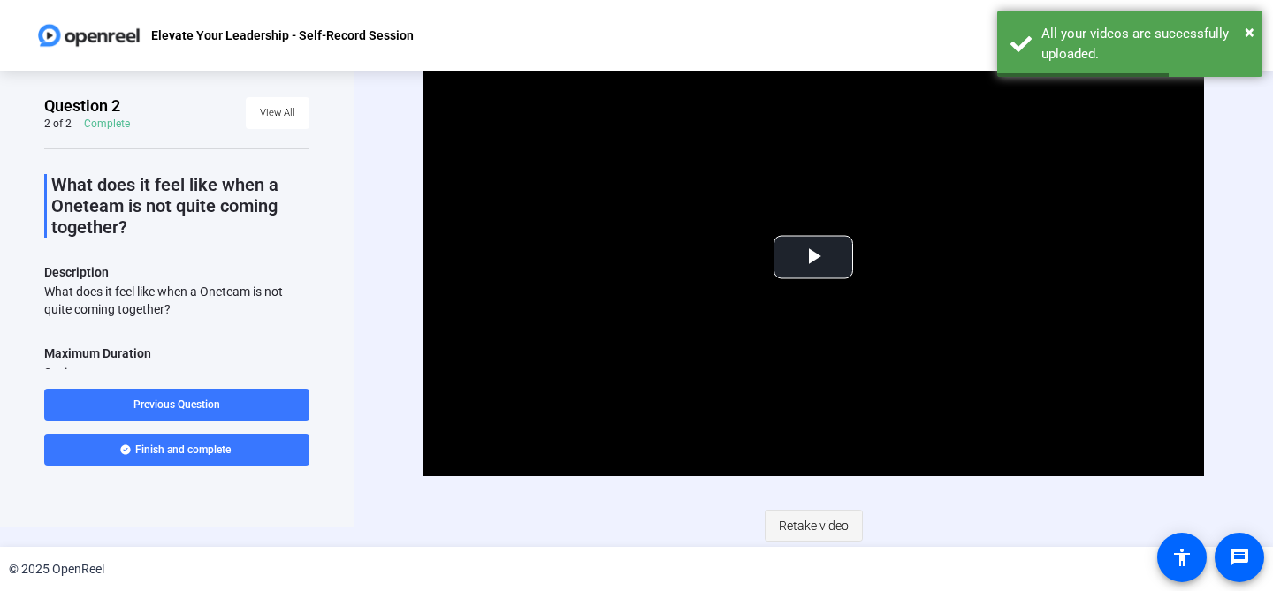
click at [786, 521] on span "Retake video" at bounding box center [814, 526] width 70 height 34
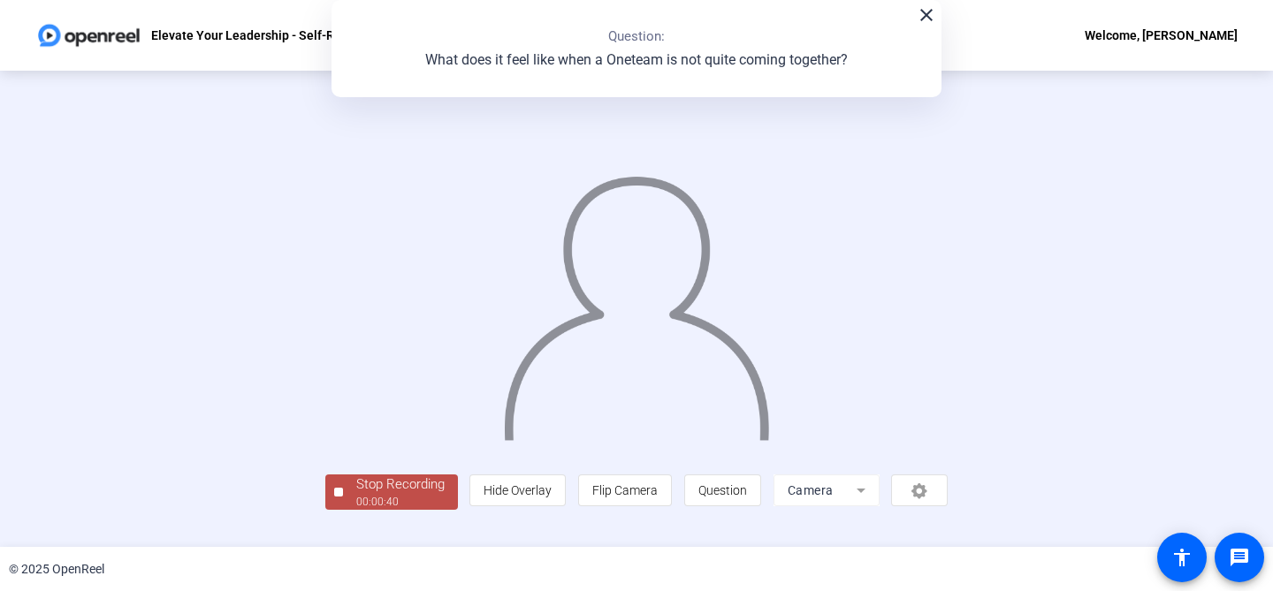
scroll to position [80, 0]
click at [356, 495] on div "Stop Recording" at bounding box center [400, 485] width 88 height 20
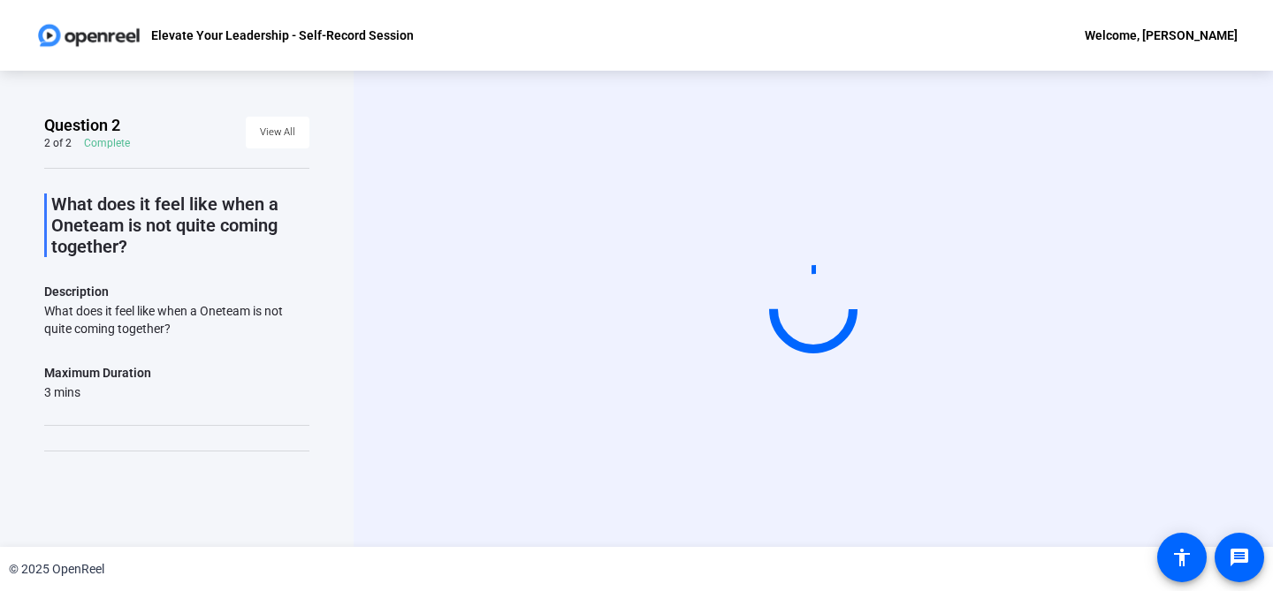
scroll to position [0, 0]
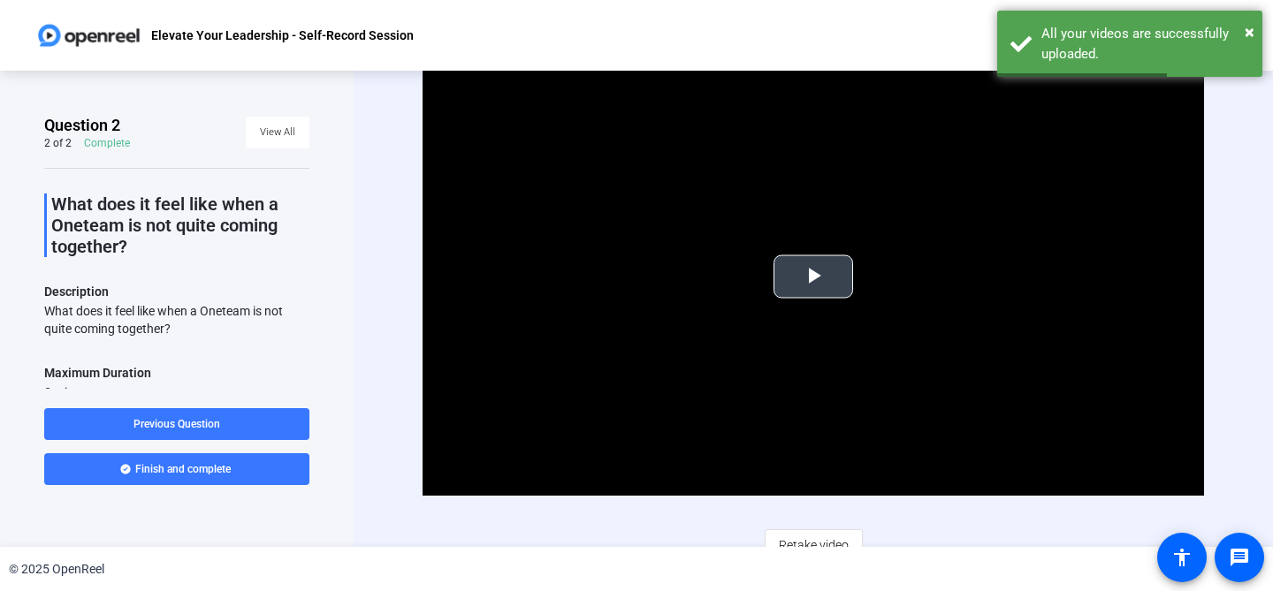
click at [813, 277] on span "Video Player" at bounding box center [813, 277] width 0 height 0
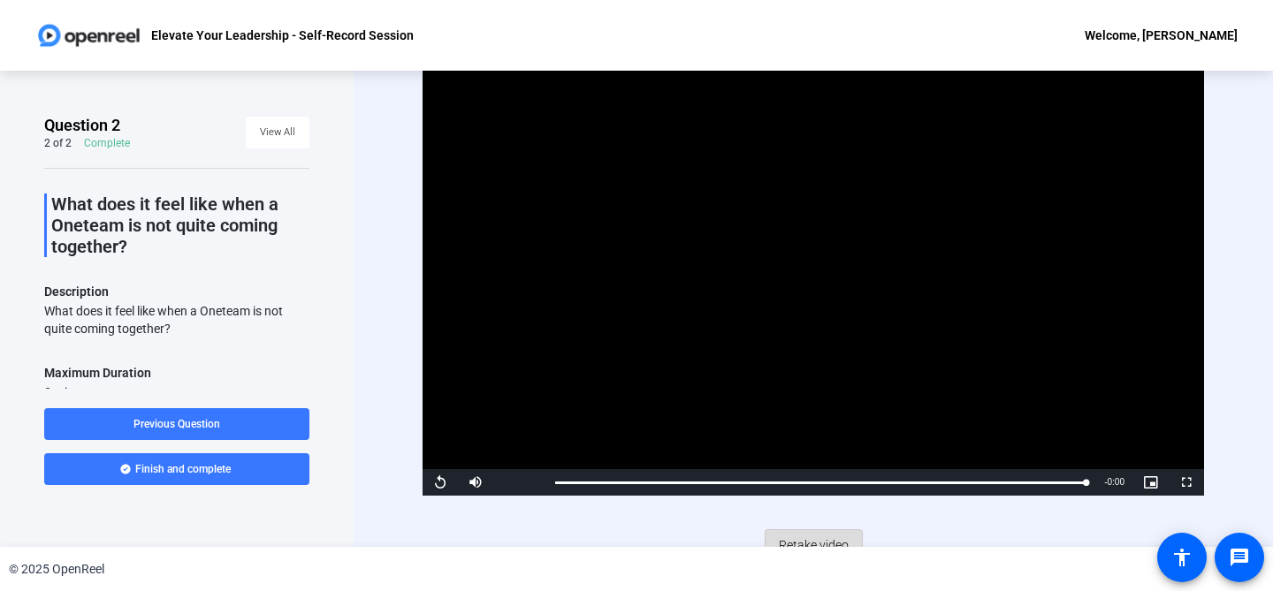
click at [827, 544] on span "Retake video" at bounding box center [814, 546] width 70 height 34
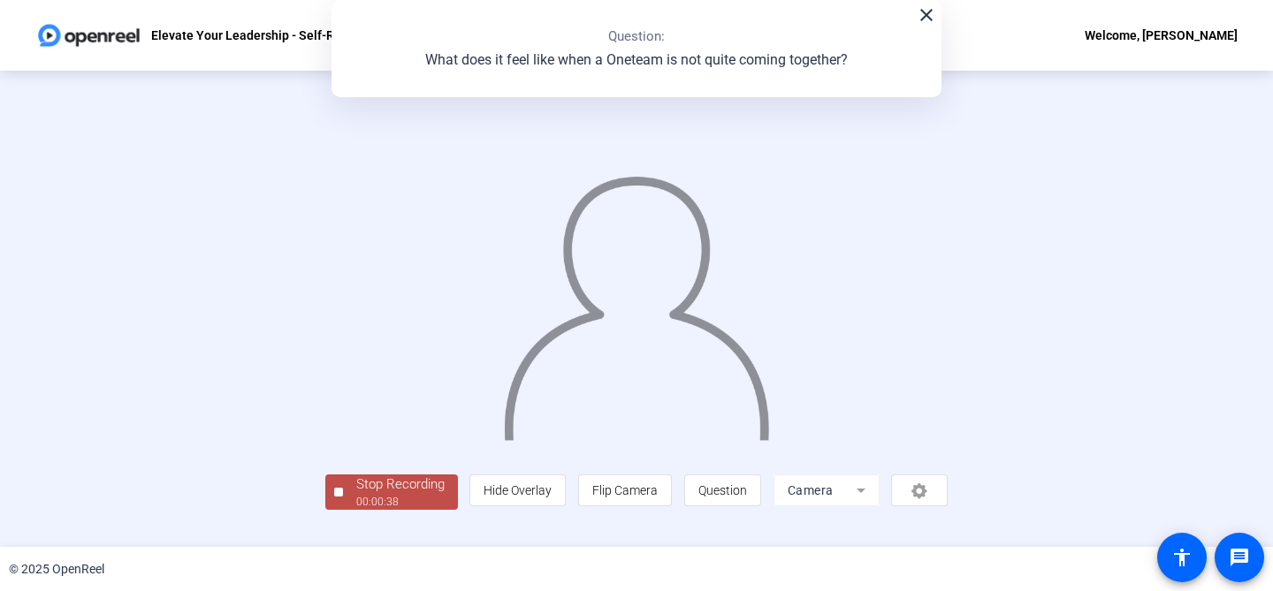
scroll to position [80, 0]
click at [356, 495] on div "Stop Recording" at bounding box center [400, 485] width 88 height 20
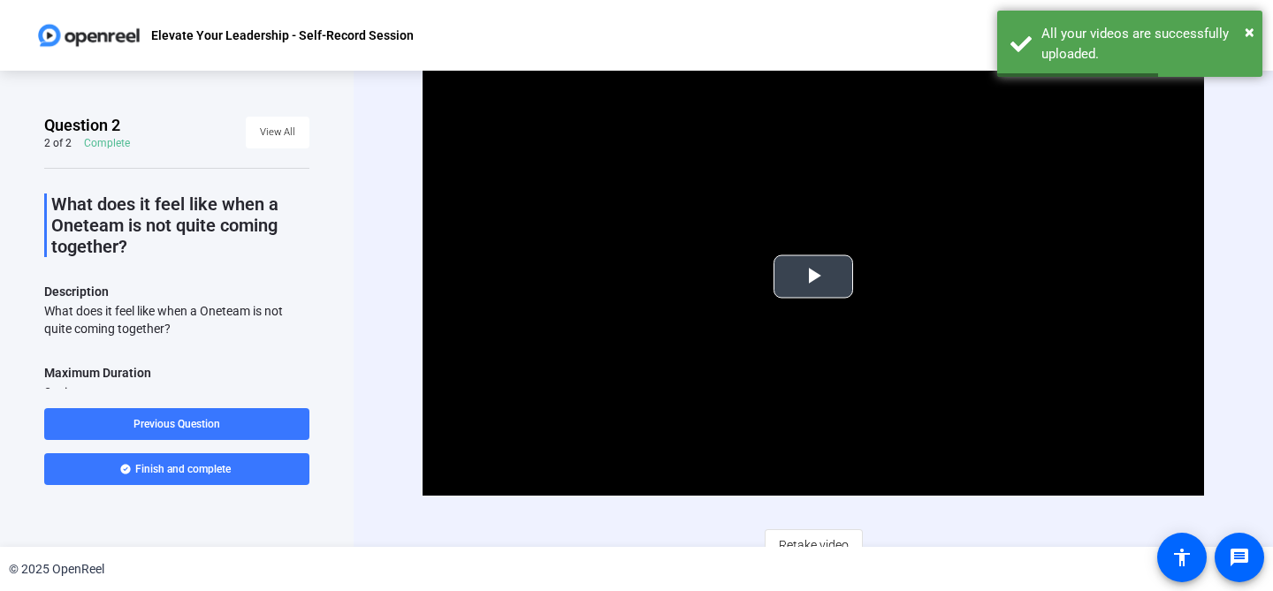
click at [813, 277] on span "Video Player" at bounding box center [813, 277] width 0 height 0
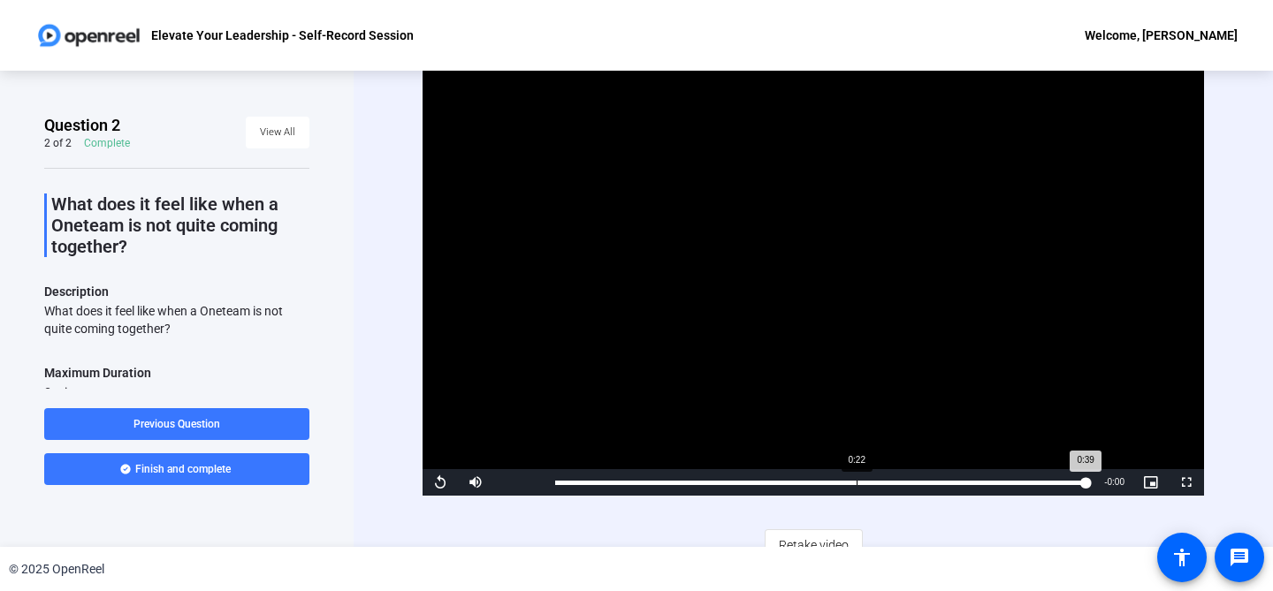
scroll to position [19, 0]
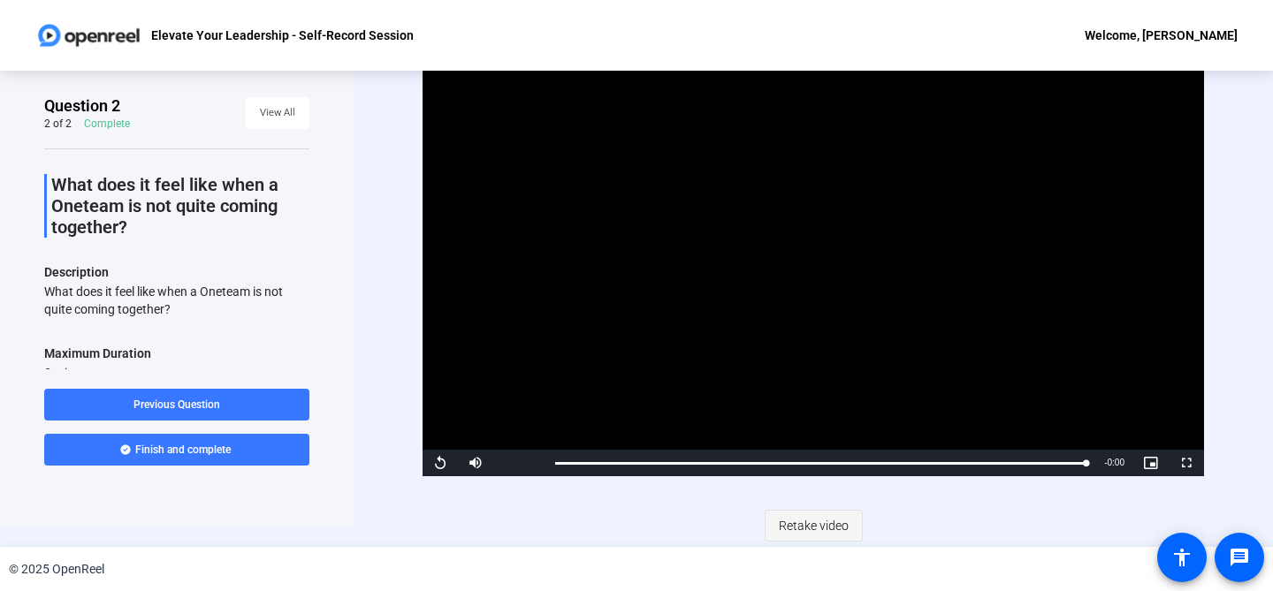
click at [833, 520] on span "Retake video" at bounding box center [814, 526] width 70 height 34
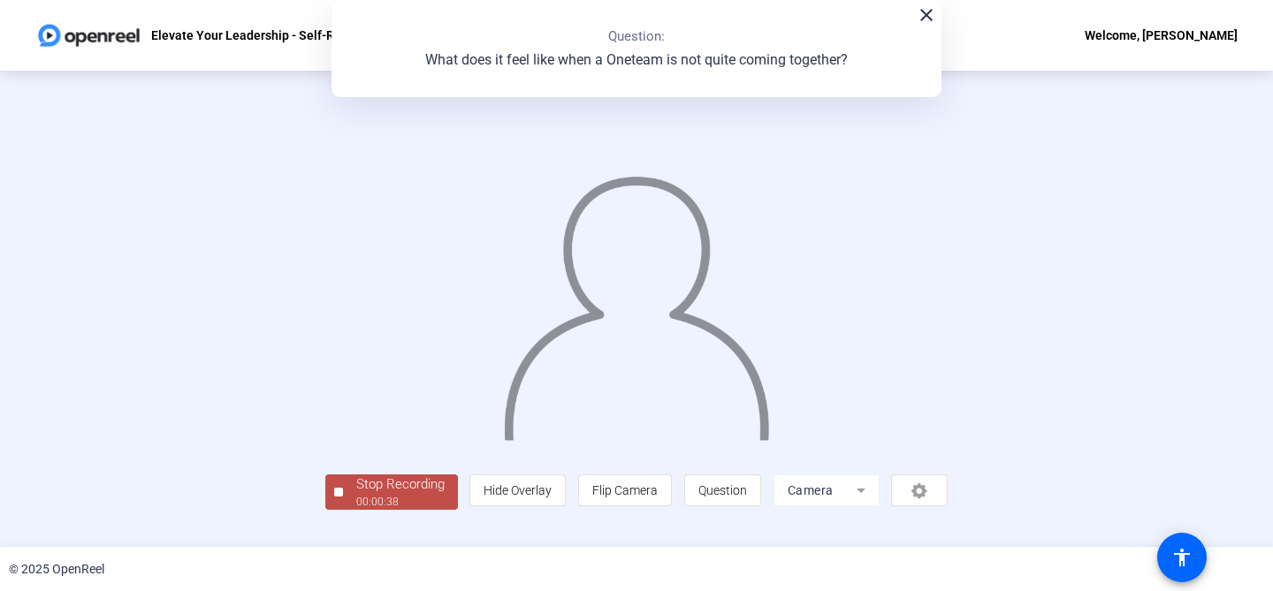
scroll to position [80, 0]
click at [356, 495] on div "Stop Recording" at bounding box center [400, 485] width 88 height 20
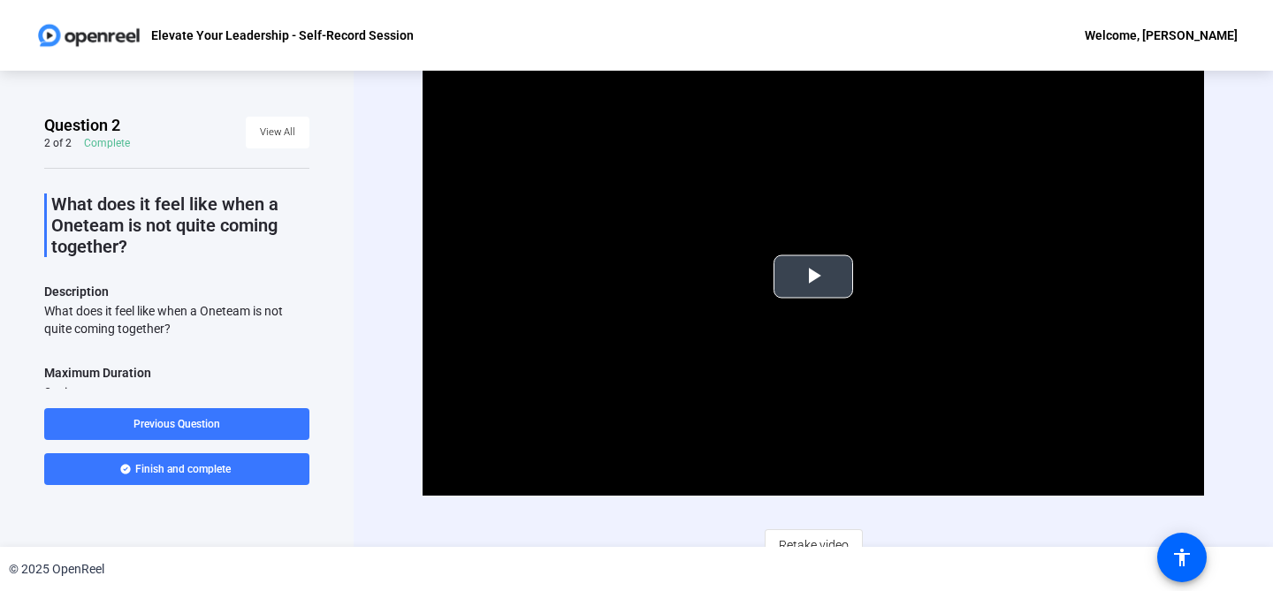
scroll to position [16, 0]
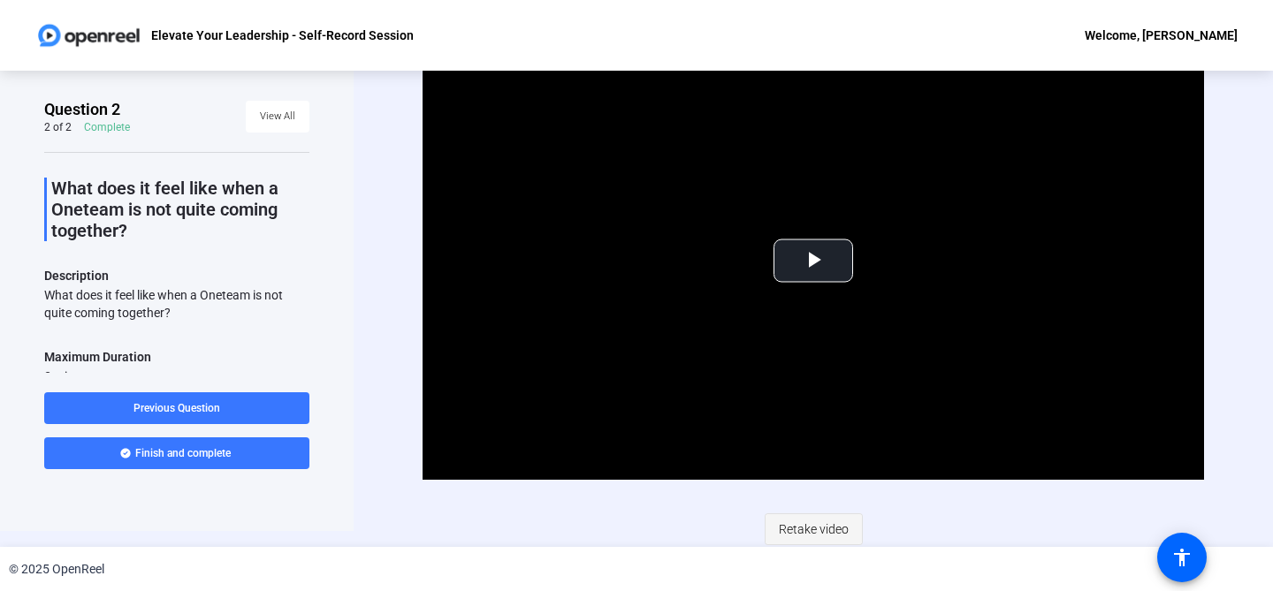
click at [811, 524] on span "Retake video" at bounding box center [814, 530] width 70 height 34
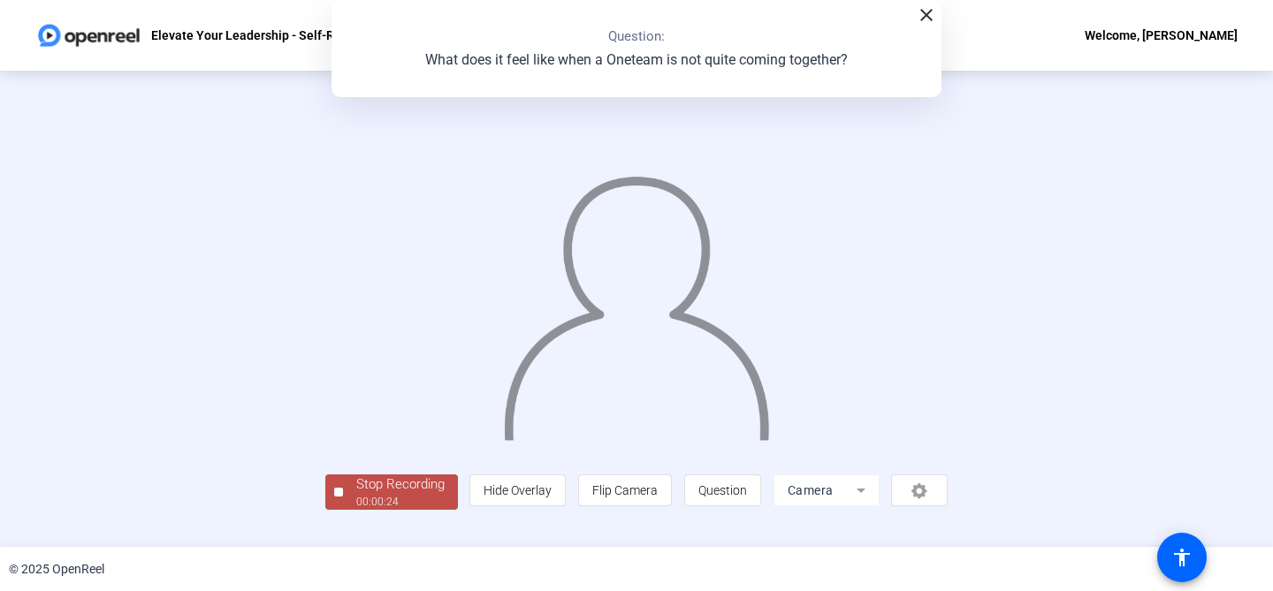
scroll to position [80, 0]
click at [193, 533] on div "Question 2 2 of 2 Complete View All What does it feel like when a Oneteam is no…" at bounding box center [636, 309] width 1273 height 476
click at [356, 510] on div "00:00:25" at bounding box center [400, 502] width 88 height 16
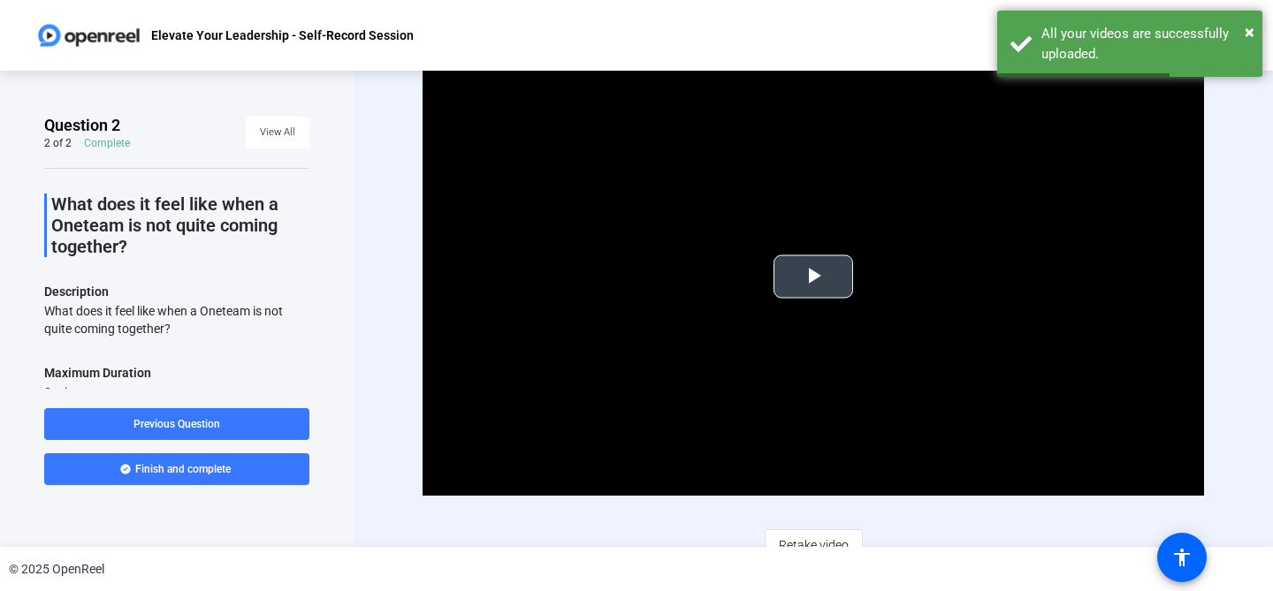
scroll to position [15, 0]
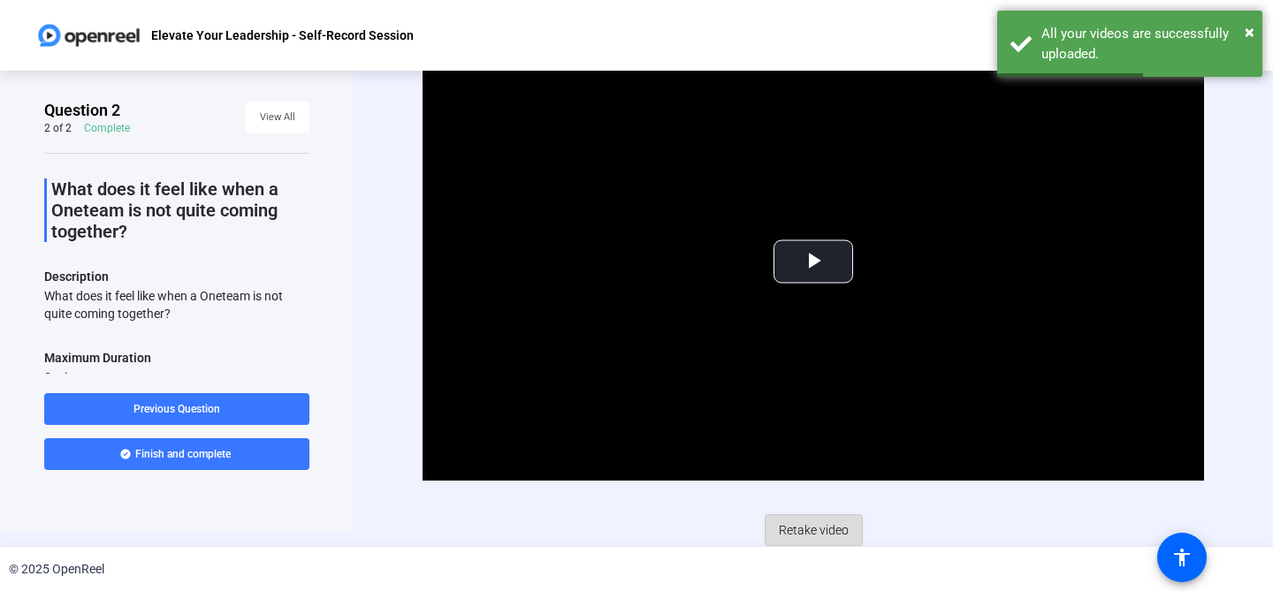
click at [806, 521] on span "Retake video" at bounding box center [814, 531] width 70 height 34
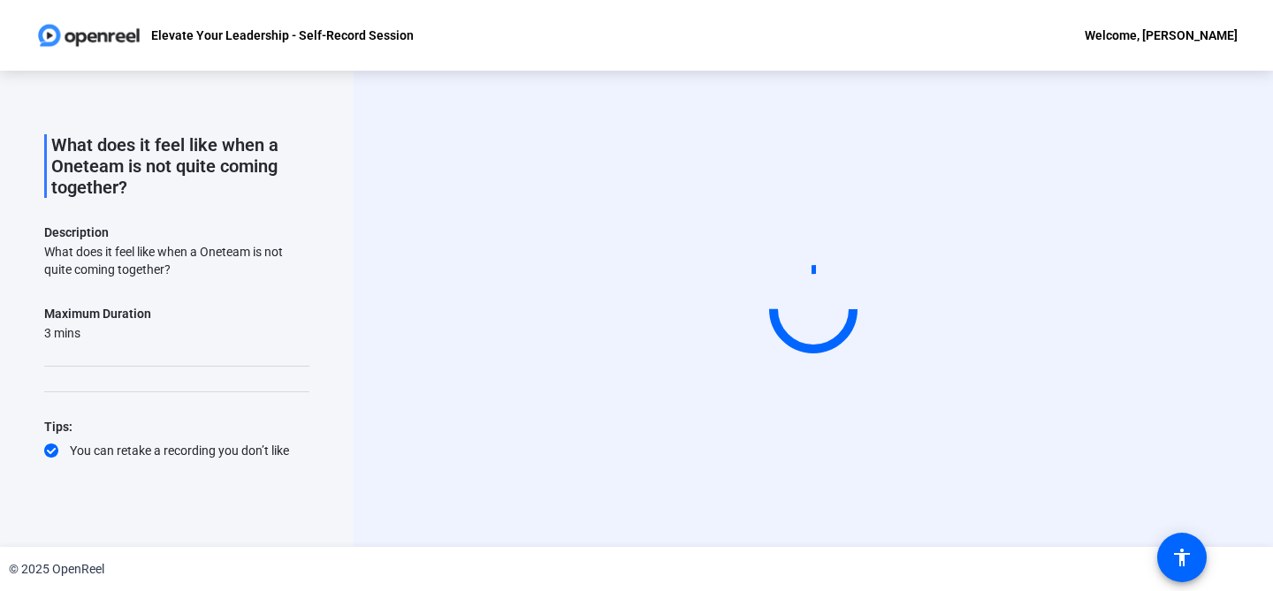
scroll to position [97, 0]
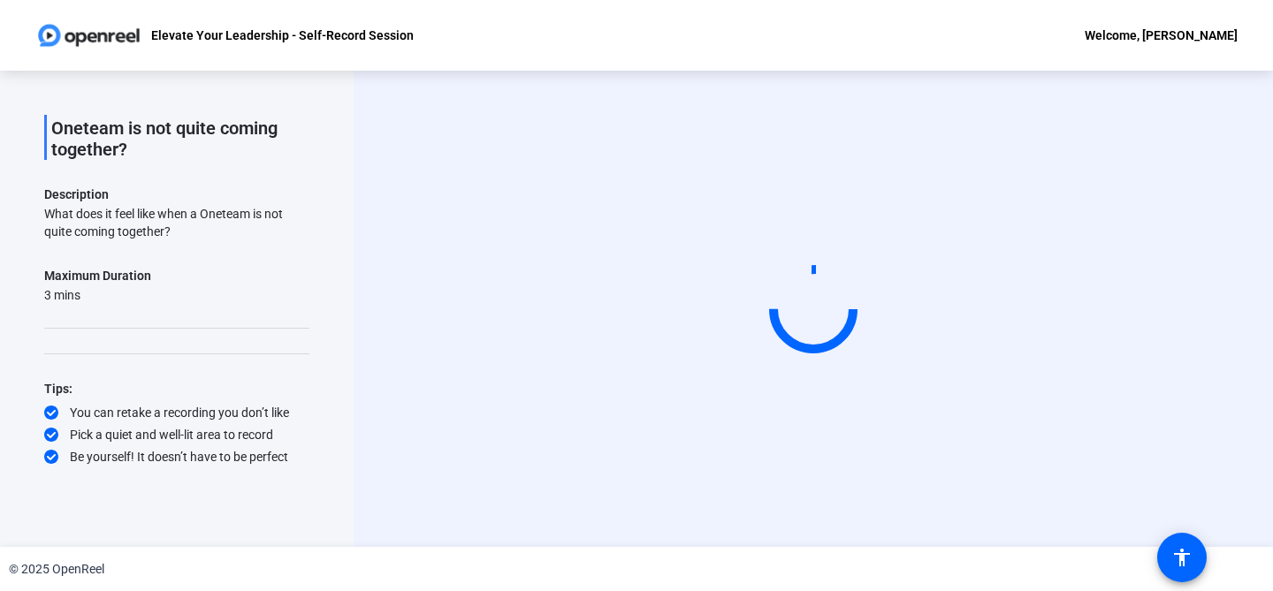
click at [681, 374] on video at bounding box center [813, 308] width 265 height 149
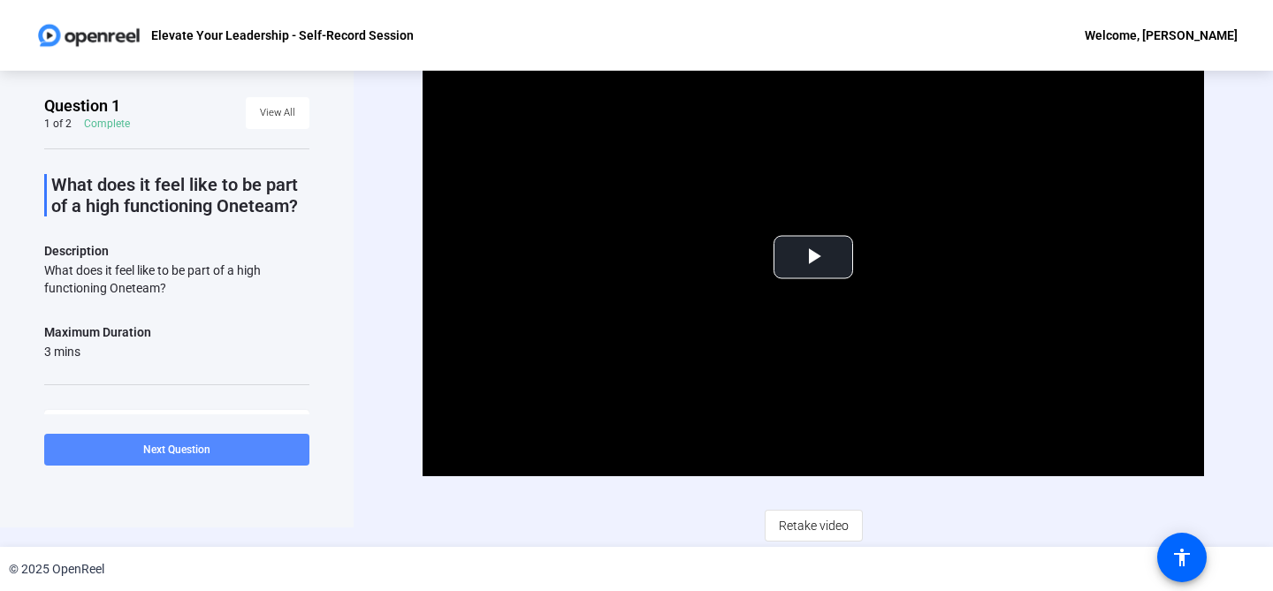
click at [269, 448] on span at bounding box center [176, 450] width 265 height 42
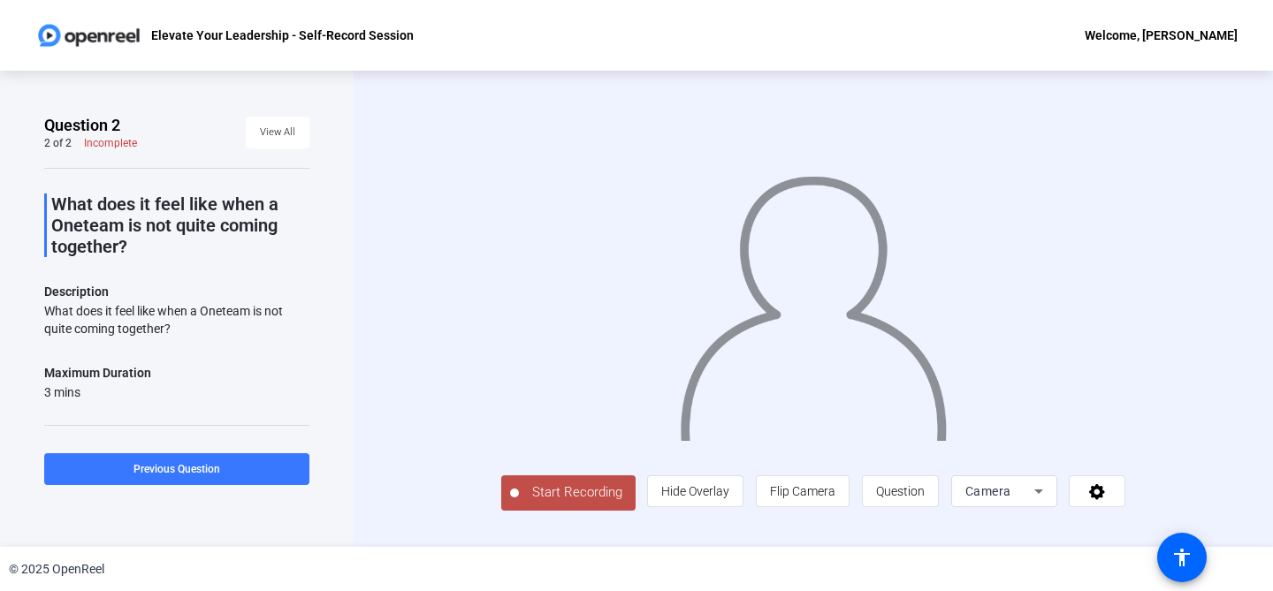
scroll to position [23, 0]
click at [534, 503] on span "Start Recording" at bounding box center [577, 493] width 117 height 20
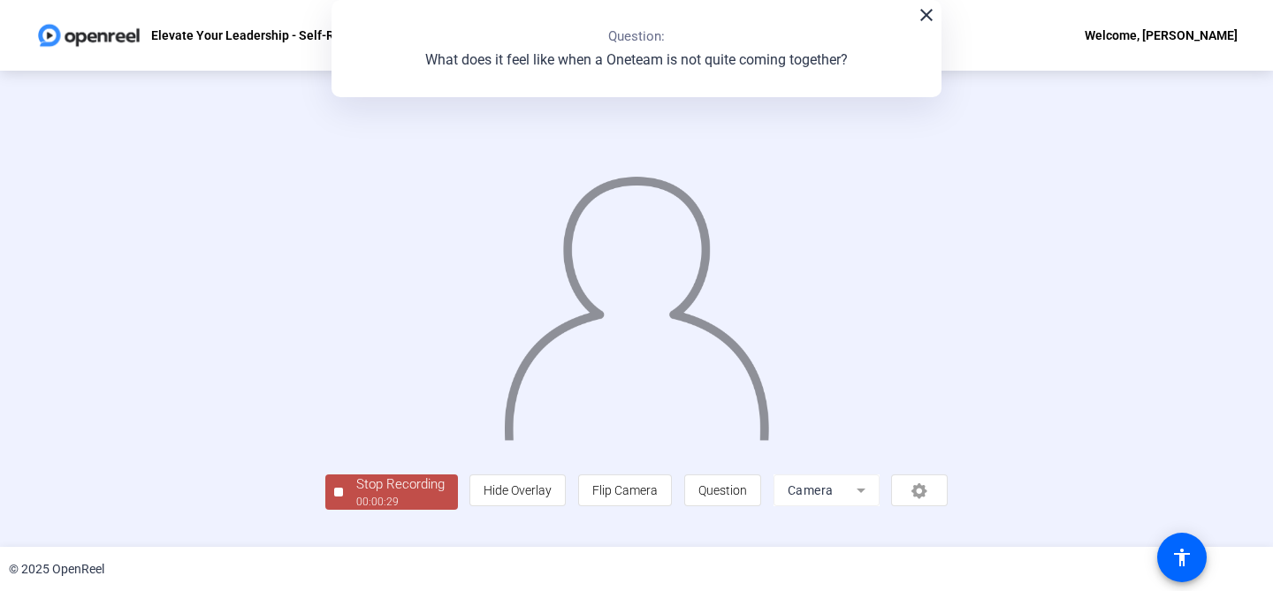
scroll to position [80, 0]
click at [356, 495] on div "Stop Recording" at bounding box center [400, 485] width 88 height 20
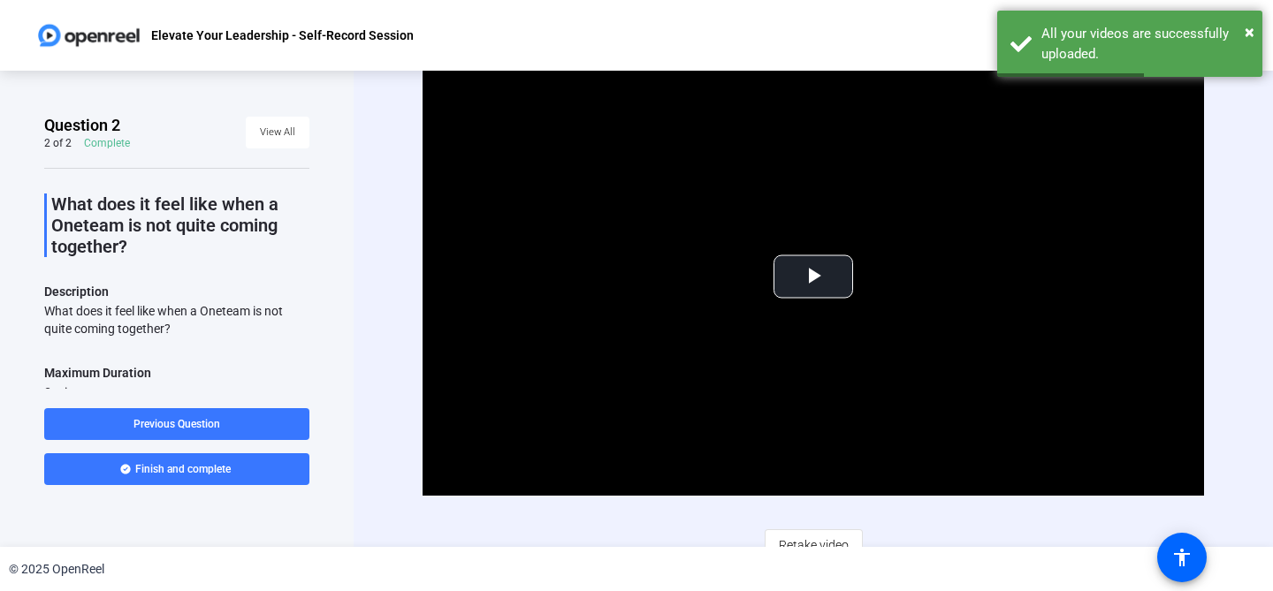
scroll to position [19, 0]
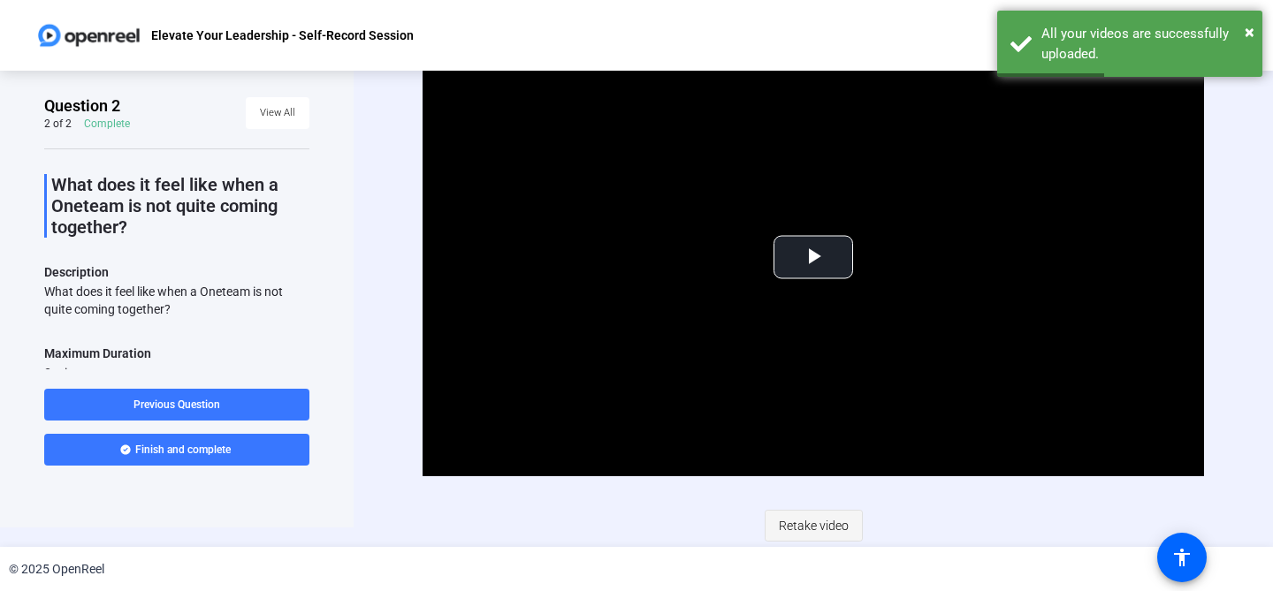
click at [783, 524] on span "Retake video" at bounding box center [814, 526] width 70 height 34
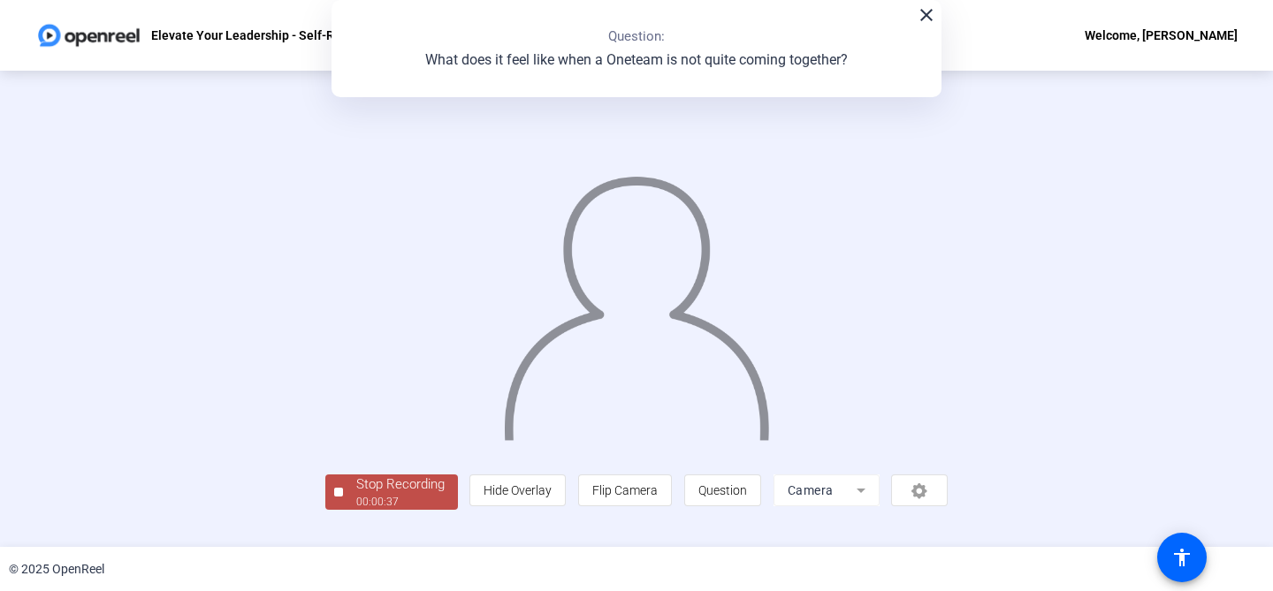
scroll to position [80, 0]
click at [356, 495] on div "Stop Recording" at bounding box center [400, 485] width 88 height 20
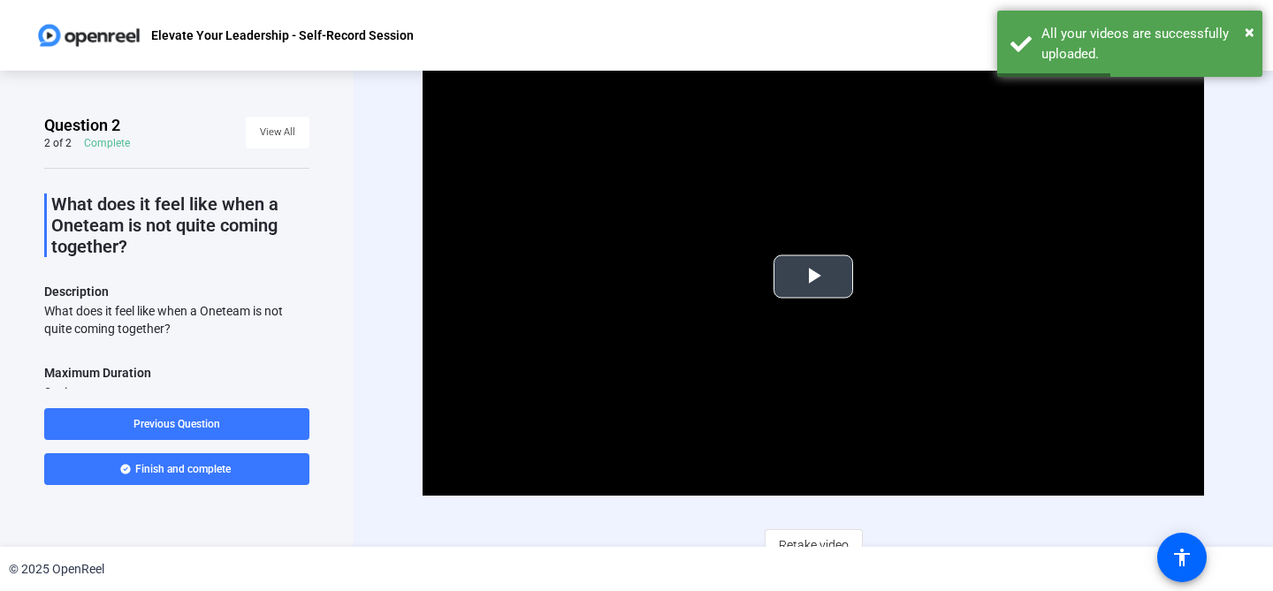
click at [813, 277] on span "Video Player" at bounding box center [813, 277] width 0 height 0
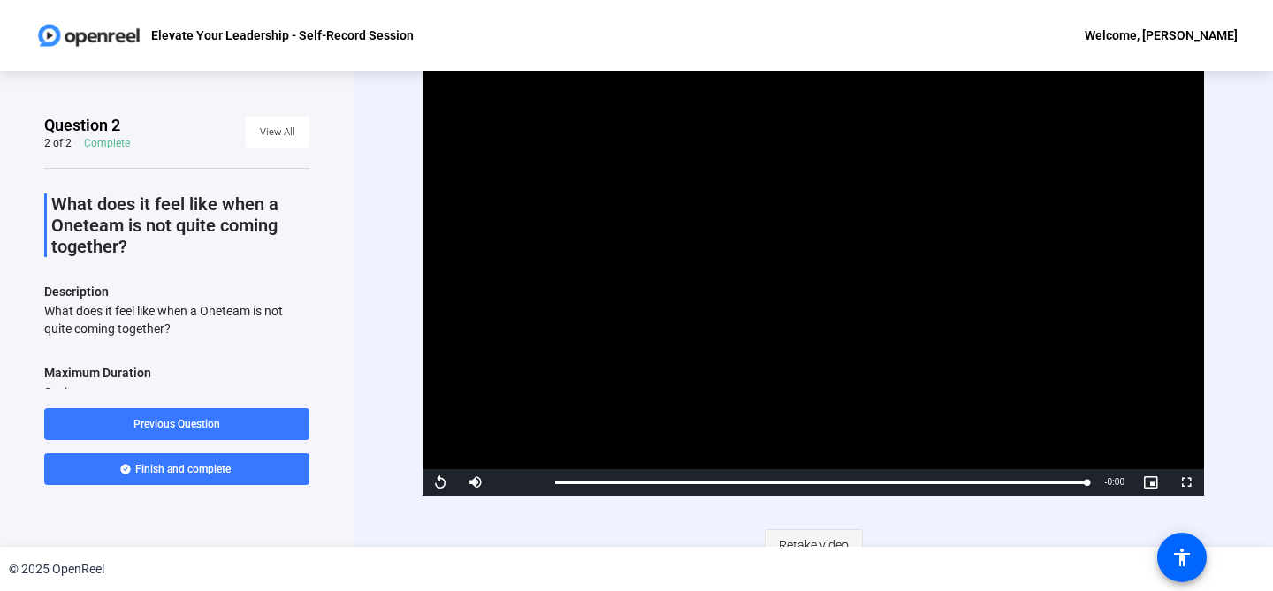
click at [805, 535] on span "Retake video" at bounding box center [814, 546] width 70 height 34
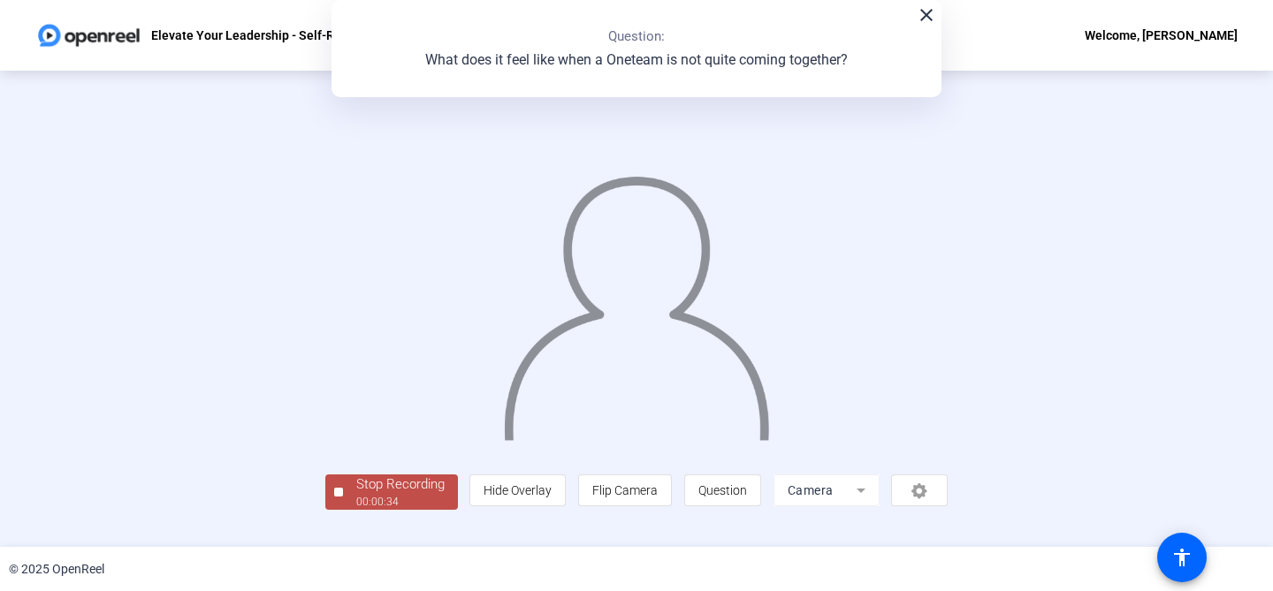
scroll to position [80, 0]
click at [356, 495] on div "Stop Recording" at bounding box center [400, 485] width 88 height 20
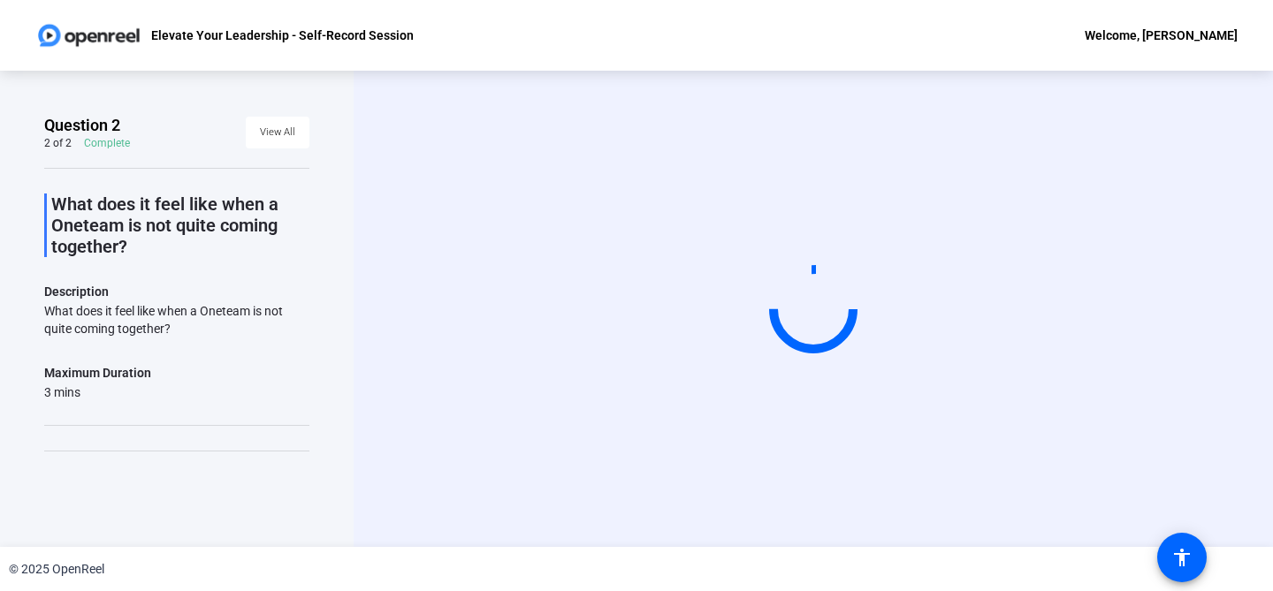
scroll to position [0, 0]
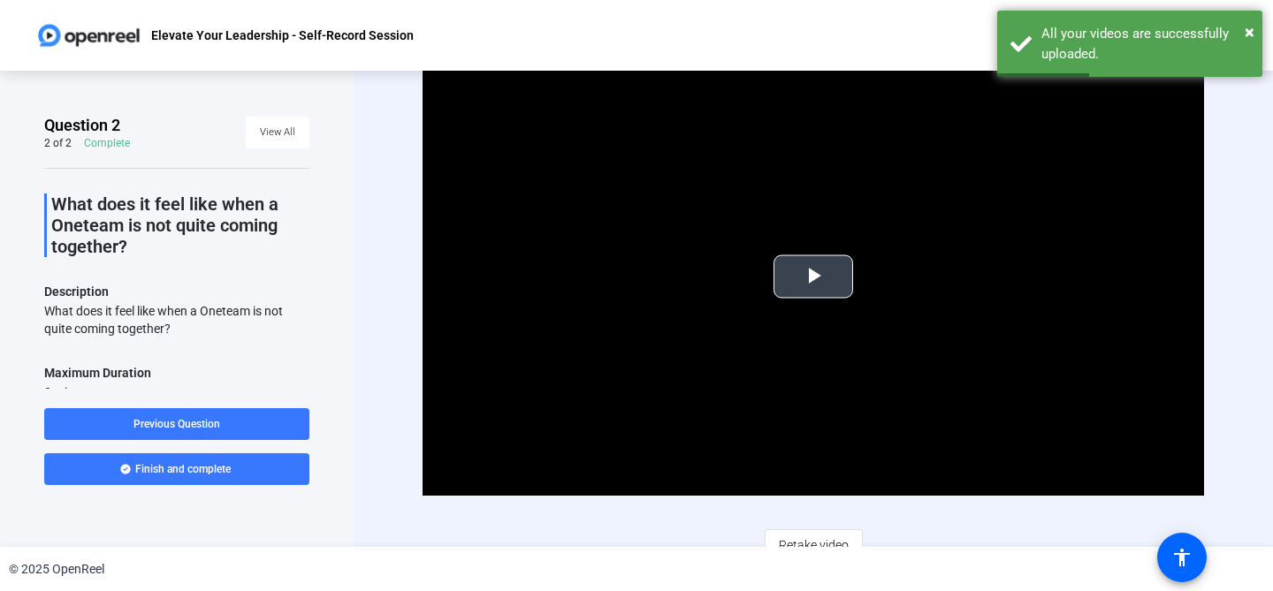
click at [813, 277] on span "Video Player" at bounding box center [813, 277] width 0 height 0
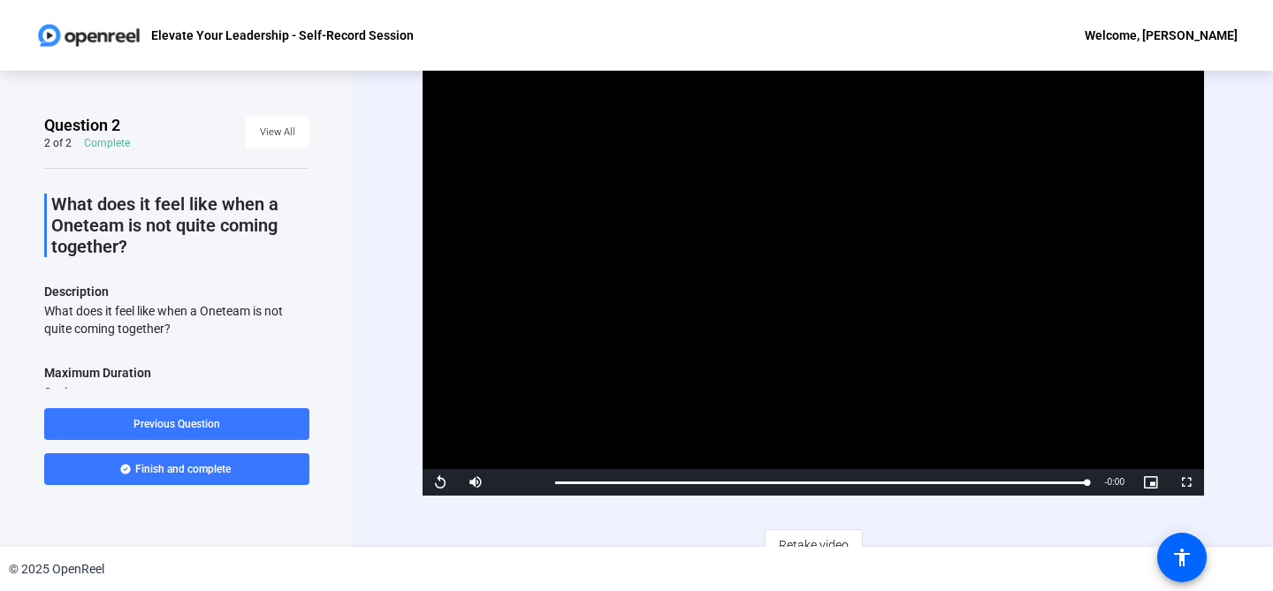
scroll to position [19, 0]
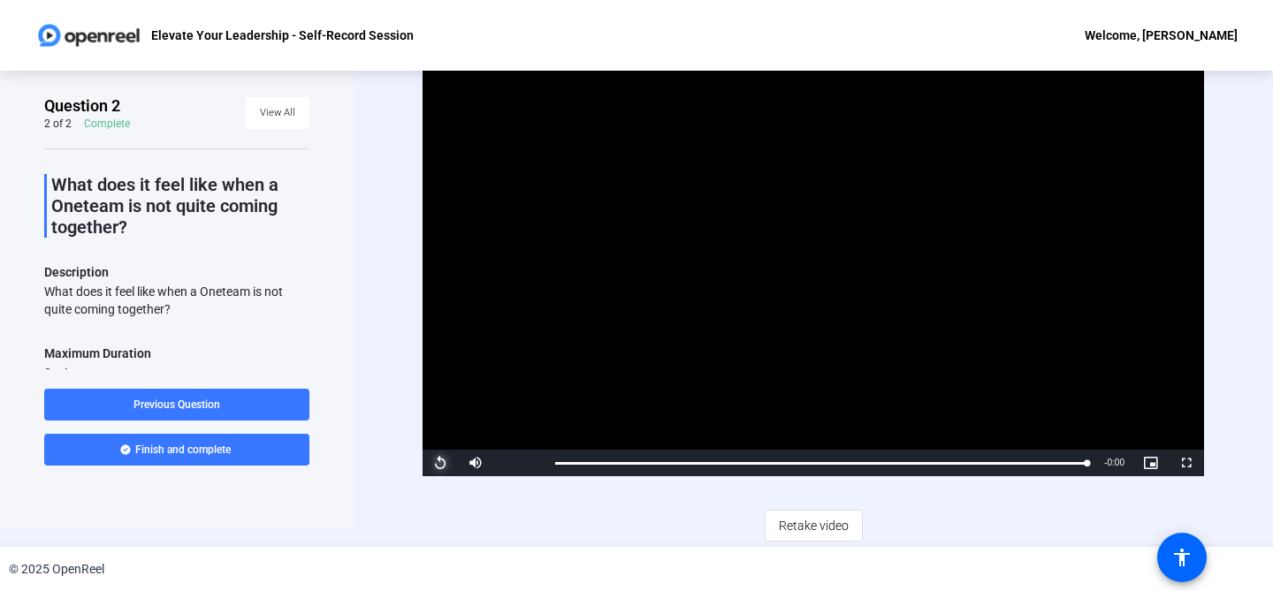
click at [437, 463] on span "Video Player" at bounding box center [439, 463] width 35 height 0
click at [818, 531] on span "Retake video" at bounding box center [814, 526] width 70 height 34
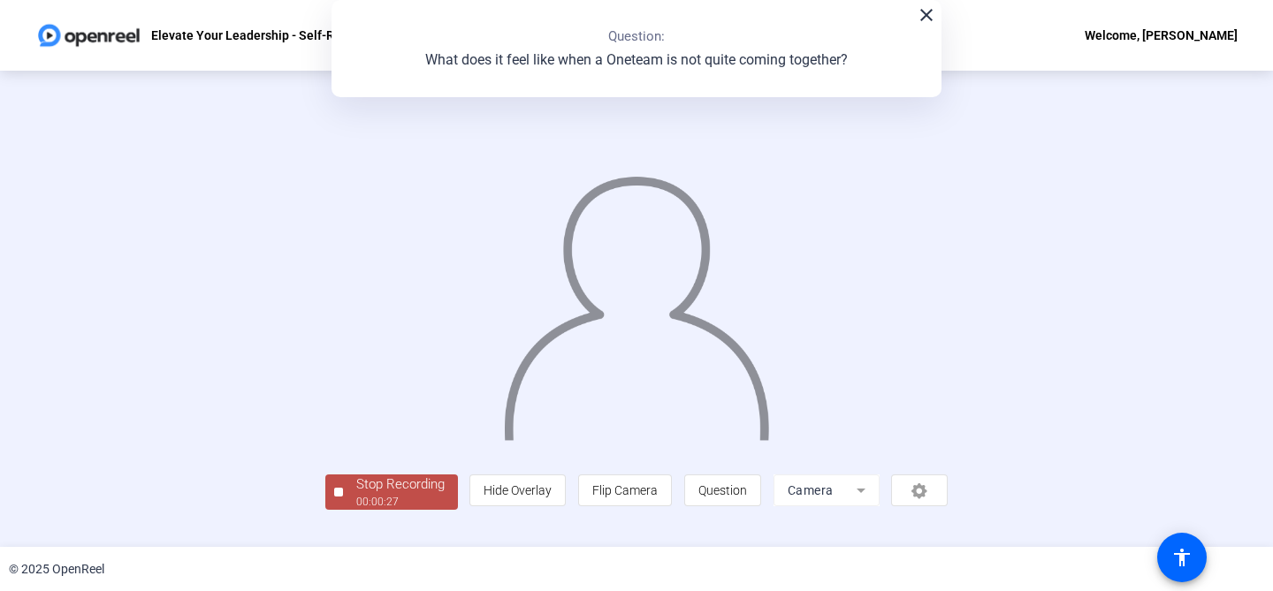
scroll to position [80, 0]
click at [356, 495] on div "Stop Recording" at bounding box center [400, 485] width 88 height 20
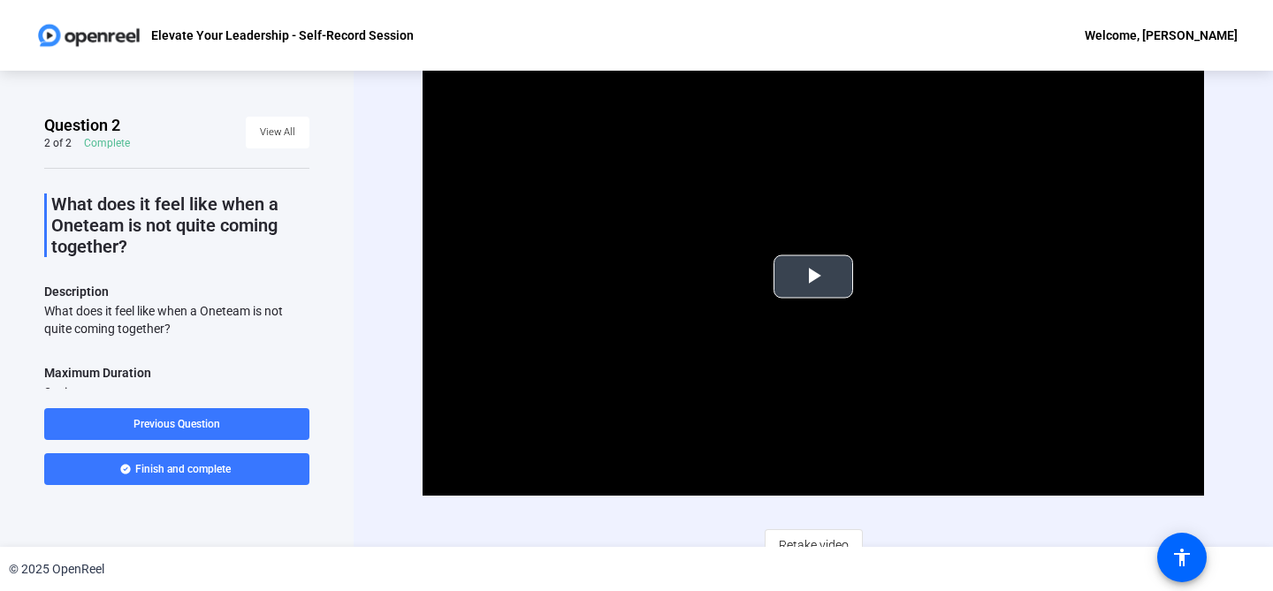
scroll to position [19, 0]
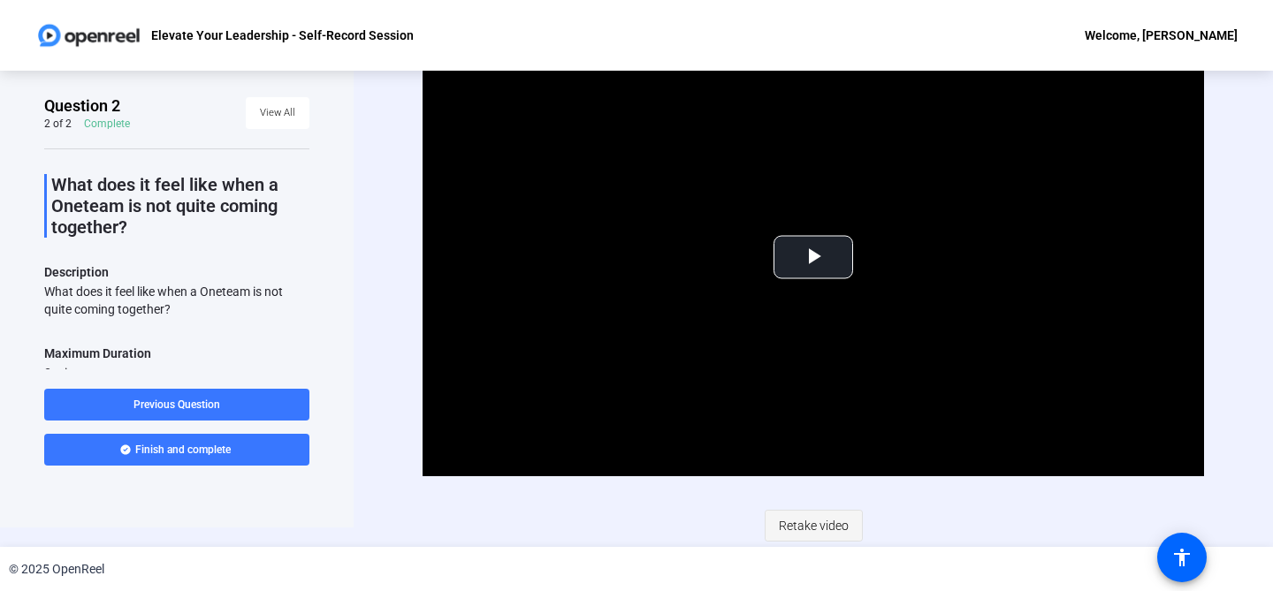
click at [840, 521] on span "Retake video" at bounding box center [814, 526] width 70 height 34
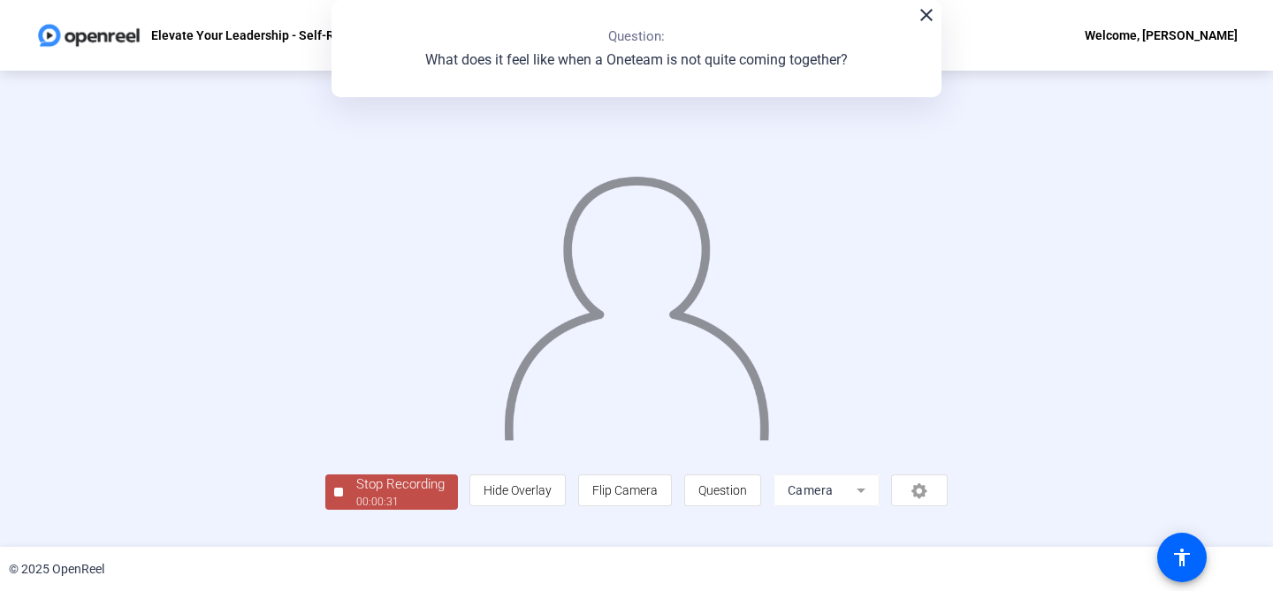
scroll to position [80, 0]
click at [356, 495] on div "Stop Recording" at bounding box center [400, 485] width 88 height 20
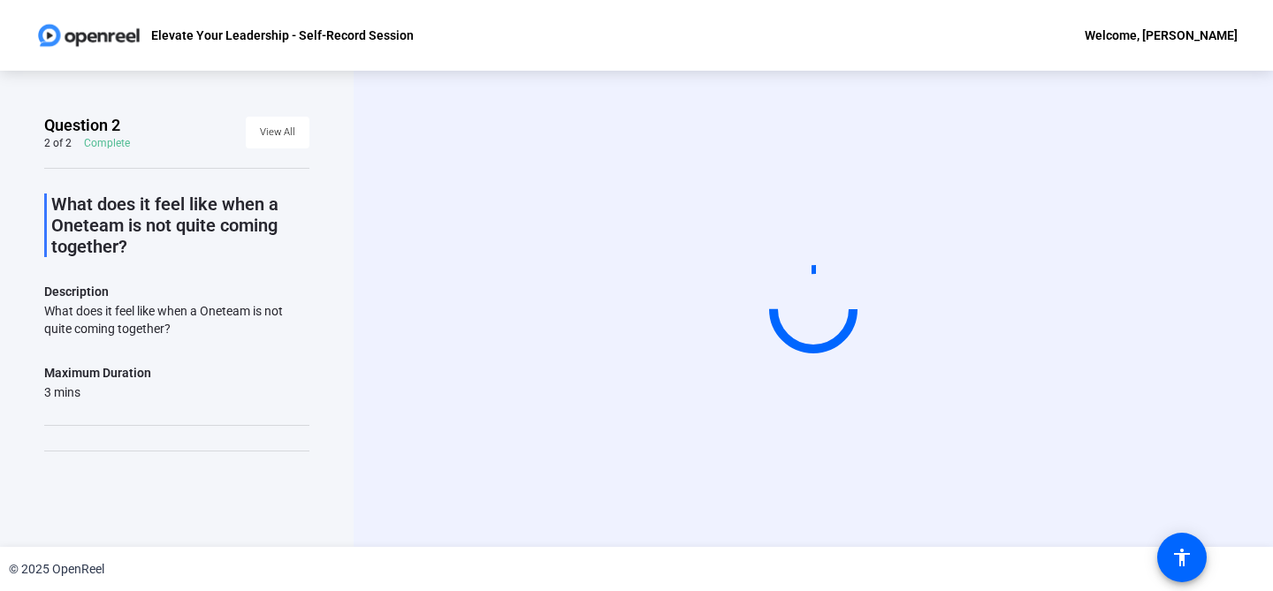
scroll to position [0, 0]
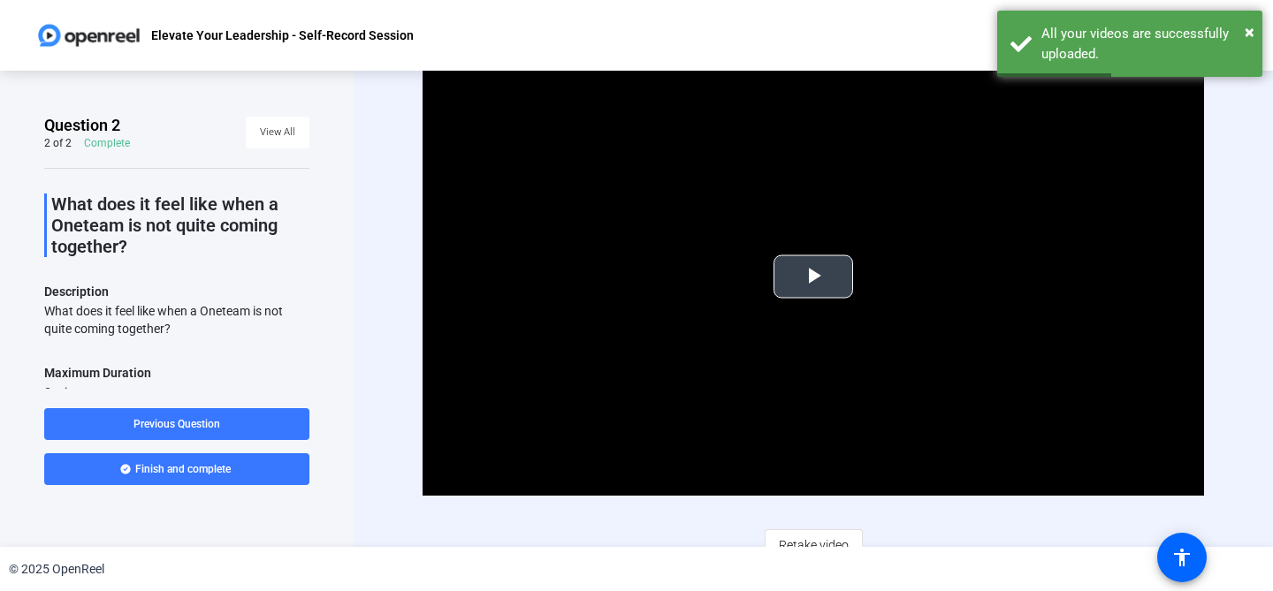
click at [813, 277] on span "Video Player" at bounding box center [813, 277] width 0 height 0
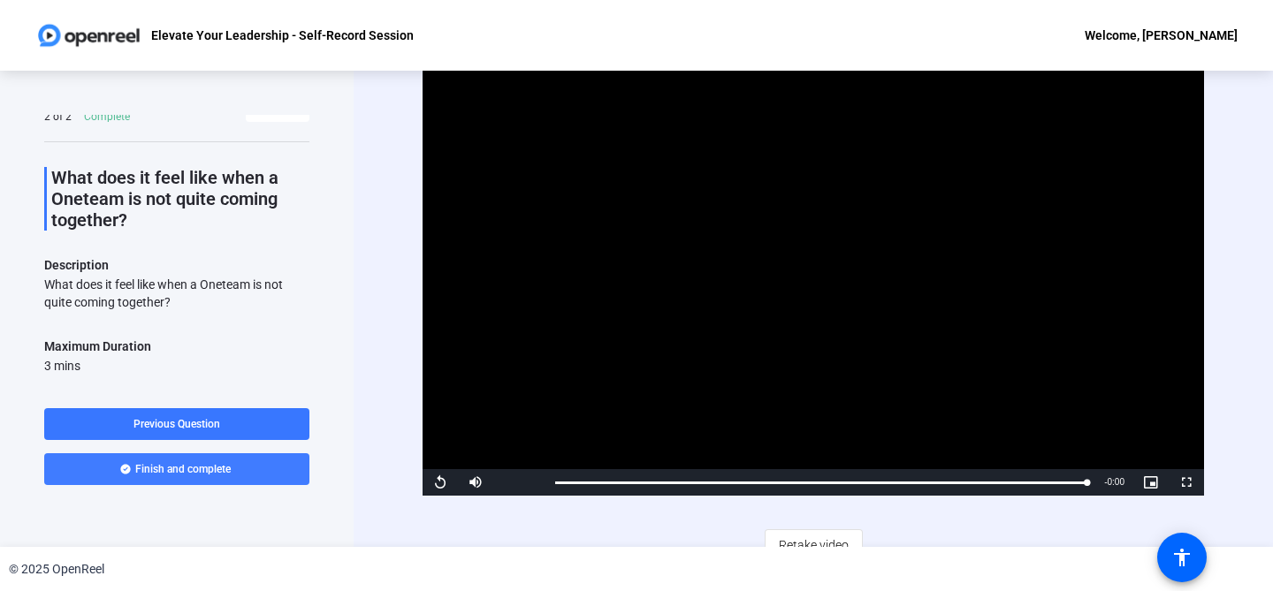
scroll to position [19, 0]
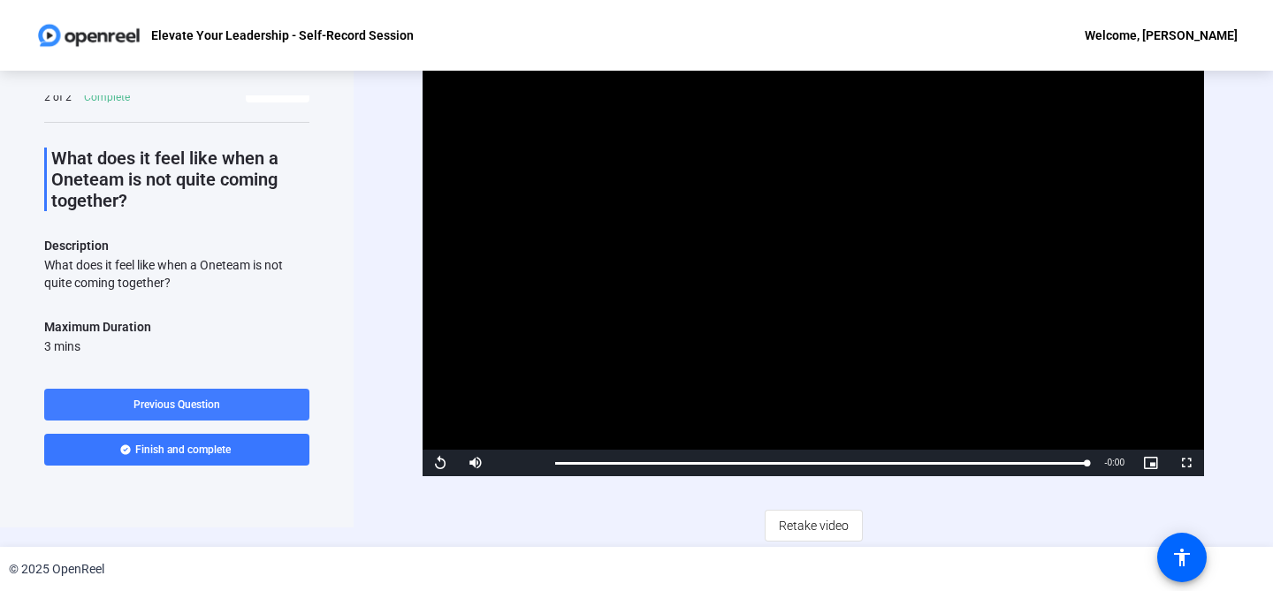
click at [224, 404] on span at bounding box center [176, 405] width 265 height 42
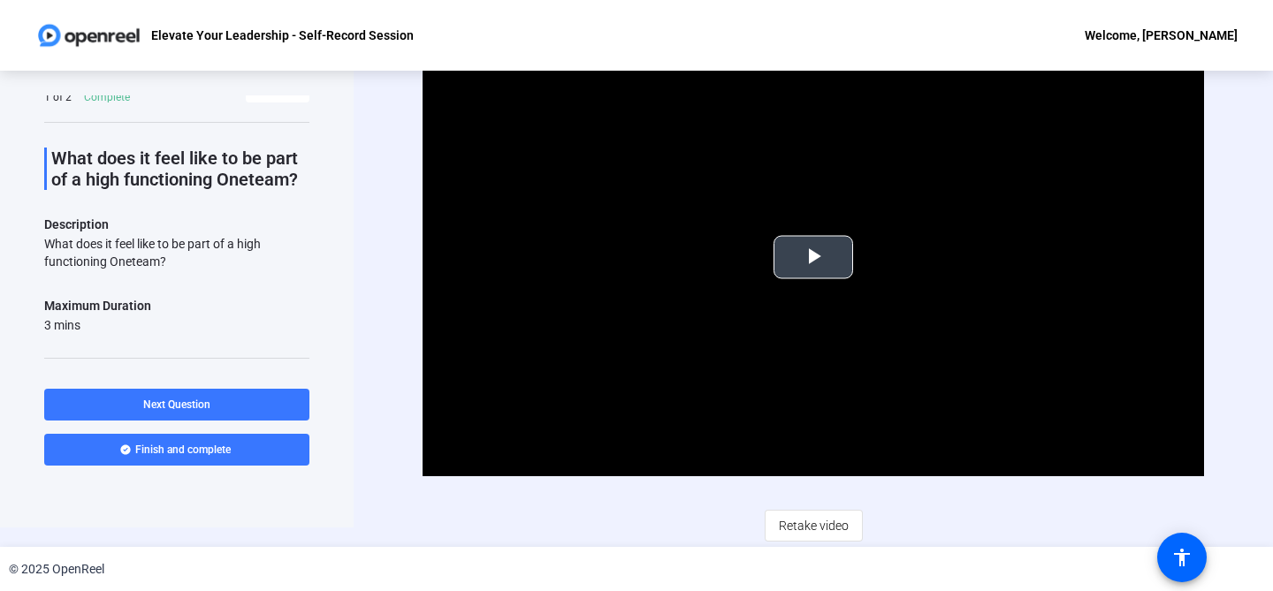
click at [813, 257] on span "Video Player" at bounding box center [813, 257] width 0 height 0
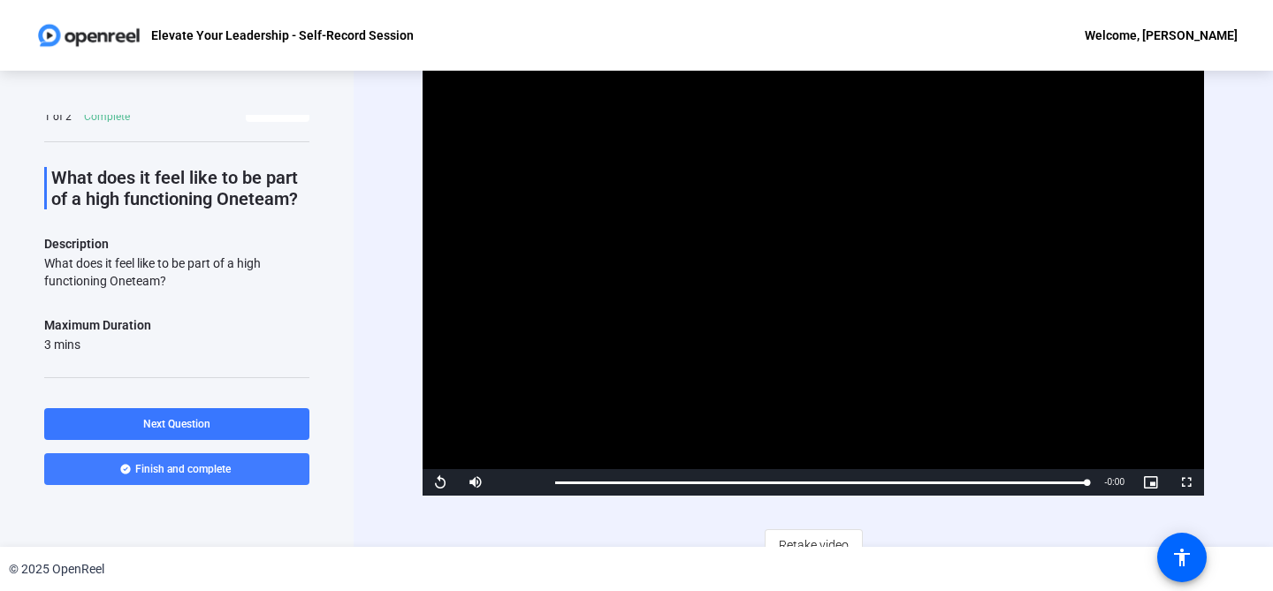
click at [252, 471] on span at bounding box center [176, 469] width 265 height 42
